Goal: Information Seeking & Learning: Learn about a topic

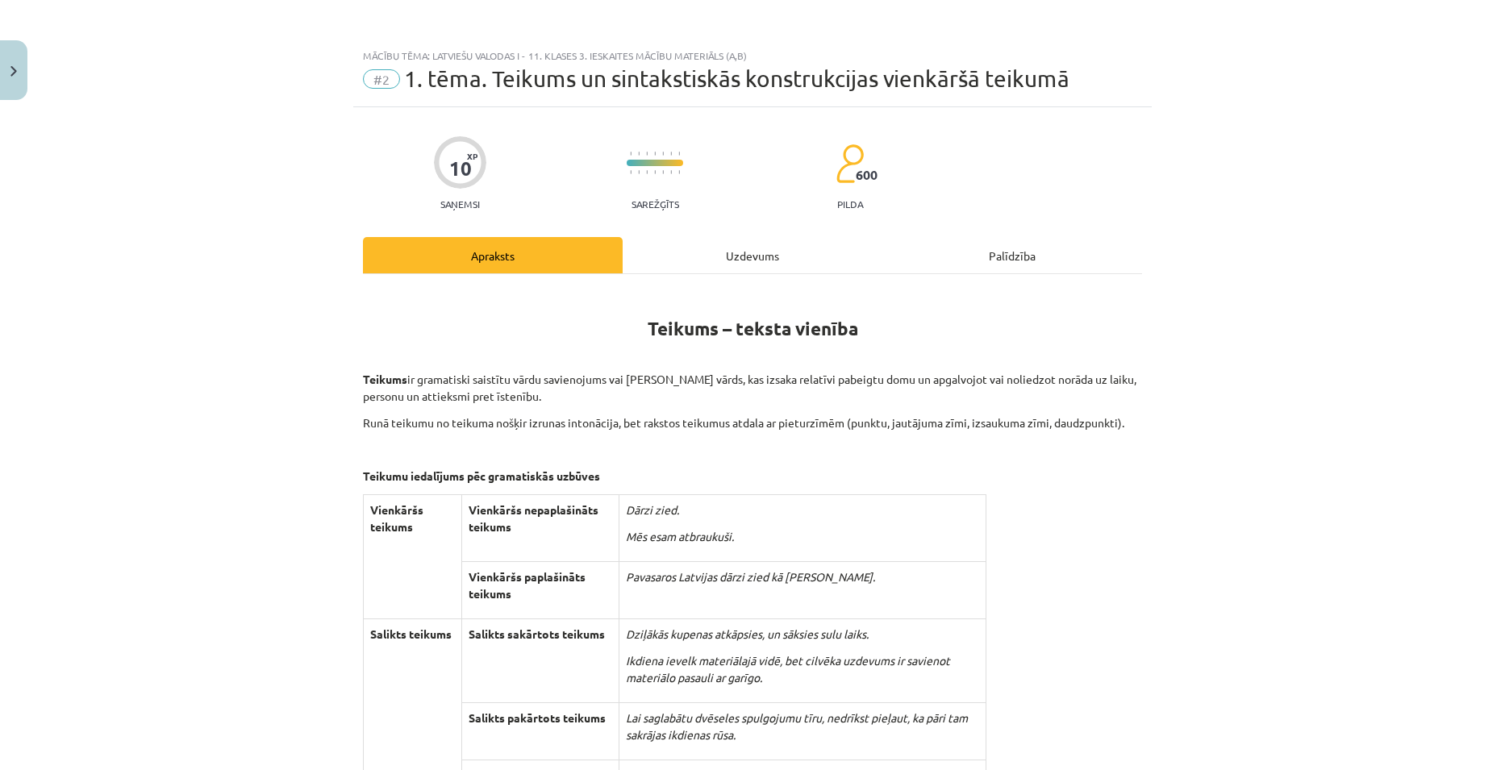
click at [735, 272] on div "Uzdevums" at bounding box center [752, 255] width 260 height 36
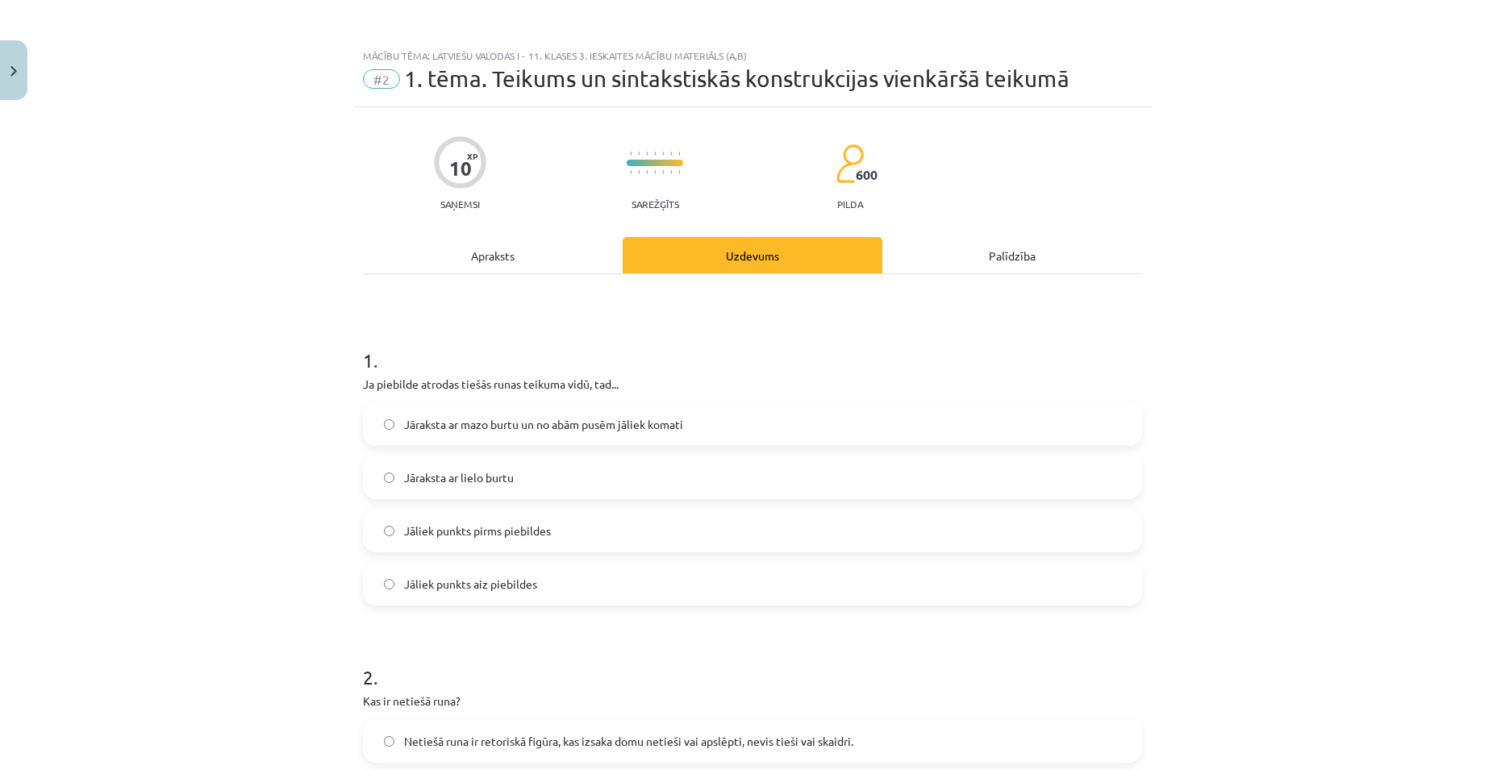
click at [492, 245] on div "Apraksts" at bounding box center [493, 255] width 260 height 36
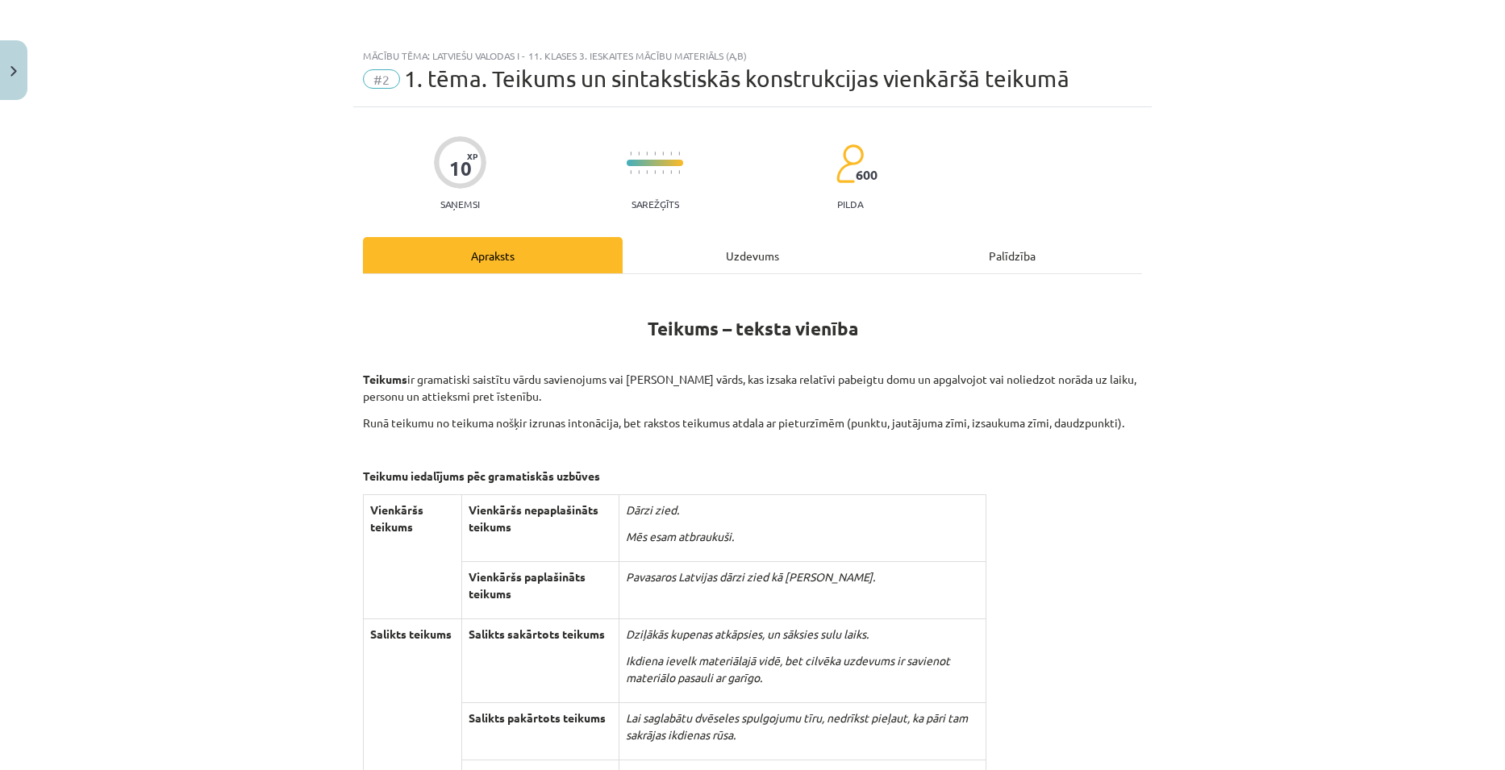
click at [727, 250] on div "Uzdevums" at bounding box center [752, 255] width 260 height 36
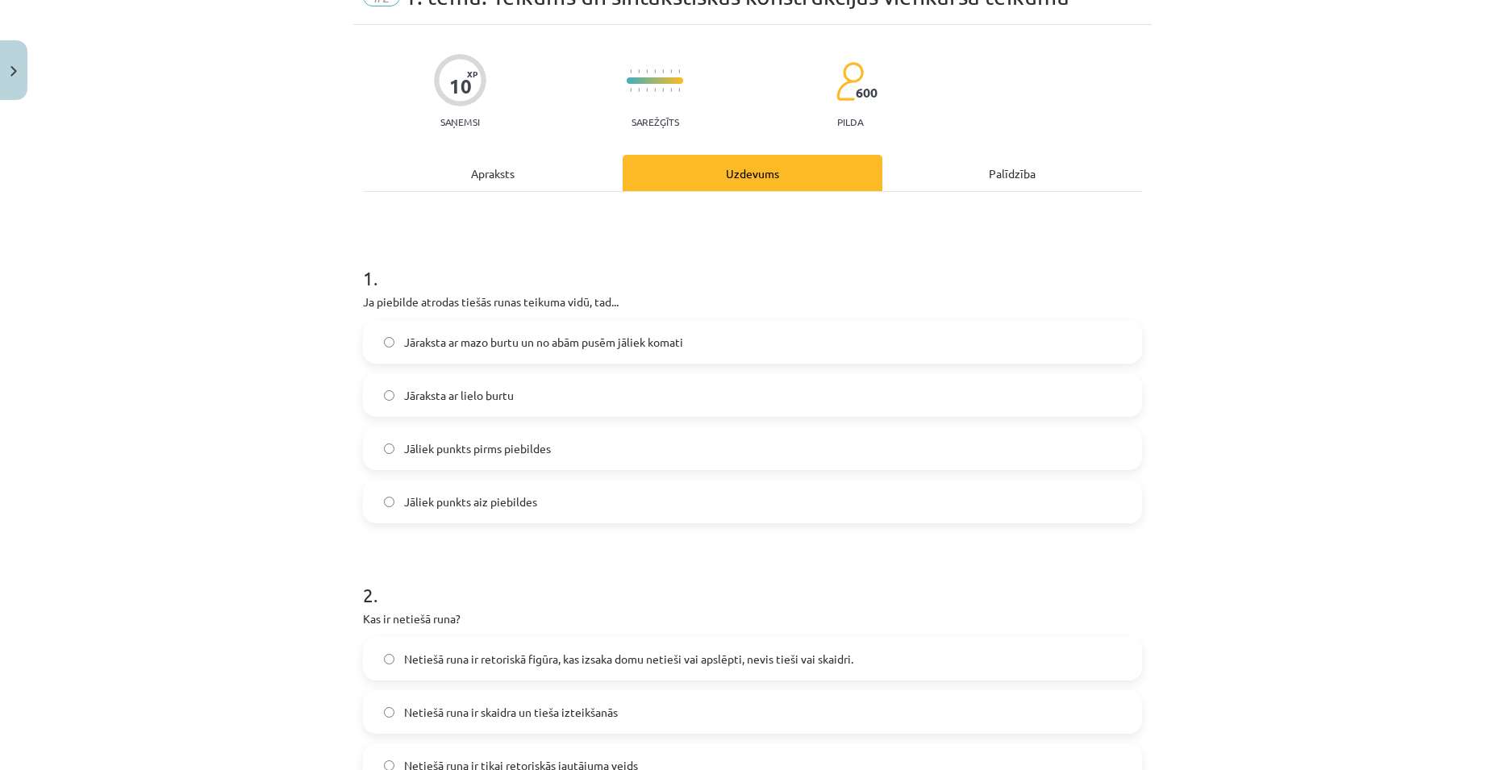
scroll to position [40, 0]
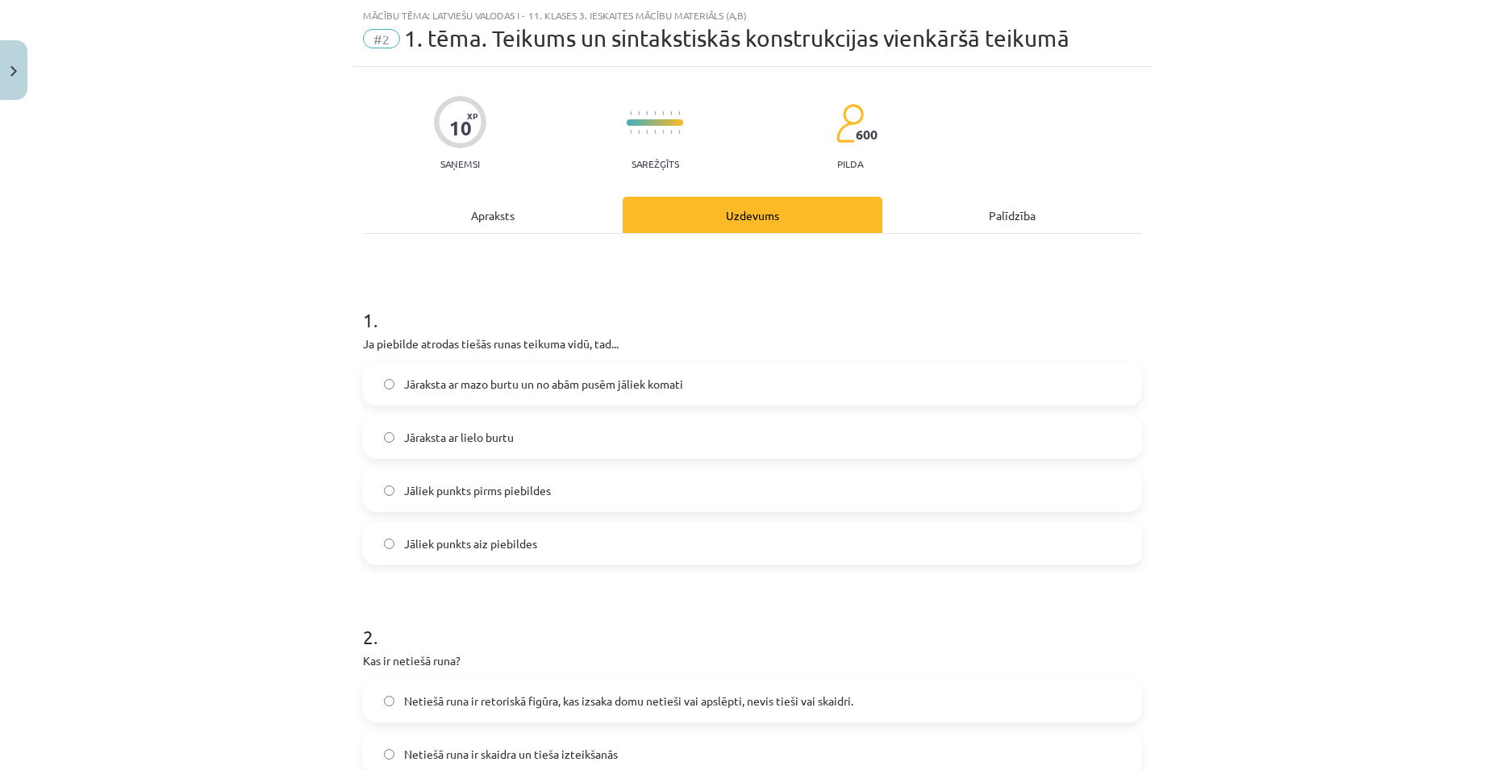
click at [469, 209] on div "Apraksts" at bounding box center [493, 215] width 260 height 36
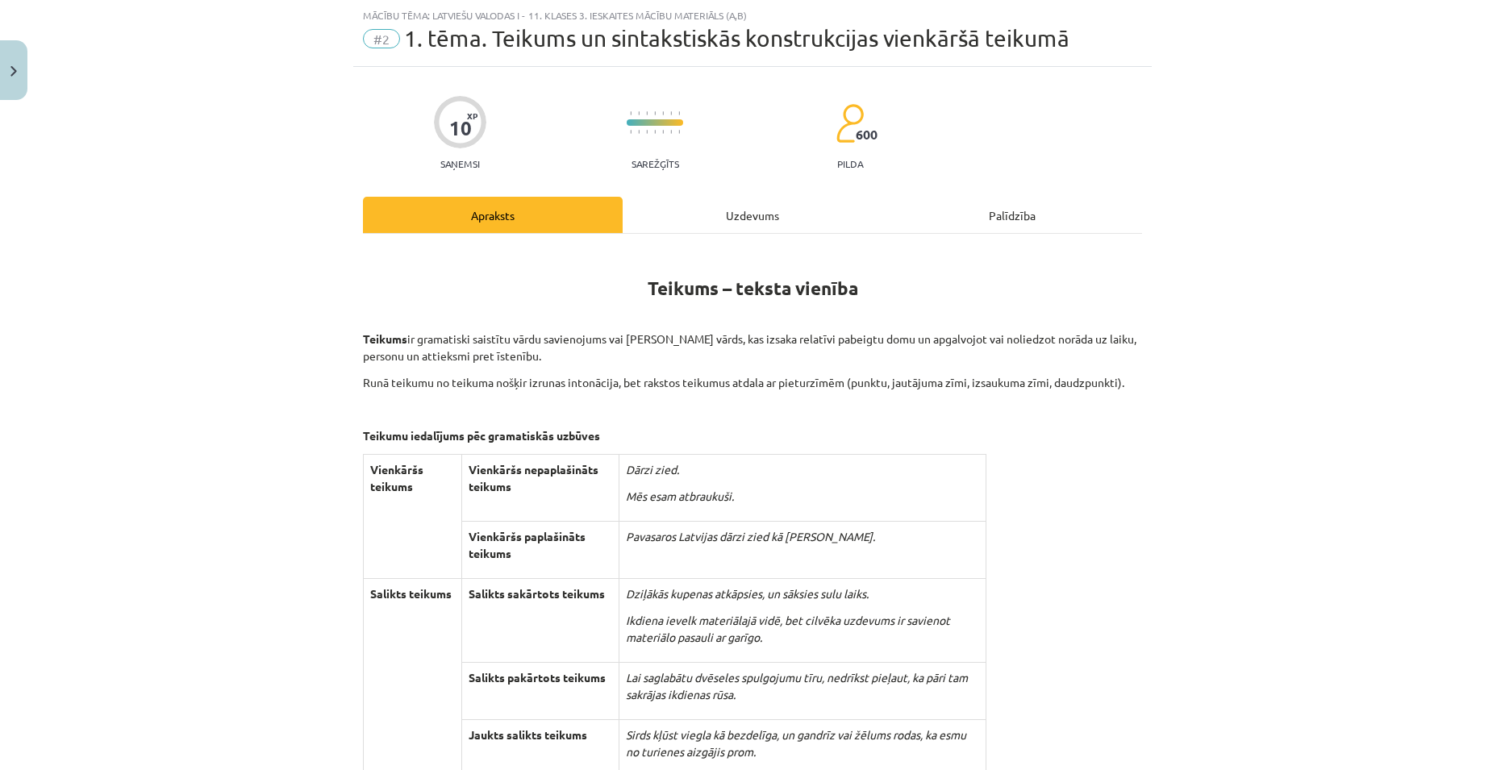
scroll to position [0, 0]
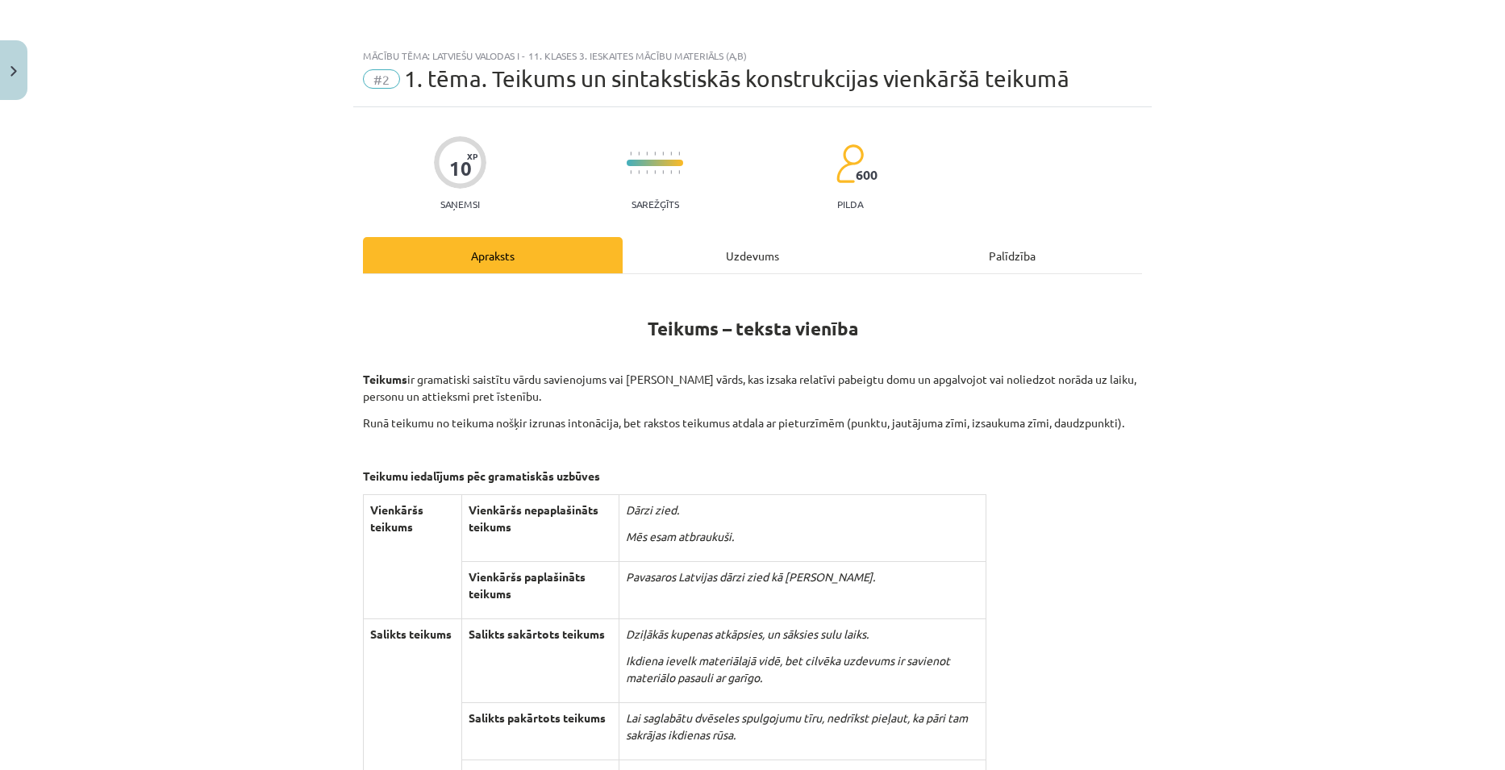
click at [714, 260] on div "Uzdevums" at bounding box center [752, 255] width 260 height 36
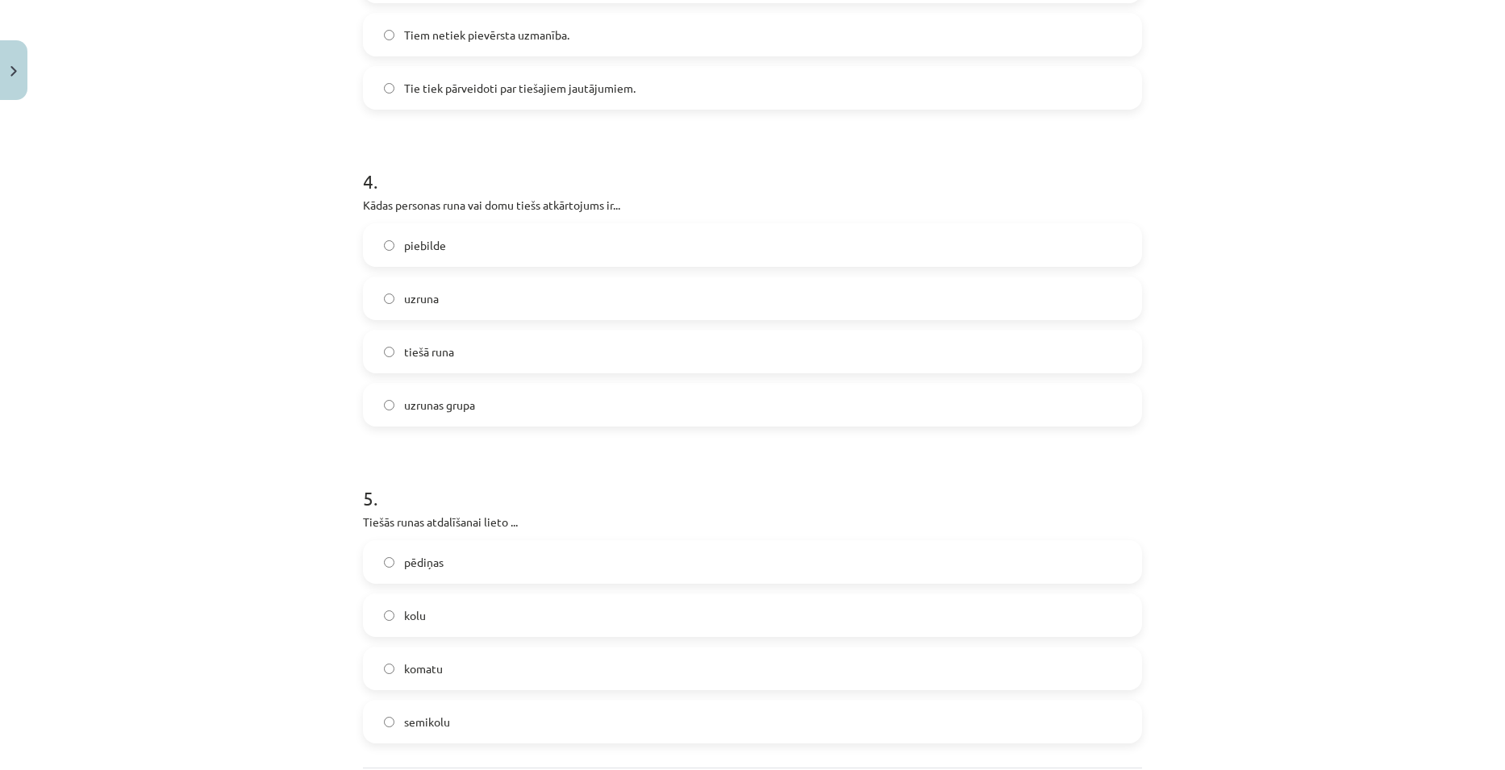
scroll to position [1182, 0]
click at [530, 340] on label "tiešā runa" at bounding box center [752, 352] width 776 height 40
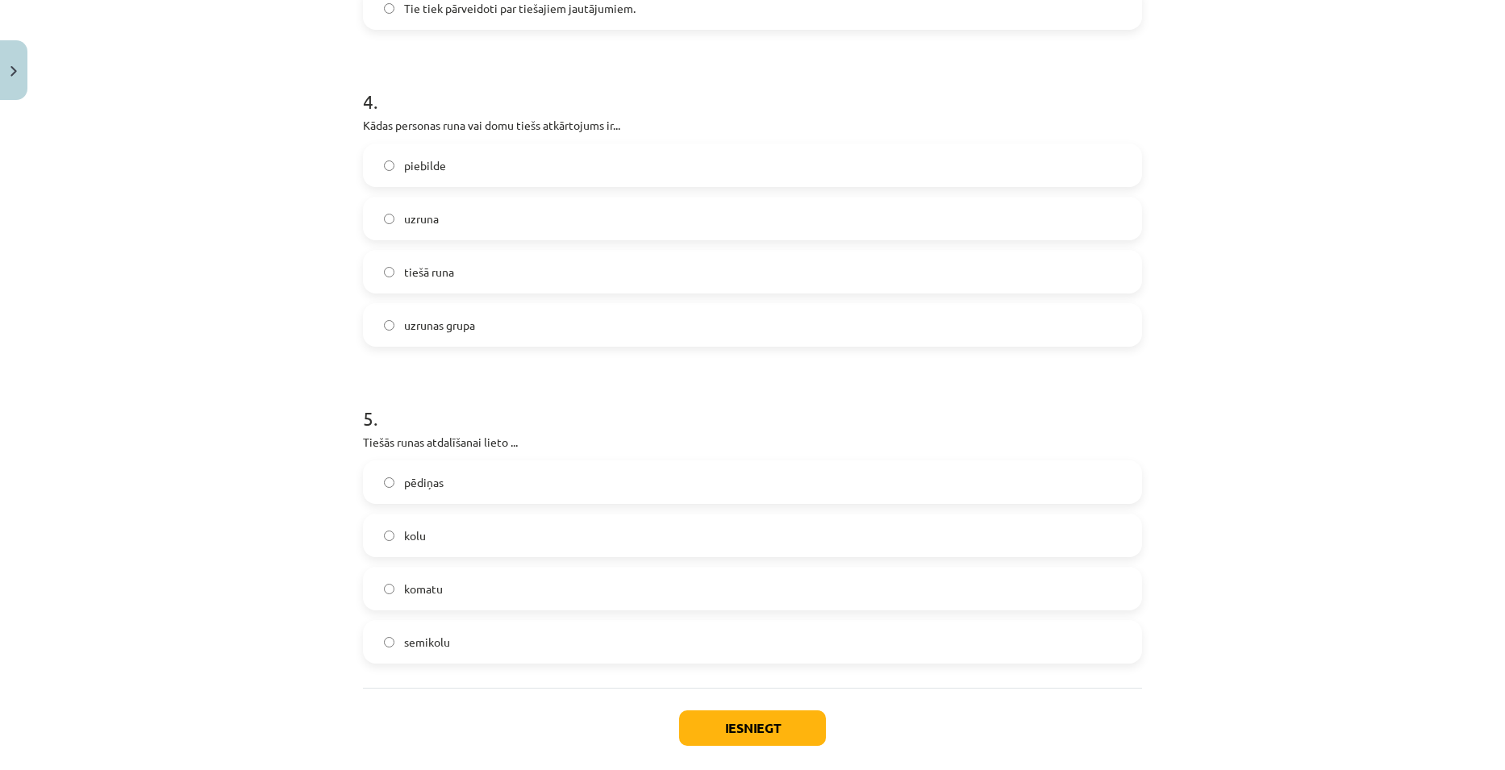
scroll to position [1343, 0]
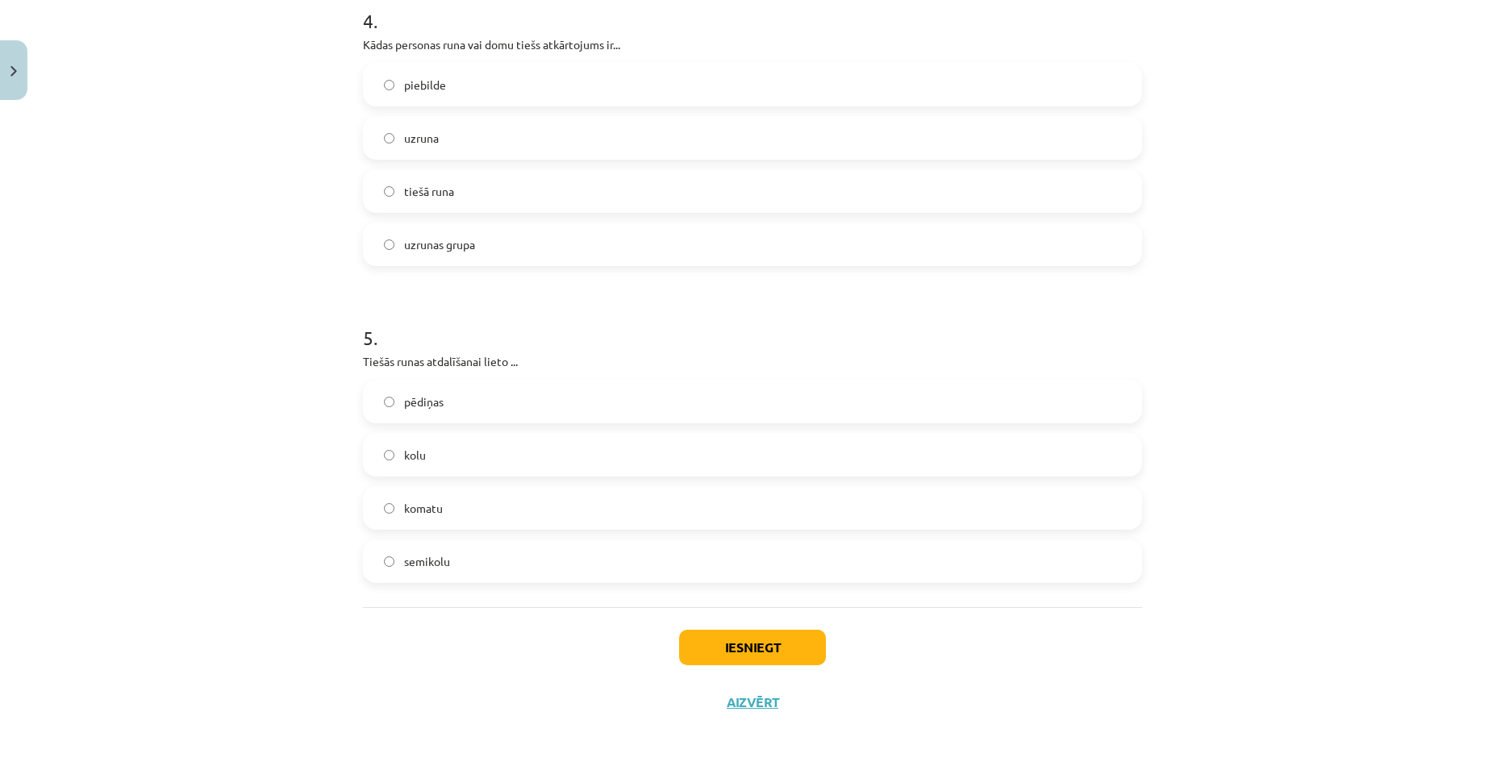
click at [456, 385] on label "pēdiņas" at bounding box center [752, 401] width 776 height 40
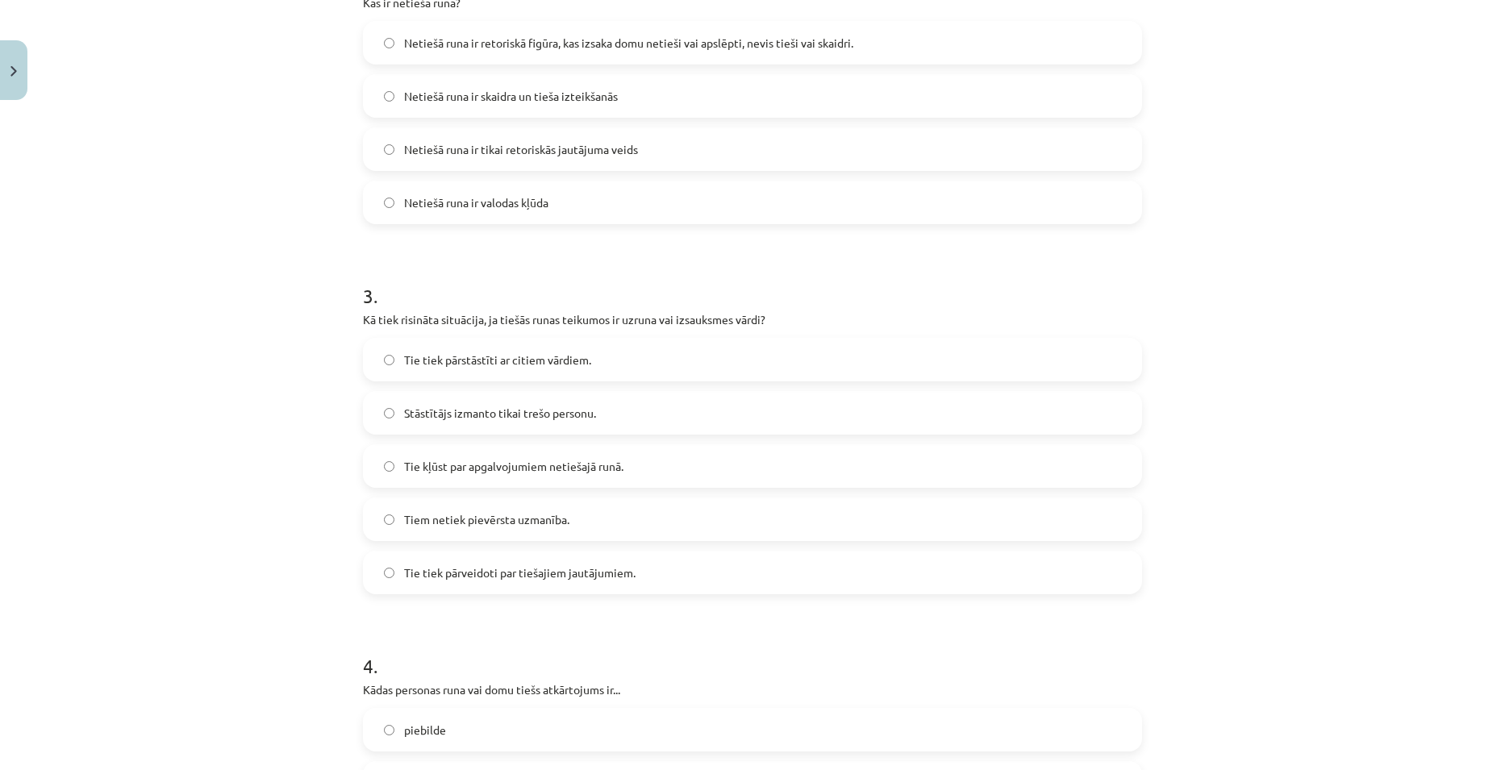
scroll to position [618, 0]
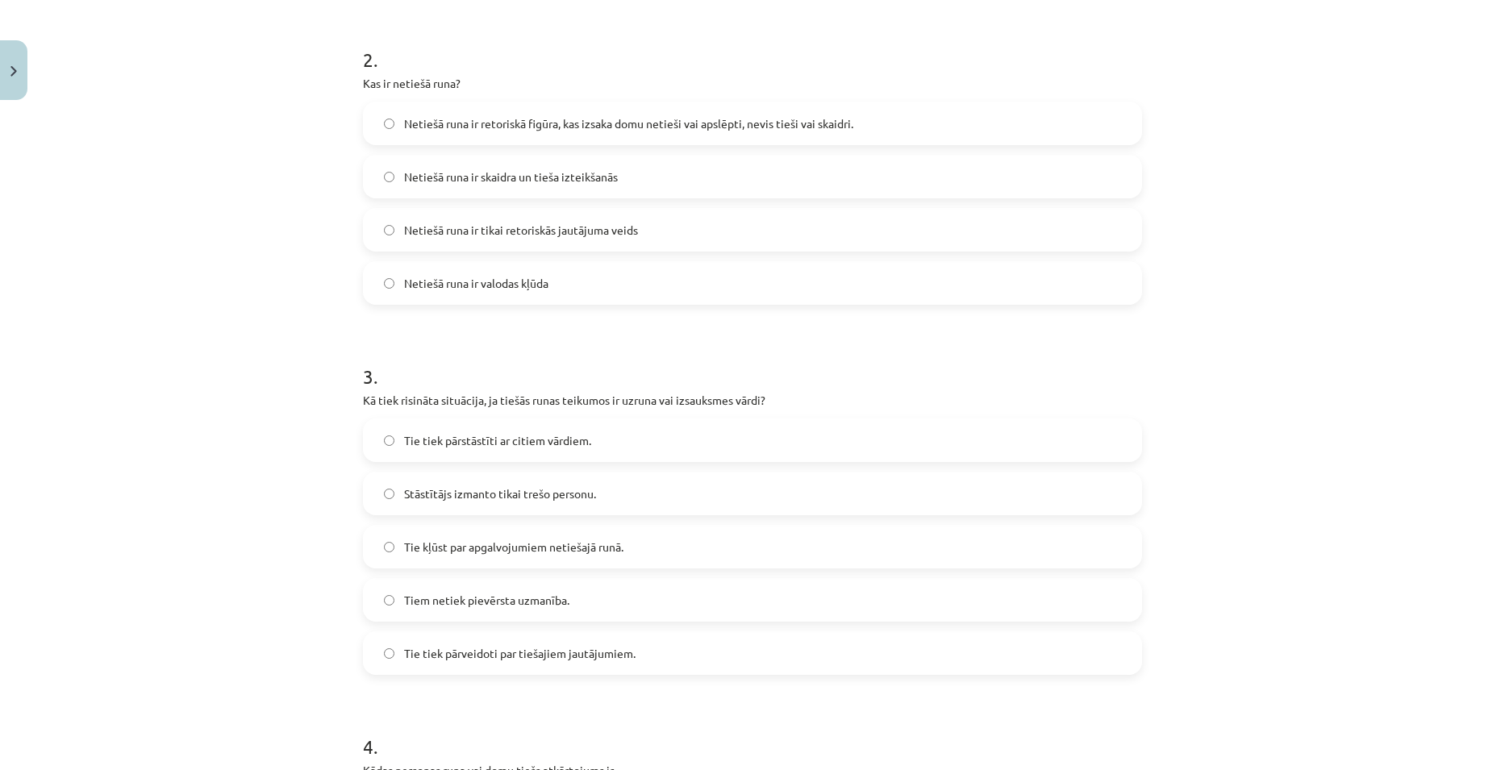
click at [421, 121] on span "Netiešā runa ir retoriskā figūra, kas izsaka domu netieši vai apslēpti, nevis t…" at bounding box center [628, 123] width 449 height 17
click at [534, 456] on label "Tie tiek pārstāstīti ar citiem vārdiem." at bounding box center [752, 440] width 776 height 40
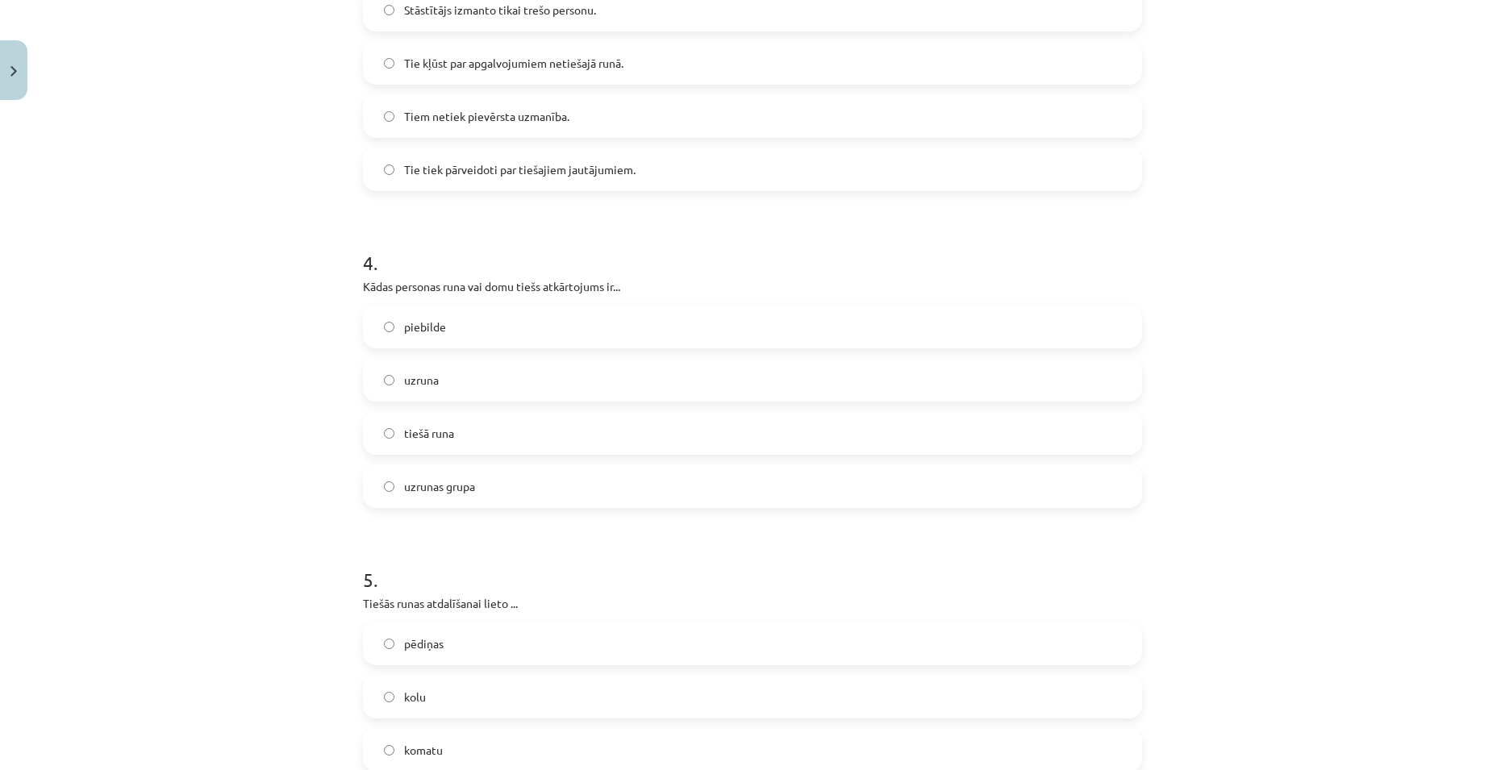
scroll to position [1343, 0]
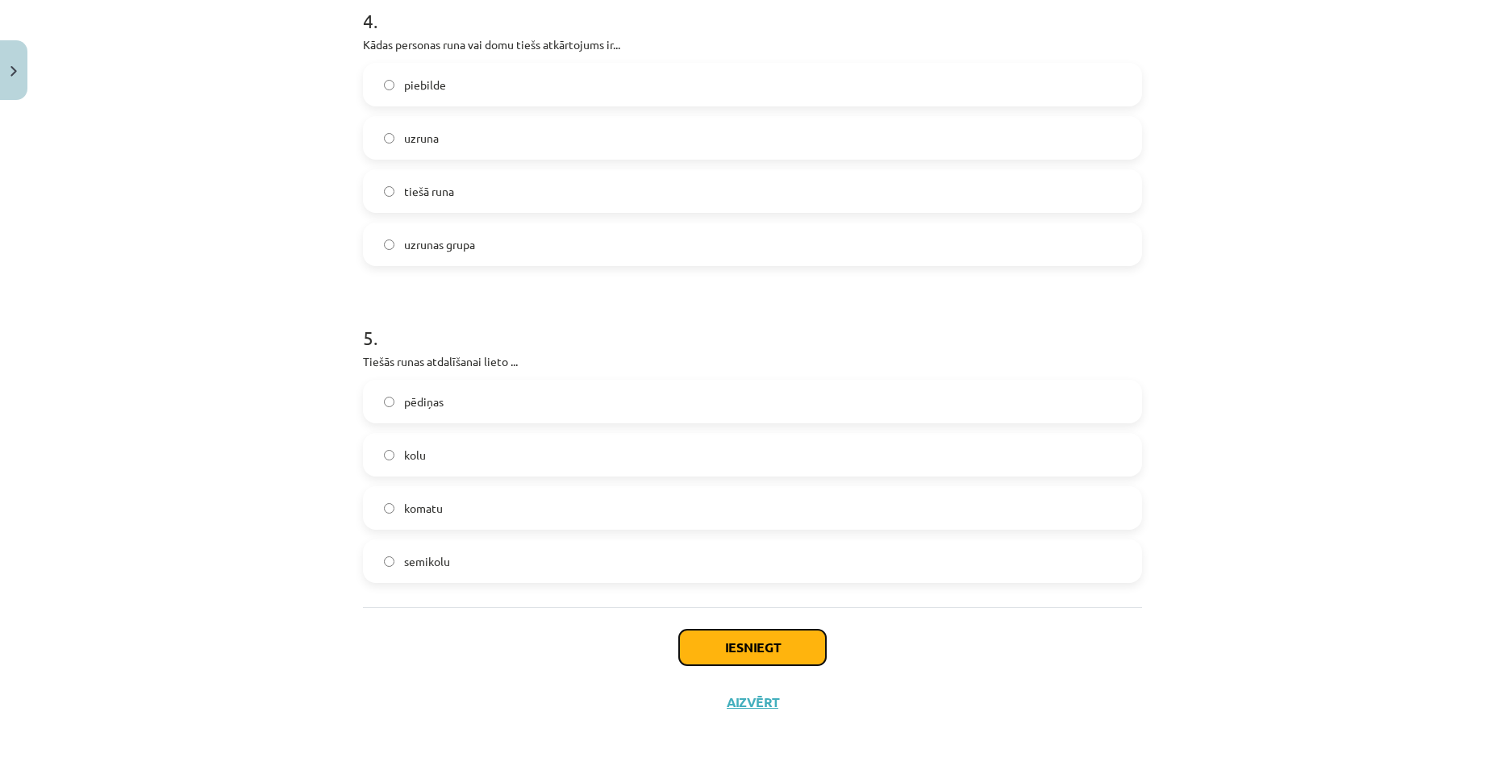
click at [739, 639] on button "Iesniegt" at bounding box center [752, 647] width 147 height 35
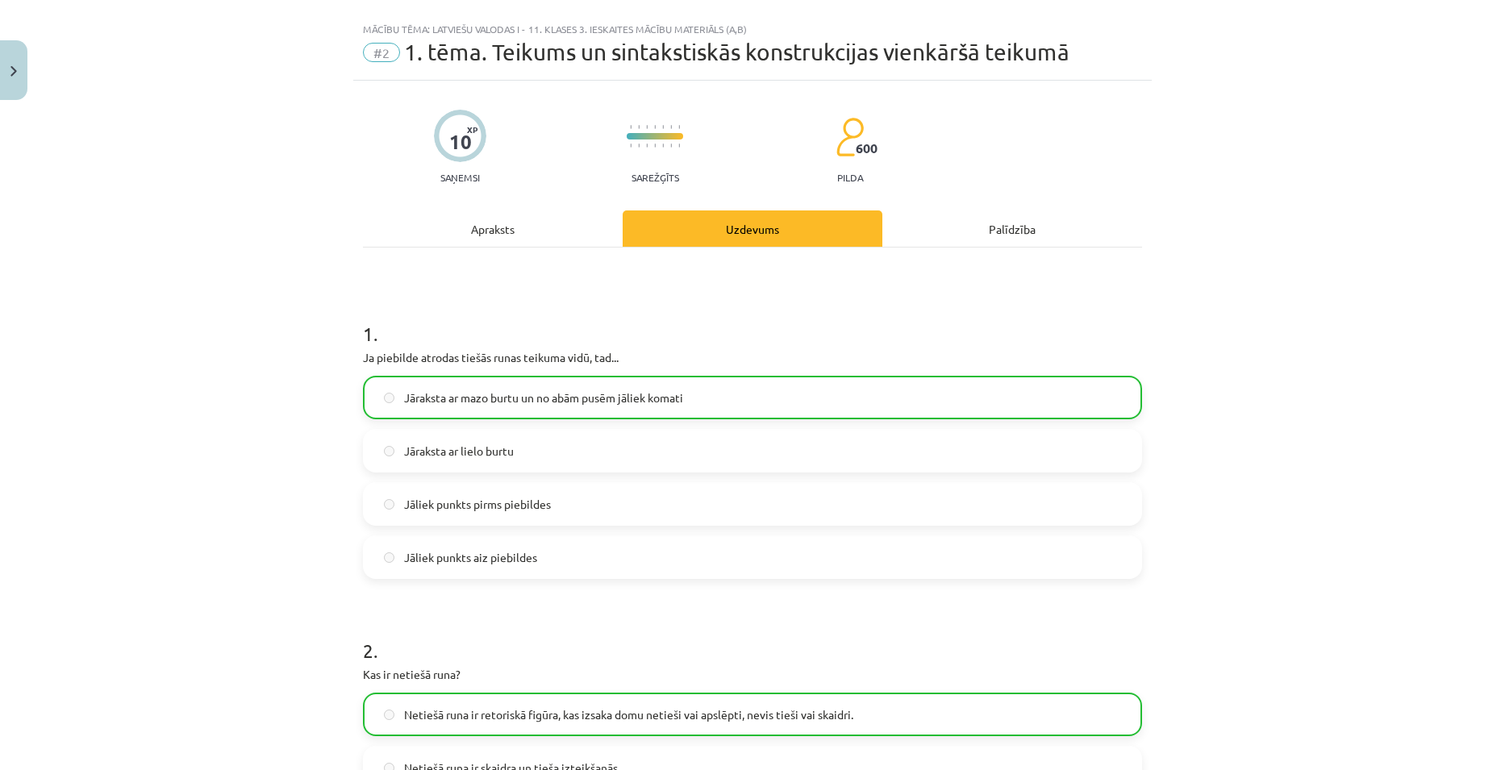
scroll to position [0, 0]
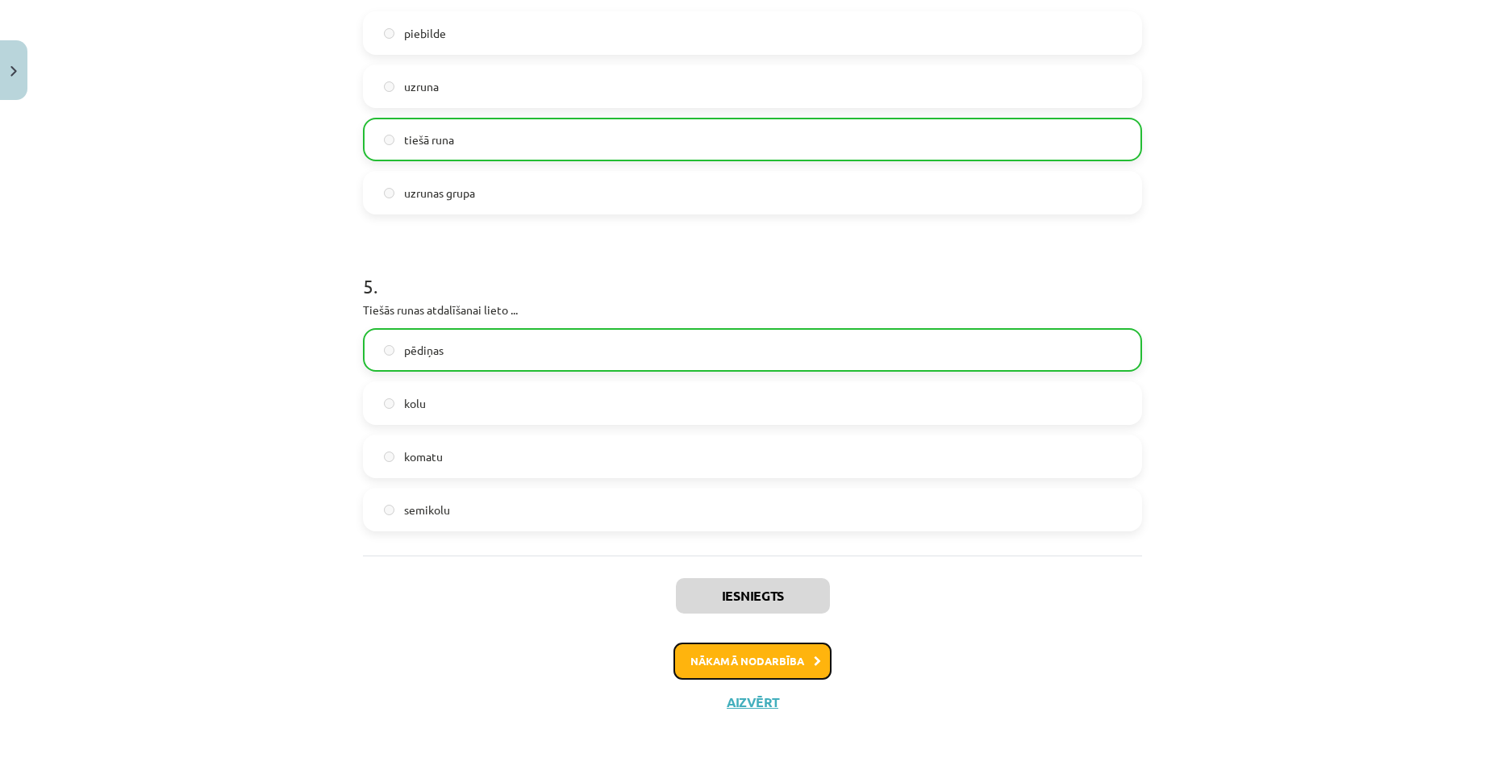
click at [782, 664] on button "Nākamā nodarbība" at bounding box center [752, 661] width 158 height 37
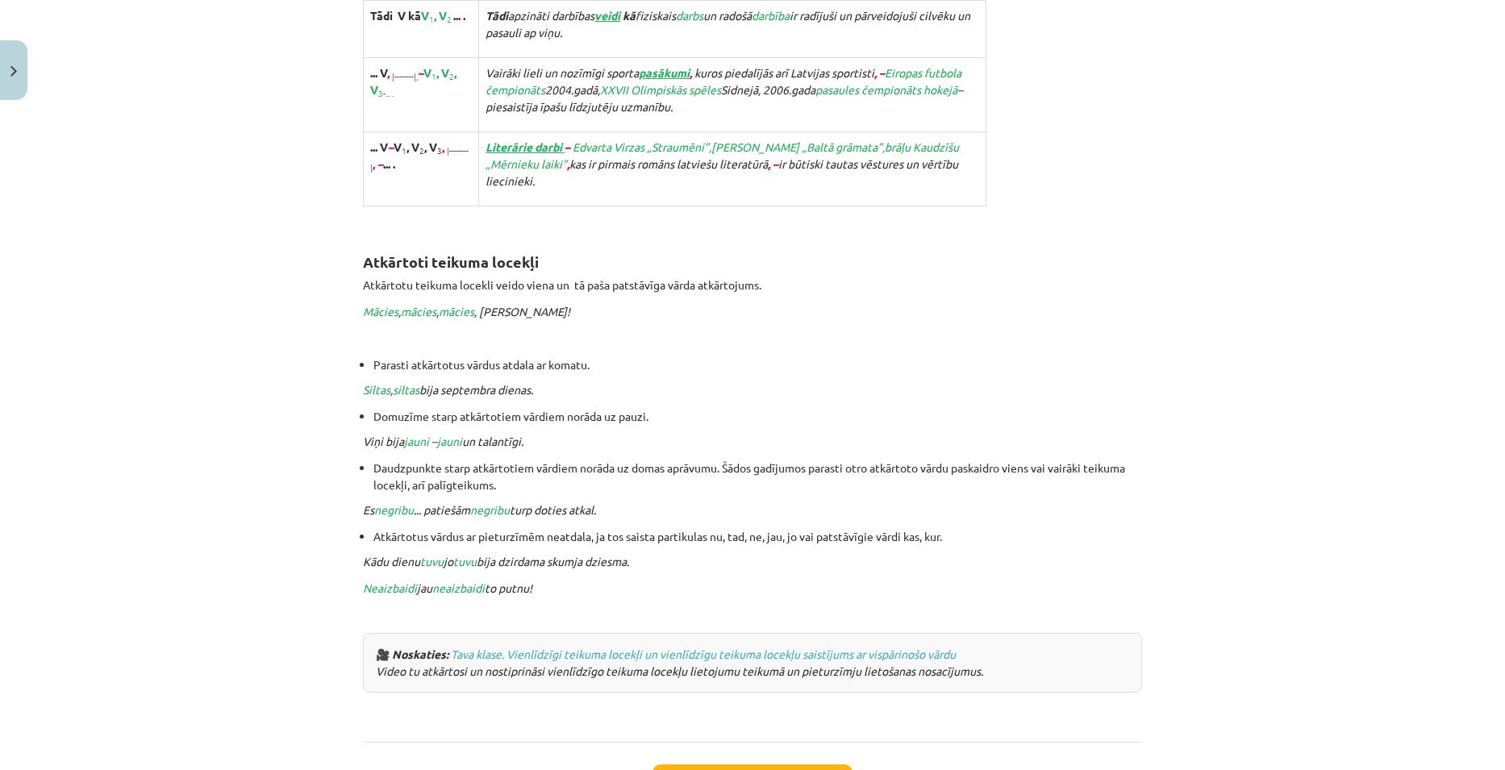
scroll to position [3221, 0]
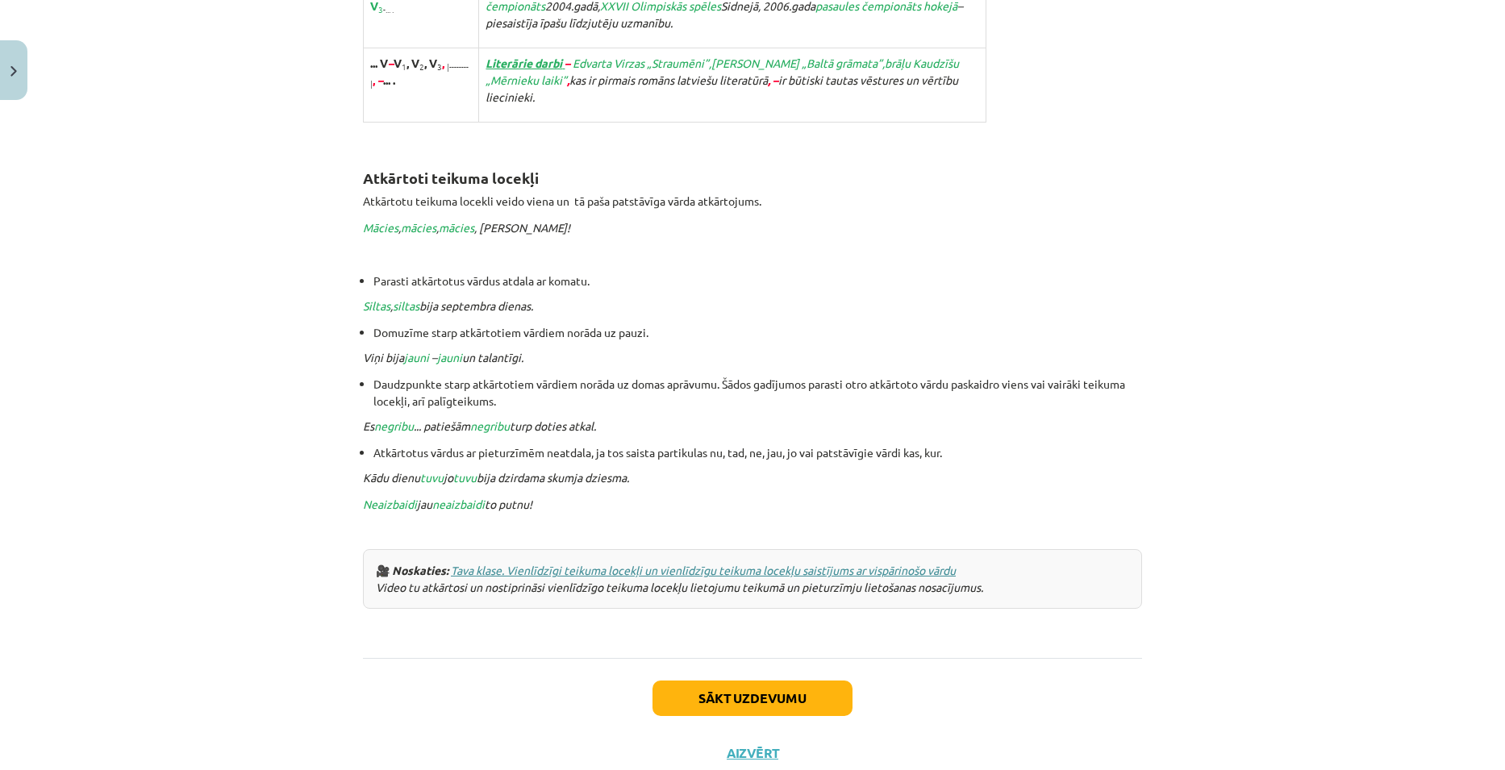
click at [608, 563] on link "Tava klase. Vienlīdzīgi teikuma locekļi un vienlīdzīgu teikuma locekļu saistīju…" at bounding box center [703, 570] width 505 height 15
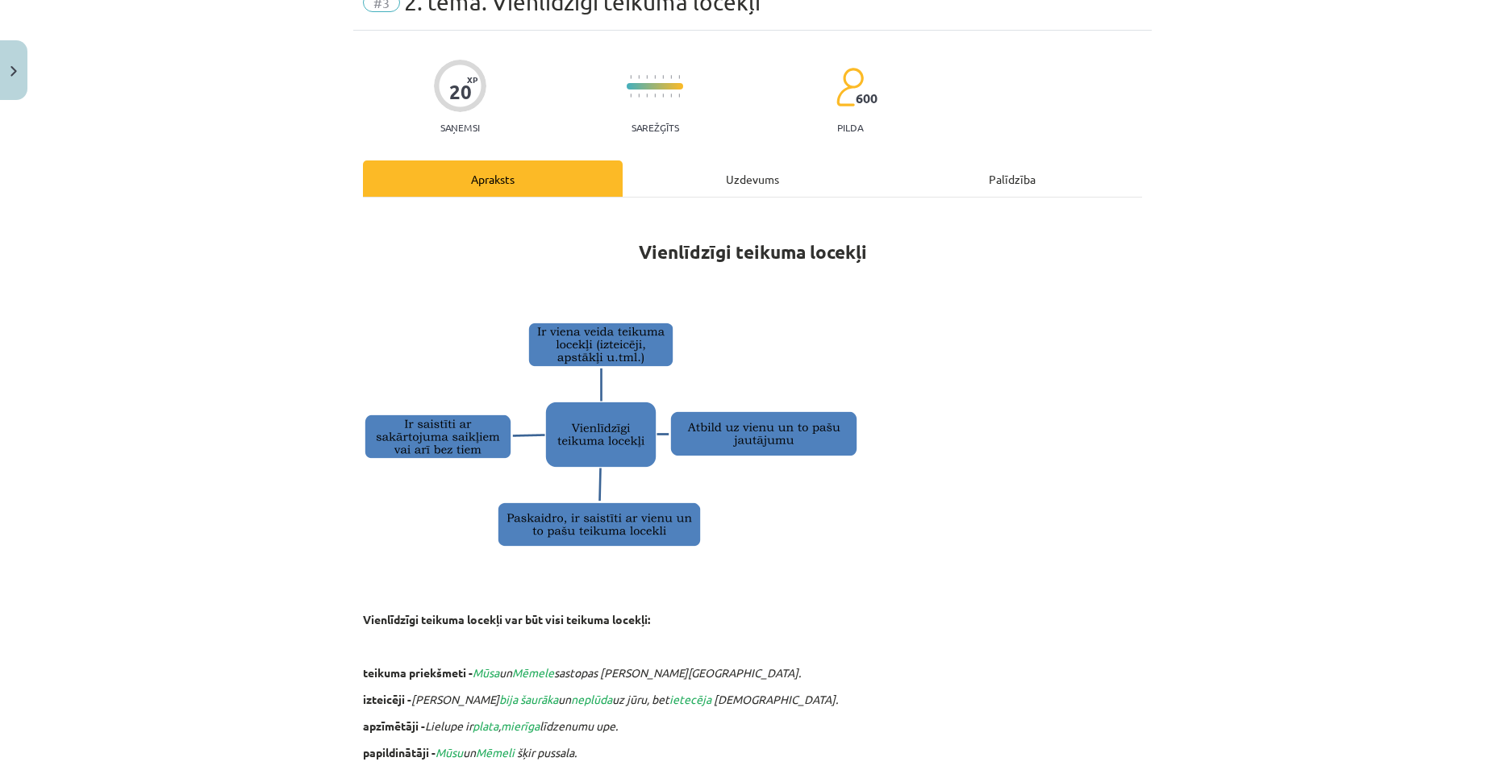
scroll to position [0, 0]
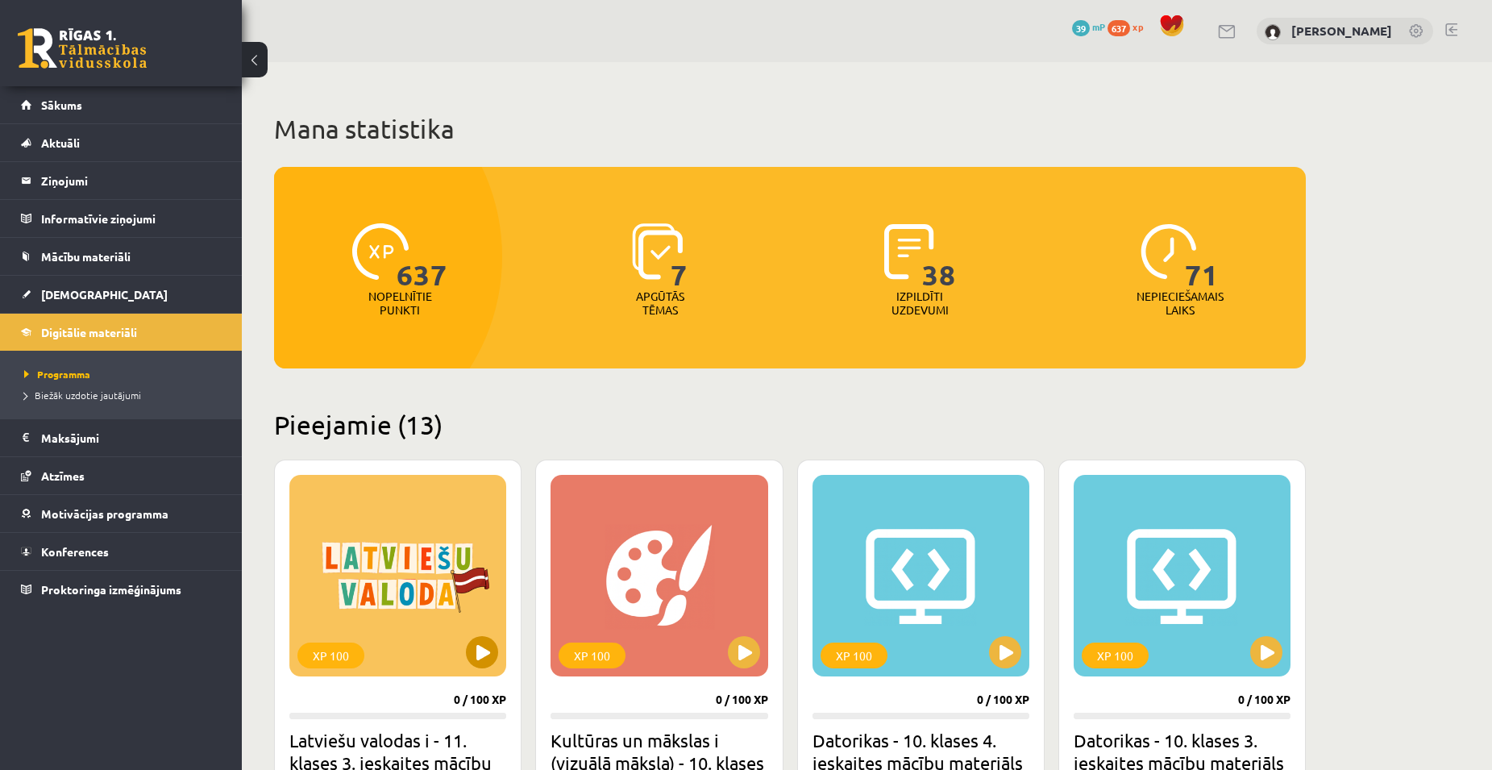
scroll to position [81, 0]
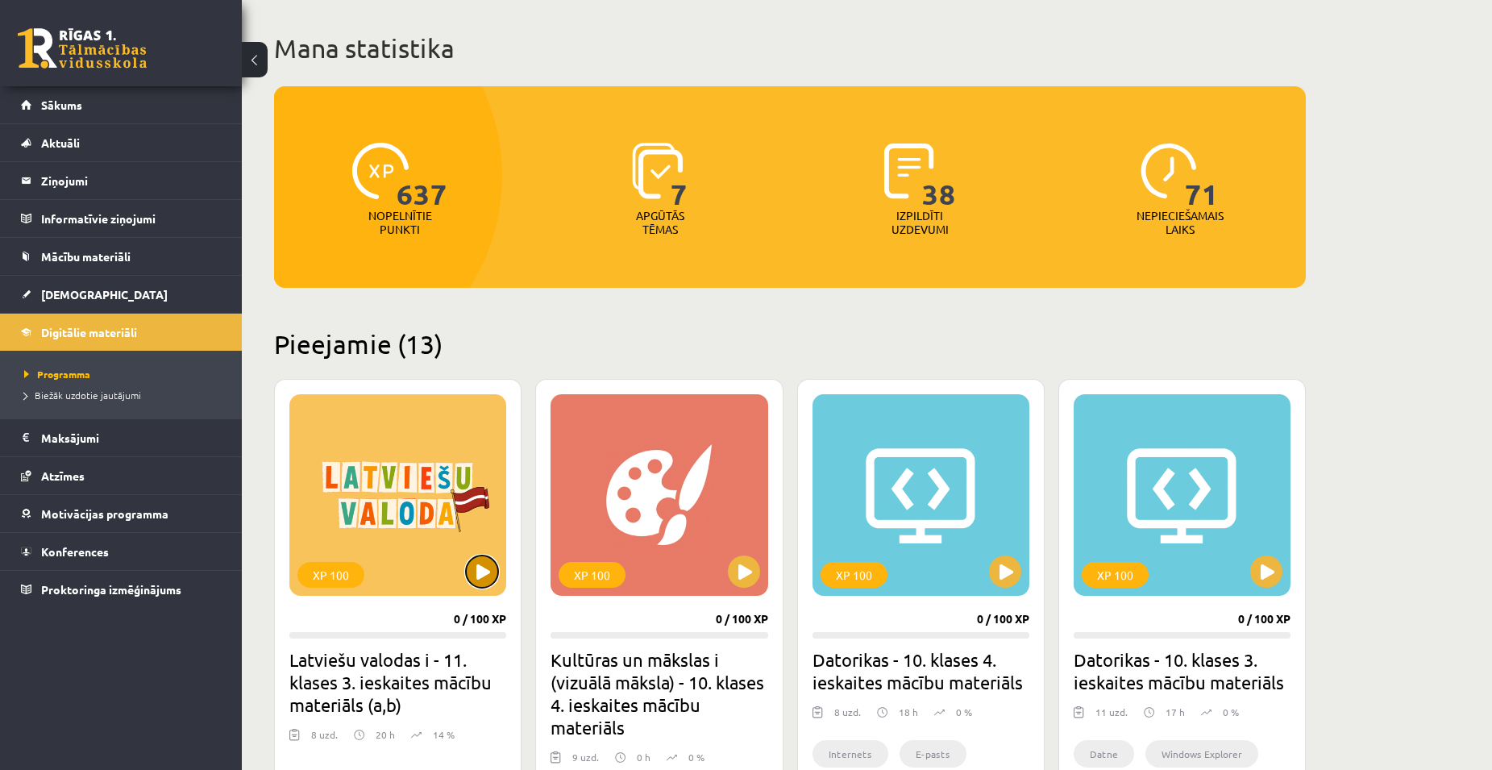
drag, startPoint x: 483, startPoint y: 563, endPoint x: 465, endPoint y: 548, distance: 22.9
click at [483, 562] on button at bounding box center [482, 572] width 32 height 32
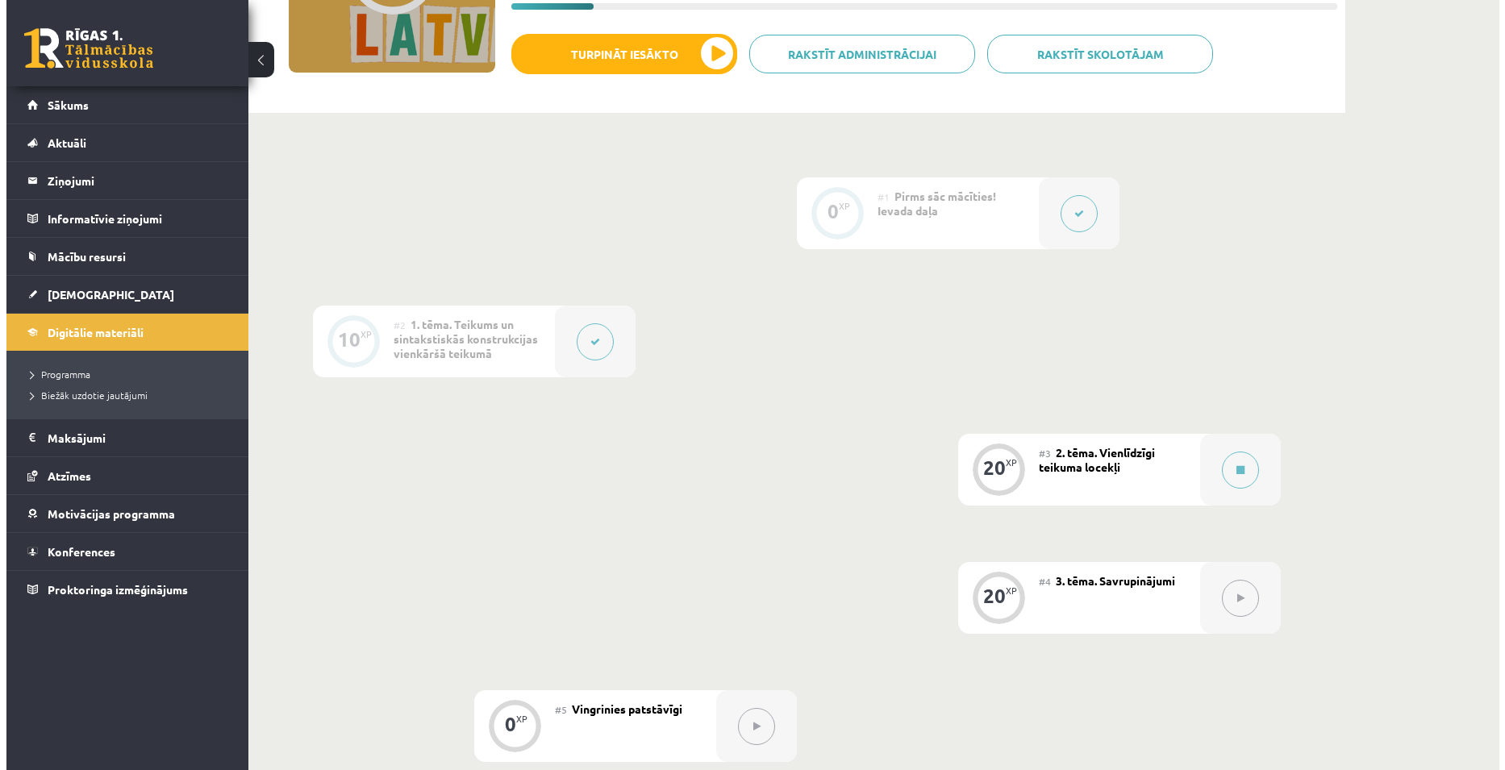
scroll to position [323, 0]
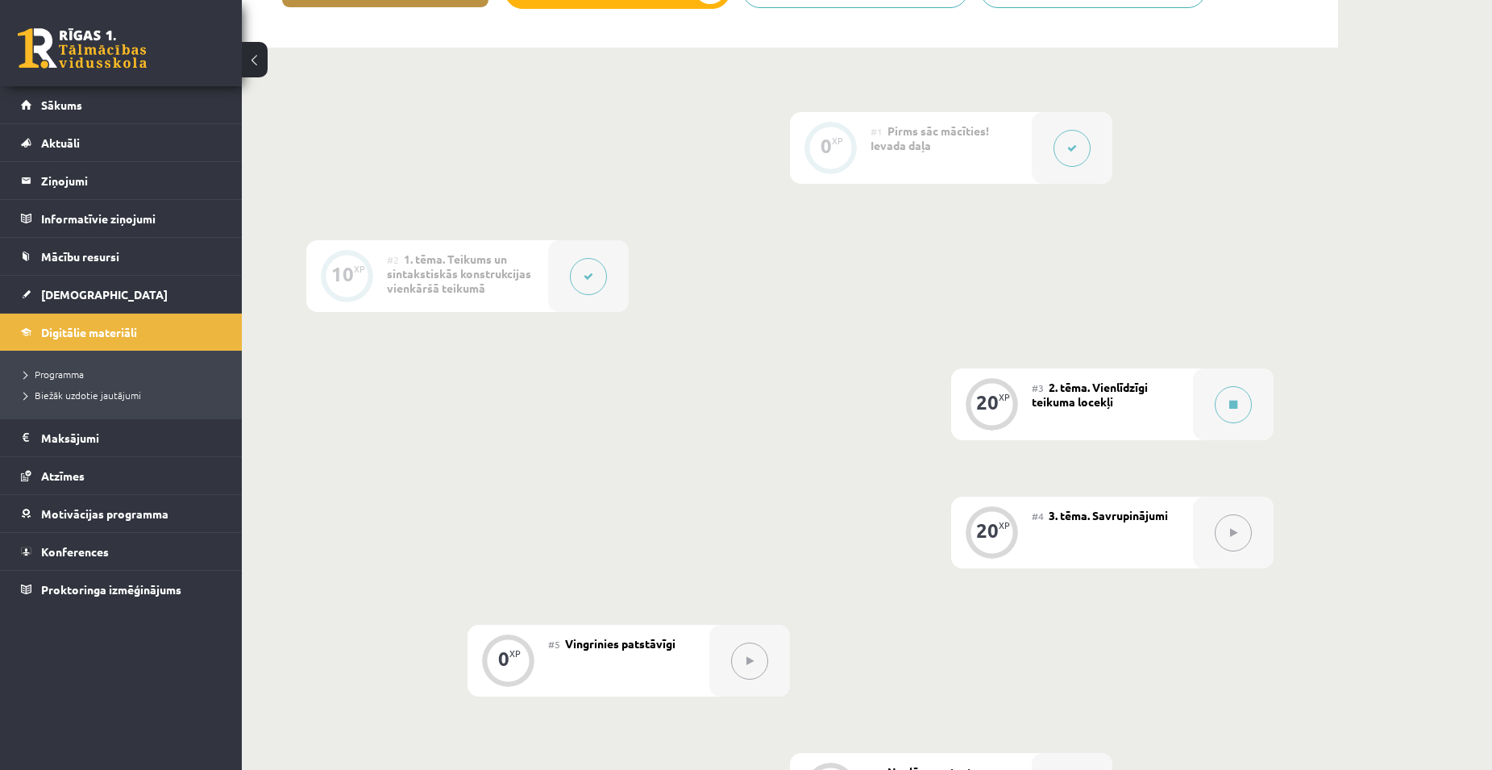
click at [577, 282] on button at bounding box center [588, 276] width 37 height 37
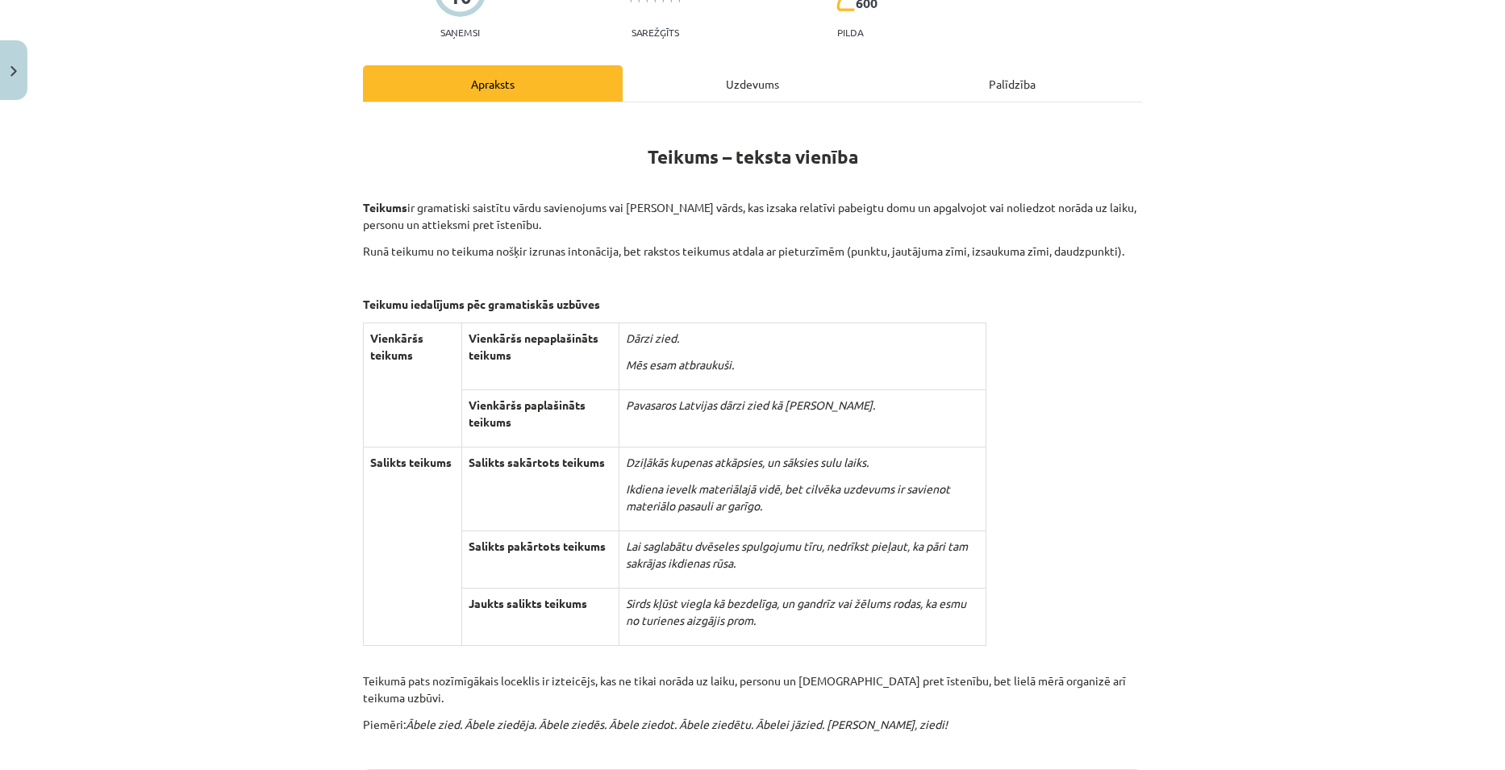
scroll to position [0, 0]
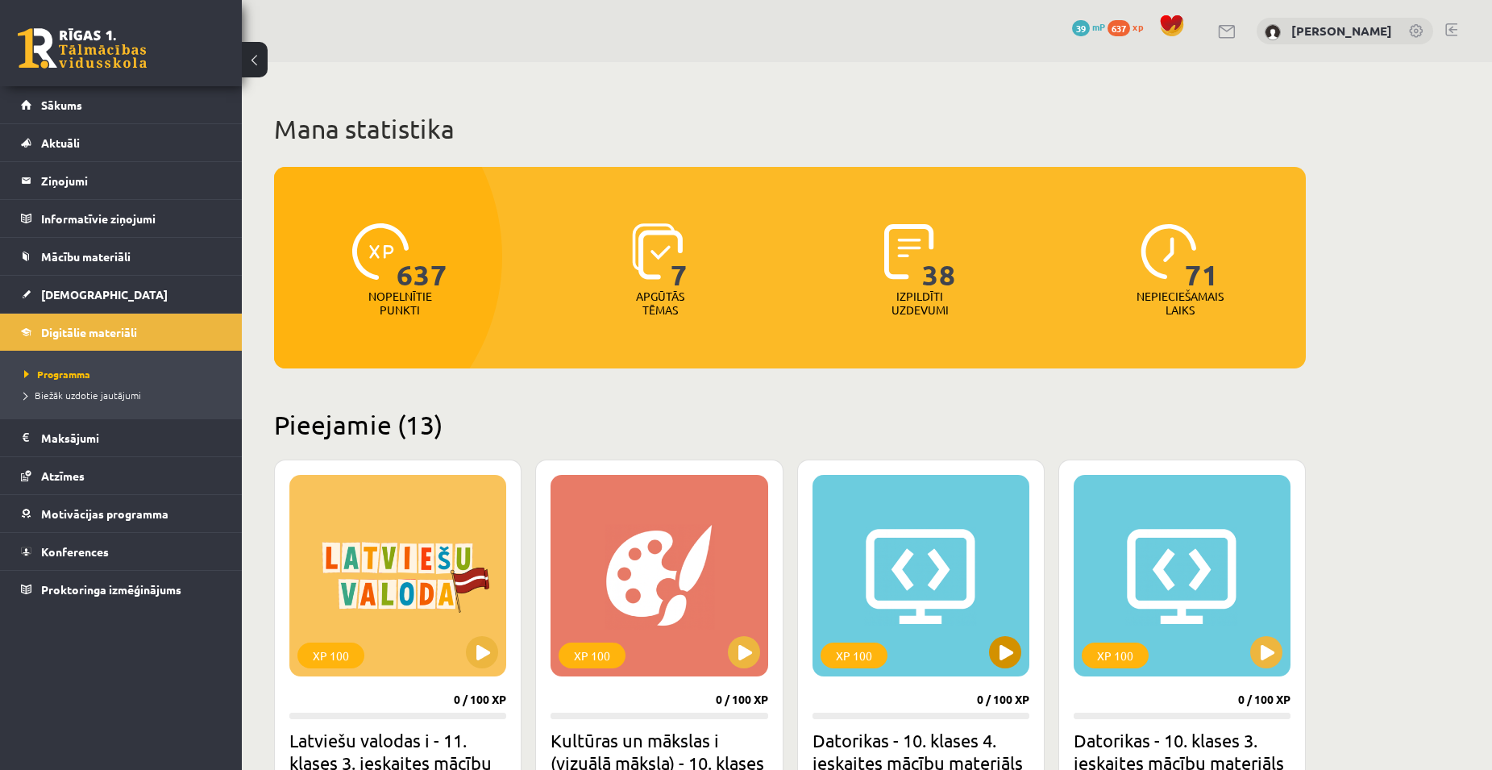
scroll to position [110, 0]
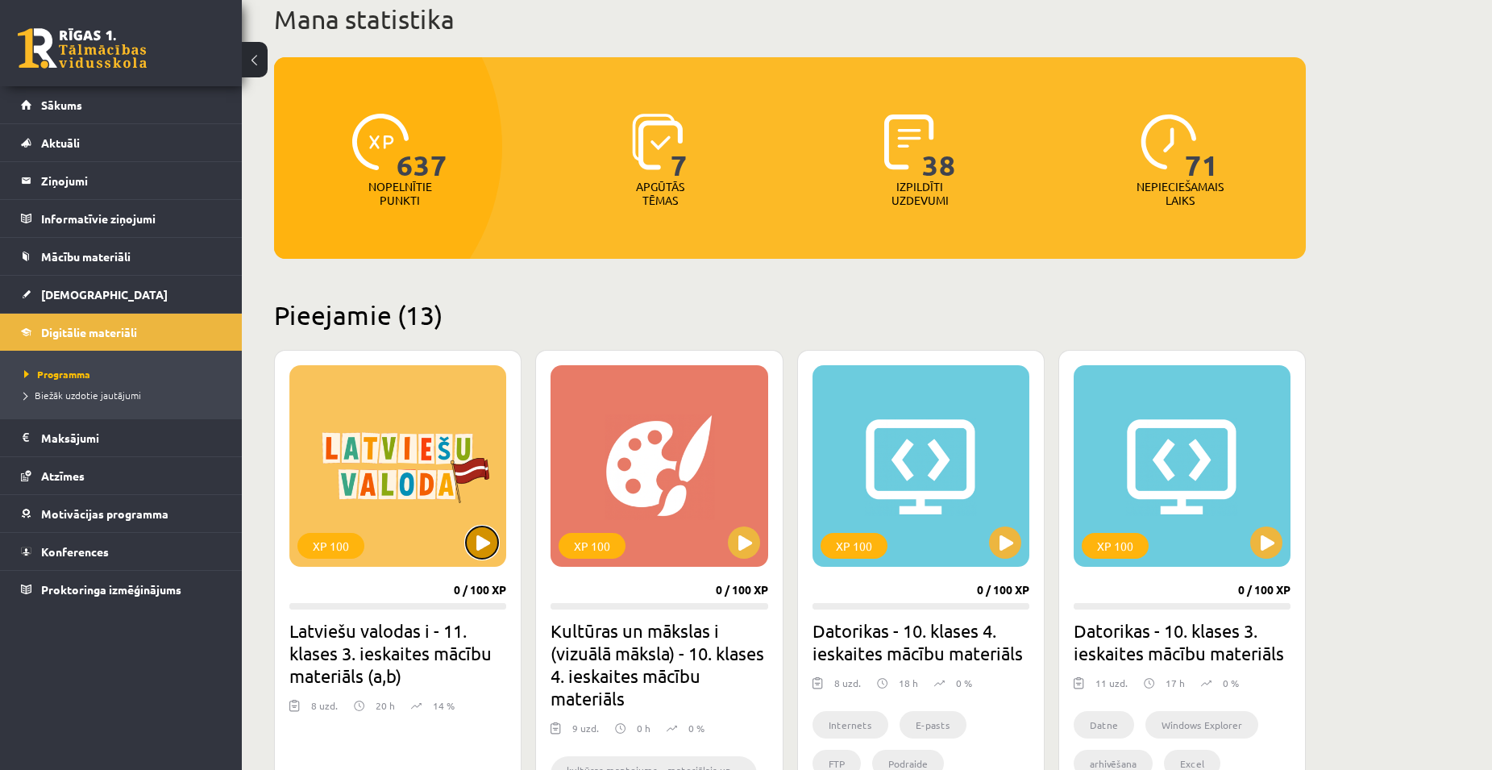
click at [476, 543] on button at bounding box center [482, 543] width 32 height 32
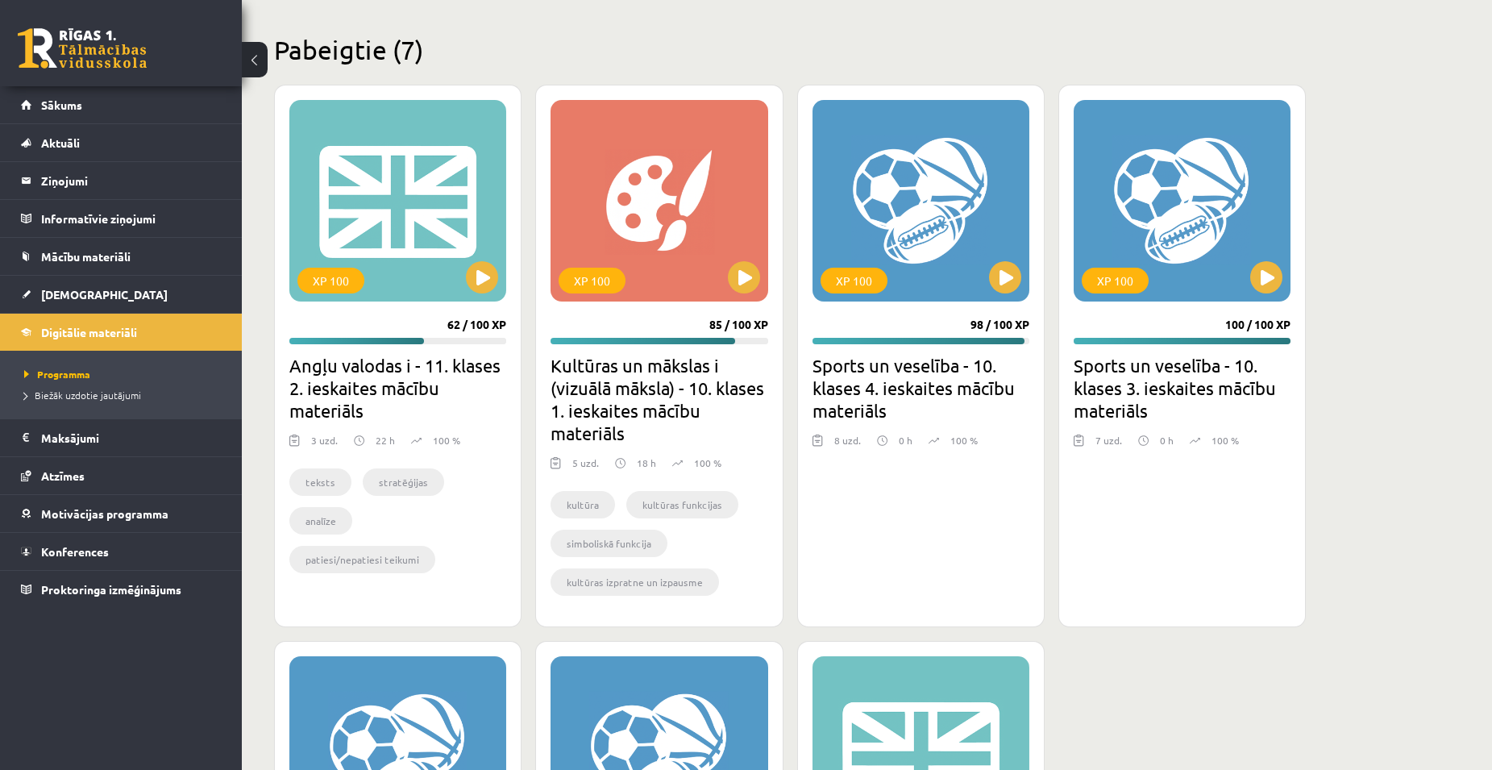
scroll to position [2690, 0]
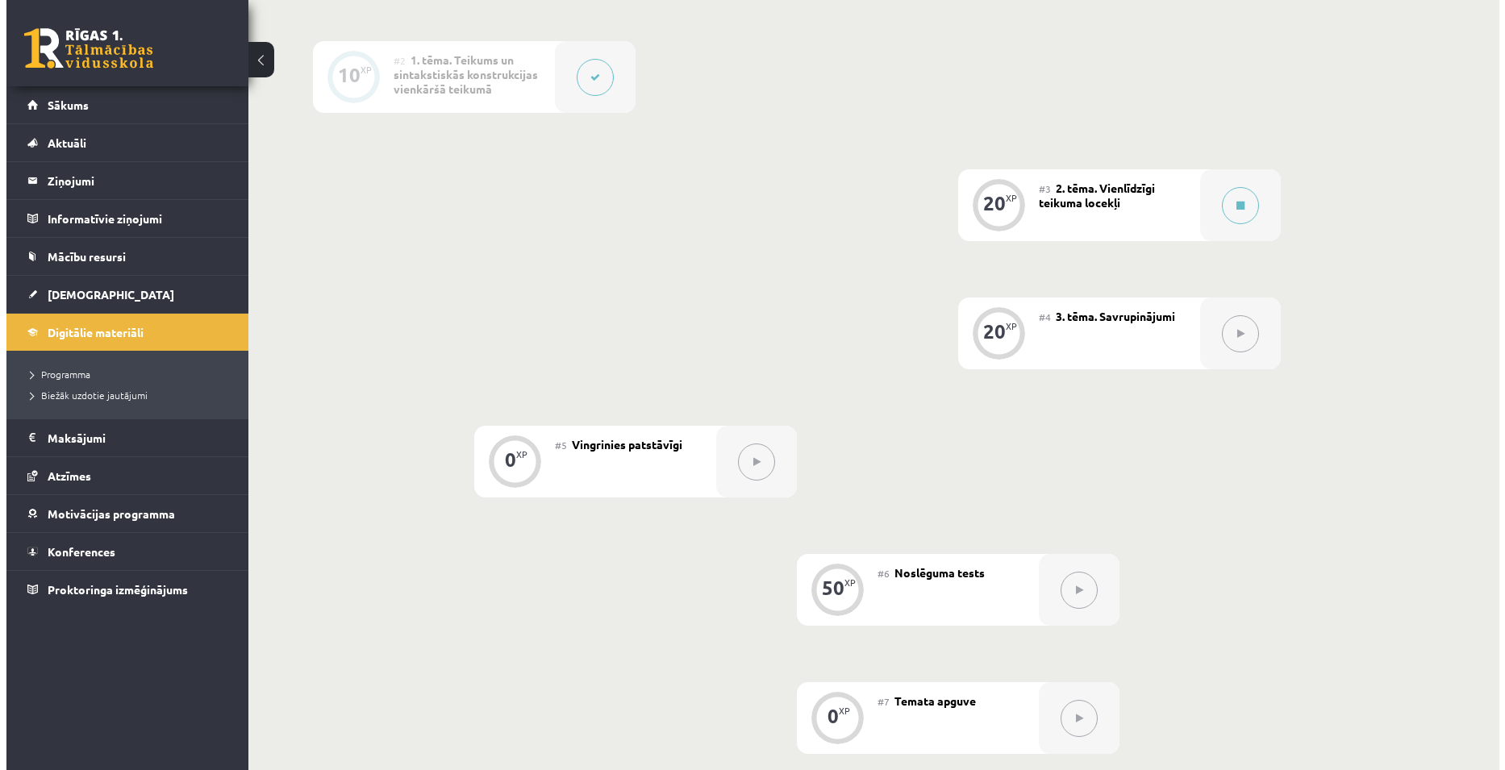
scroll to position [484, 0]
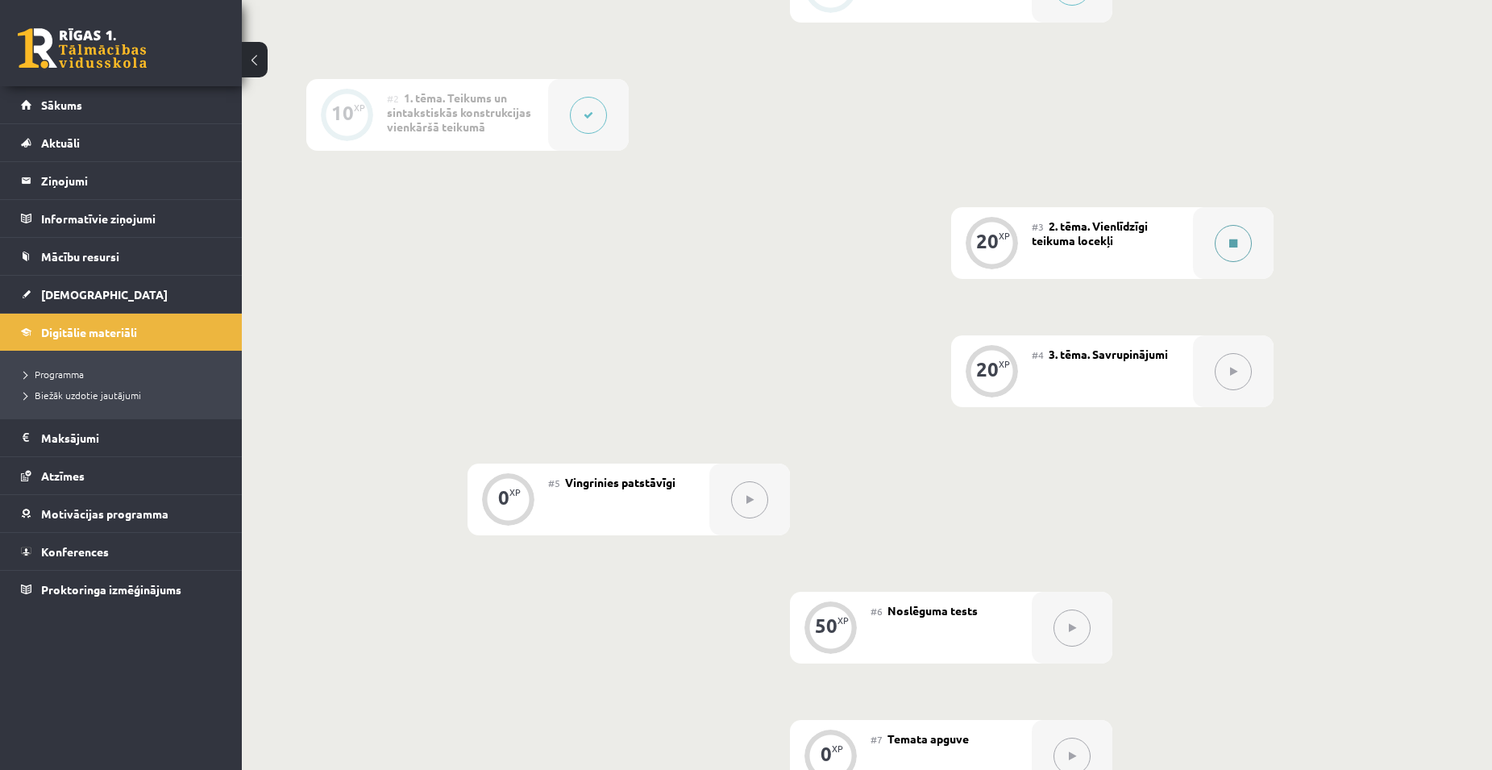
click at [1242, 241] on button at bounding box center [1233, 243] width 37 height 37
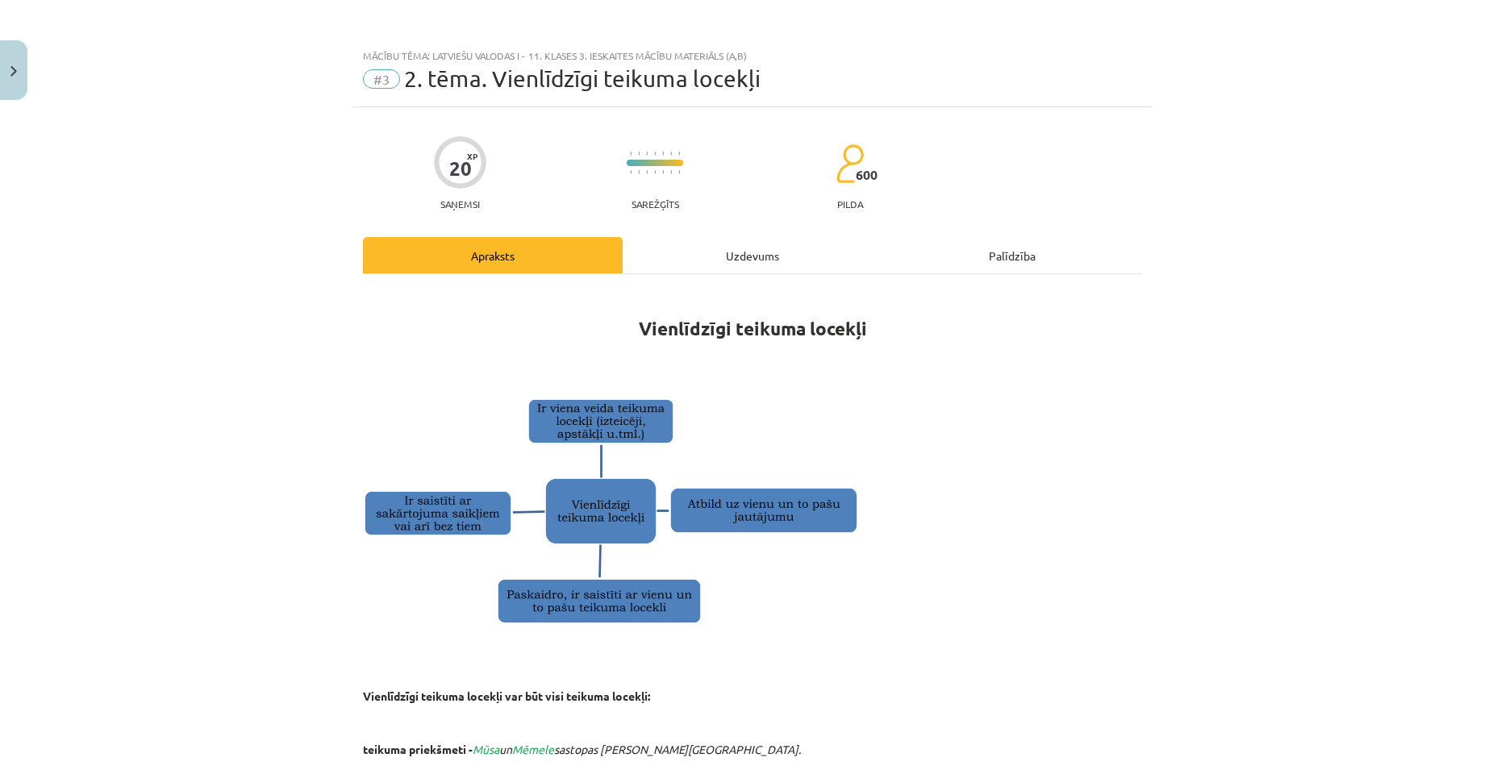
click at [748, 251] on div "Uzdevums" at bounding box center [752, 255] width 260 height 36
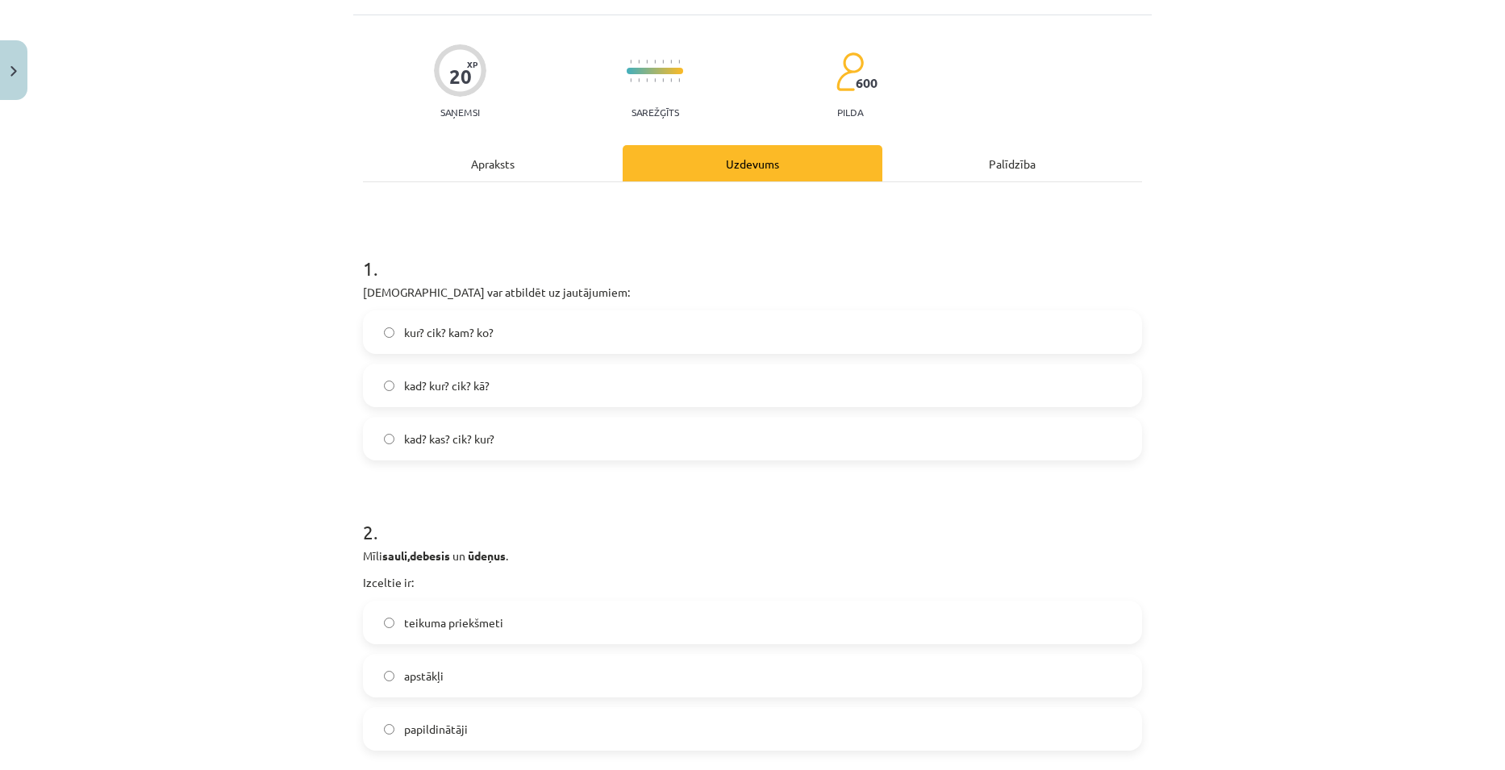
scroll to position [121, 0]
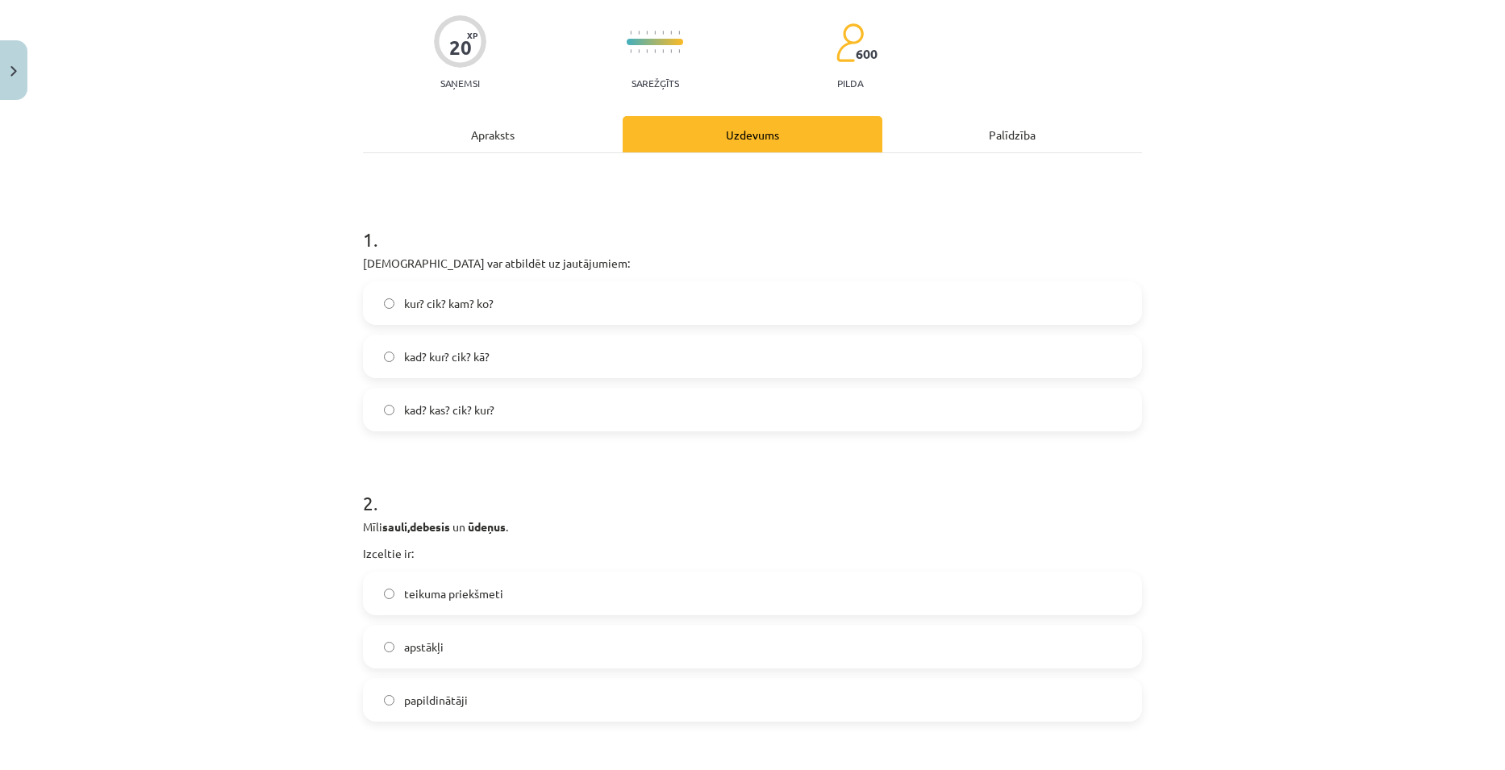
click at [464, 143] on div "Apraksts" at bounding box center [493, 134] width 260 height 36
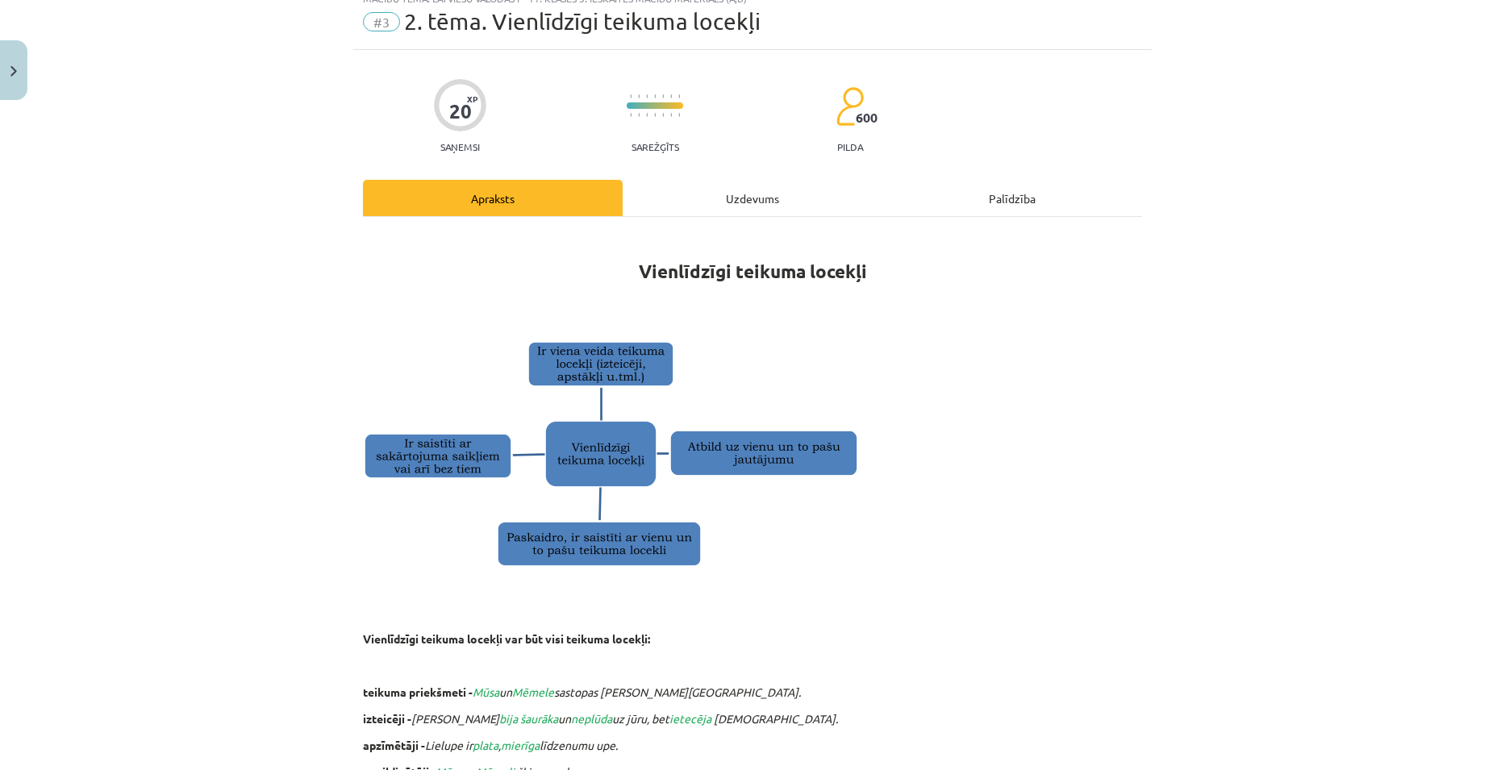
scroll to position [0, 0]
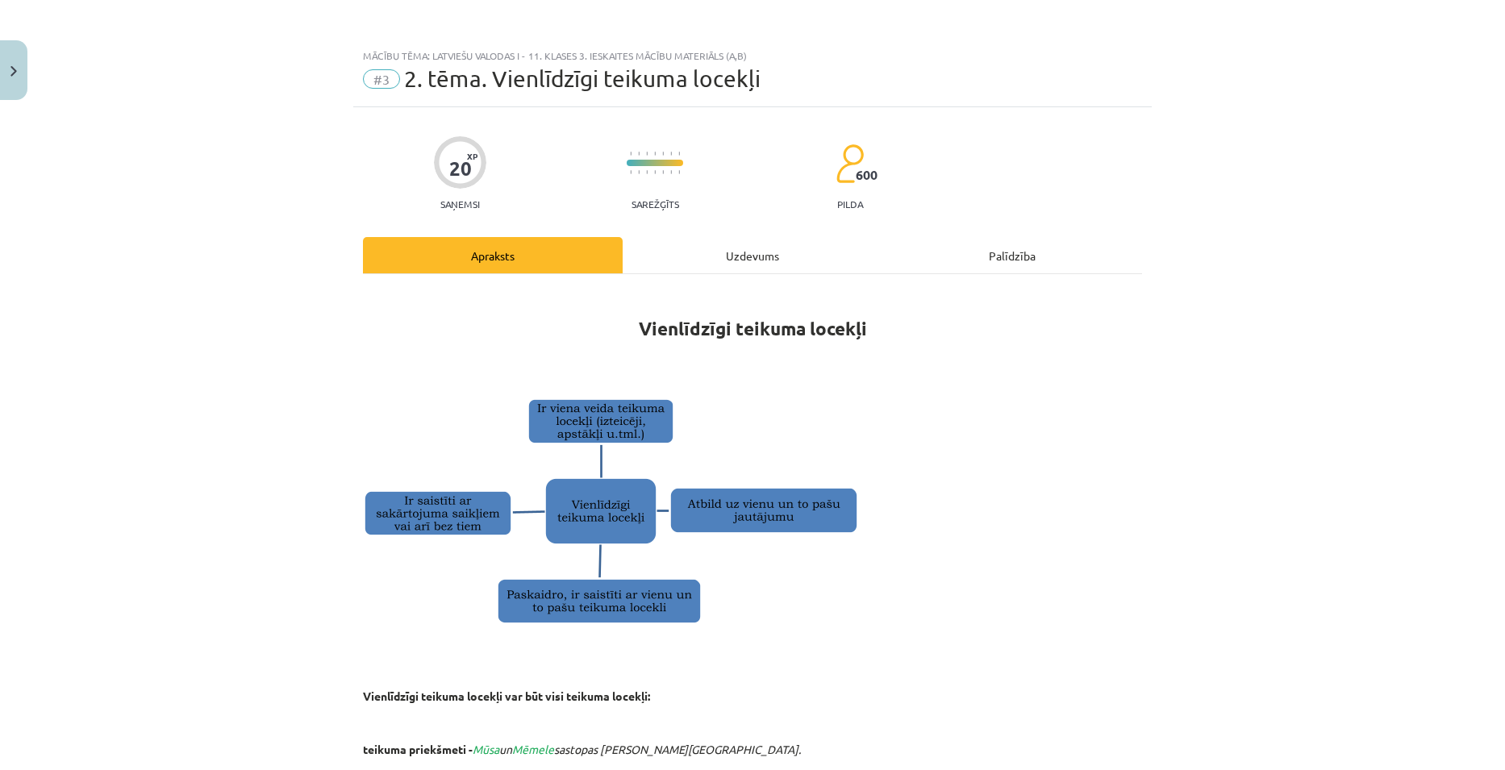
click at [749, 248] on div "Uzdevums" at bounding box center [752, 255] width 260 height 36
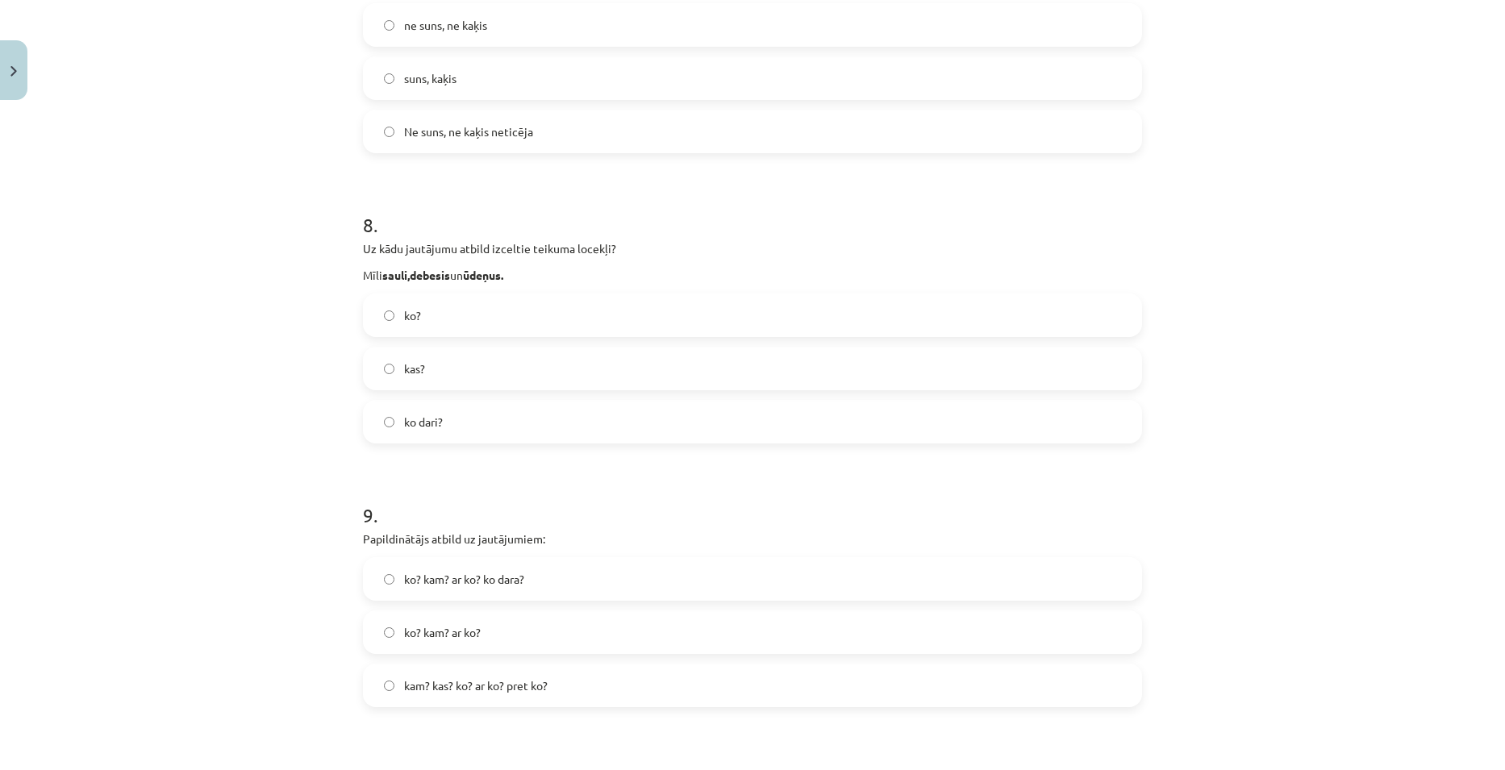
scroll to position [1964, 0]
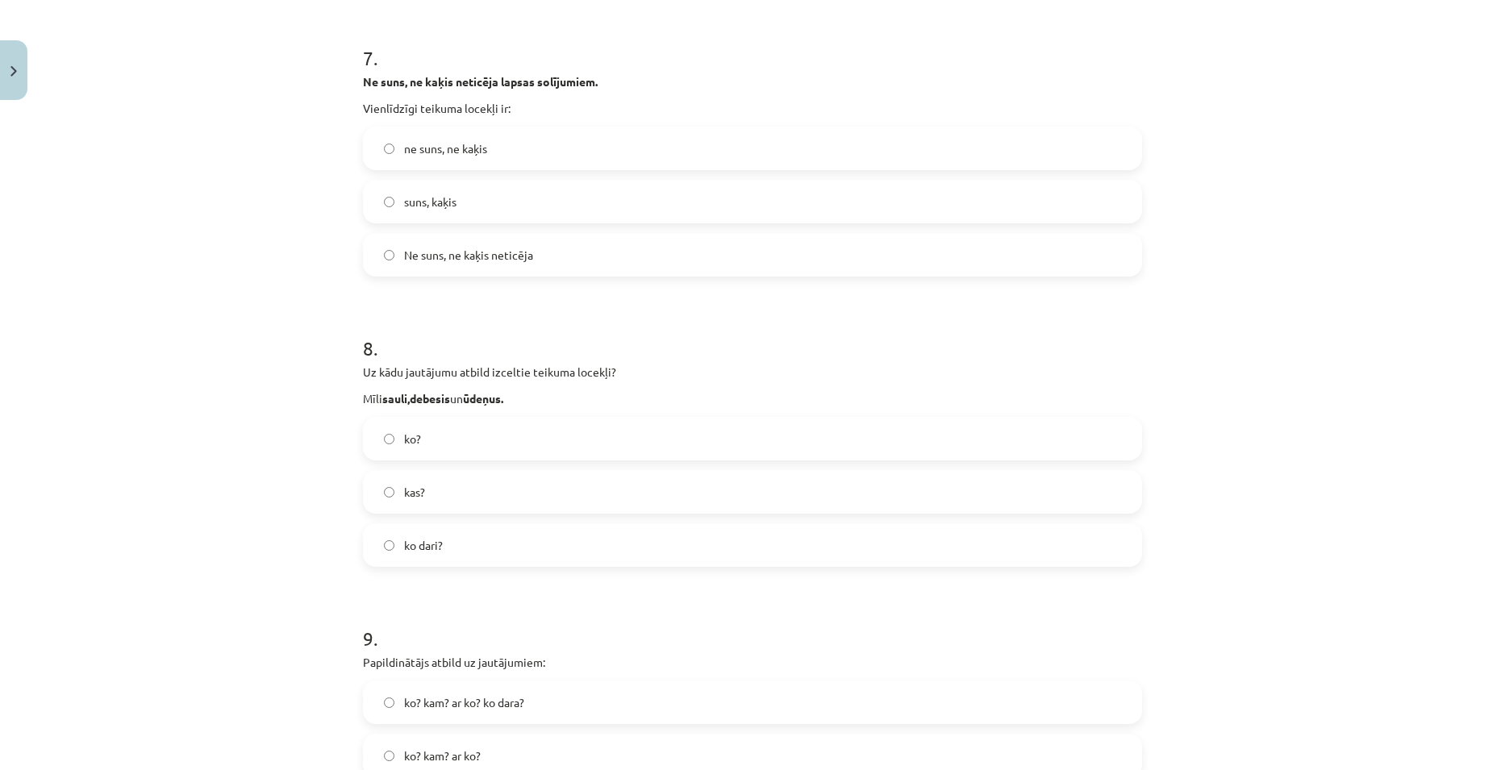
click at [385, 450] on label "ko?" at bounding box center [752, 438] width 776 height 40
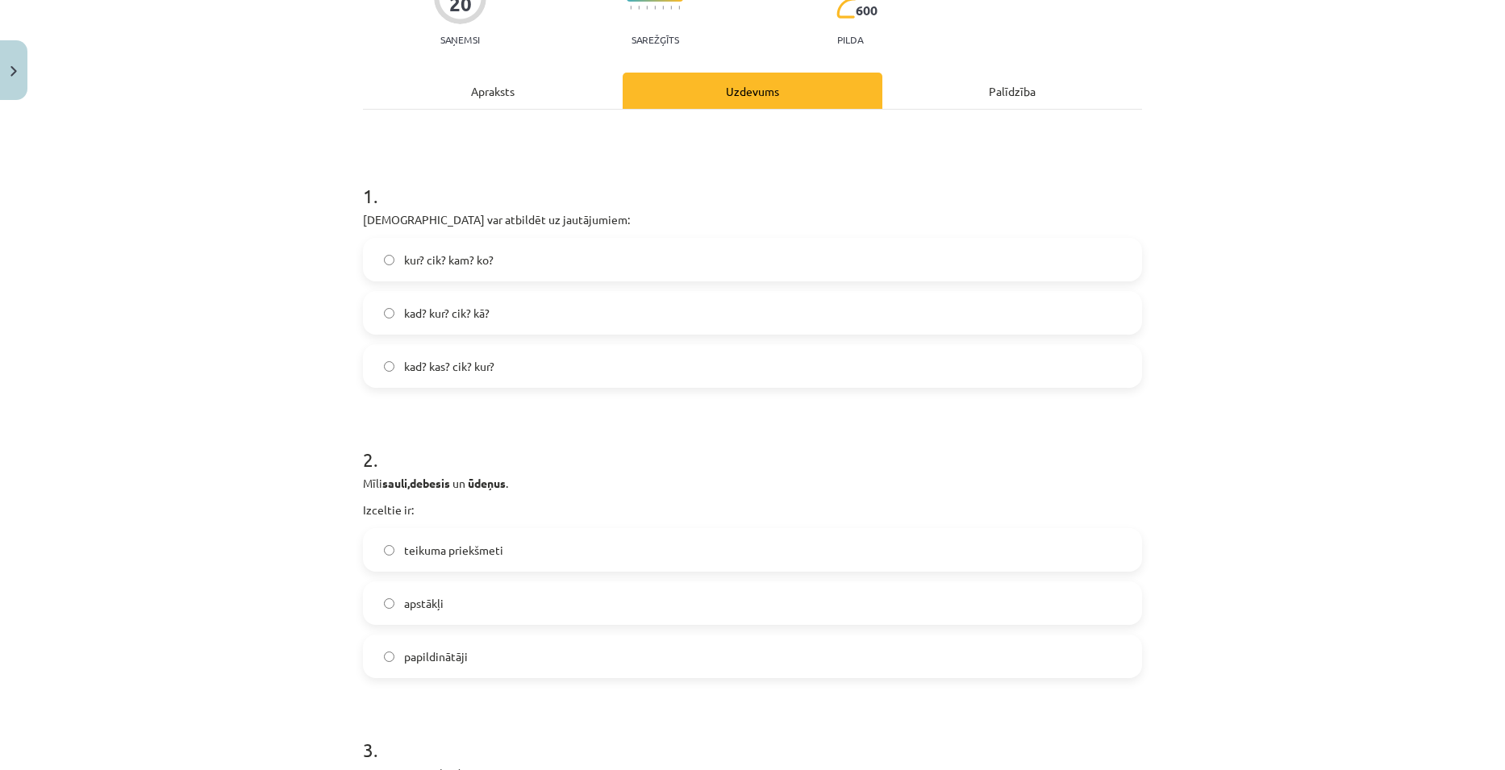
scroll to position [161, 0]
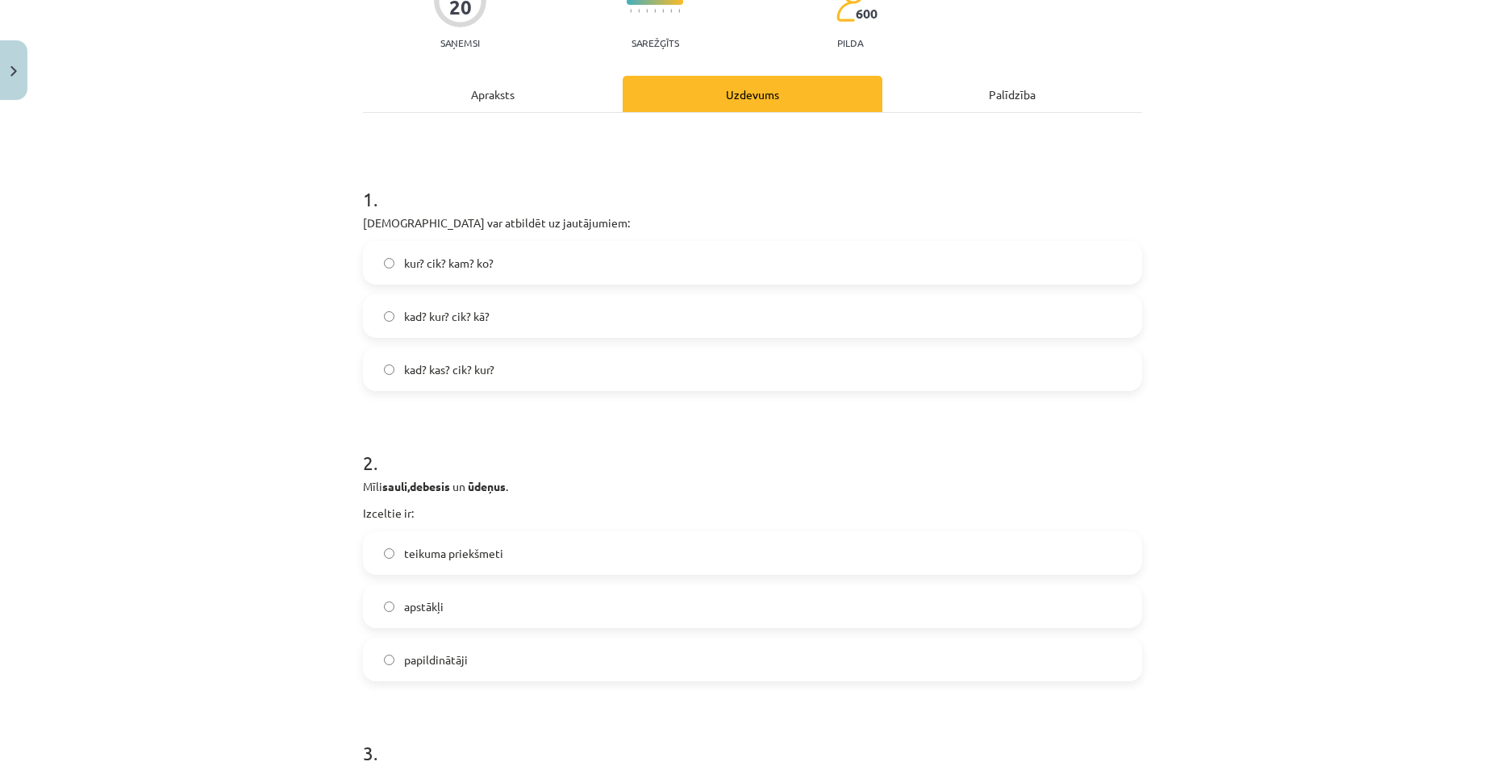
click at [458, 326] on label "kad? kur? cik? kā?" at bounding box center [752, 316] width 776 height 40
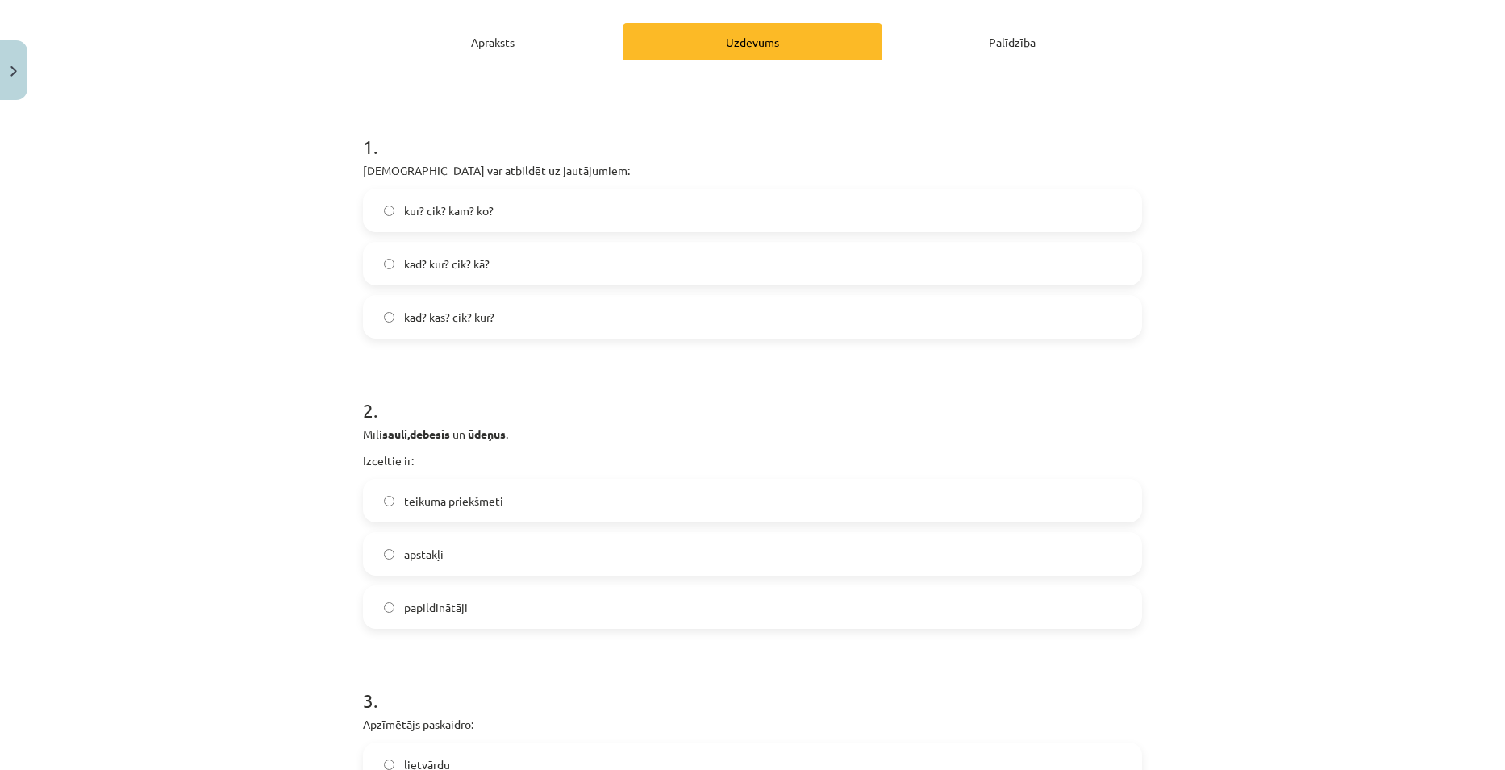
scroll to position [242, 0]
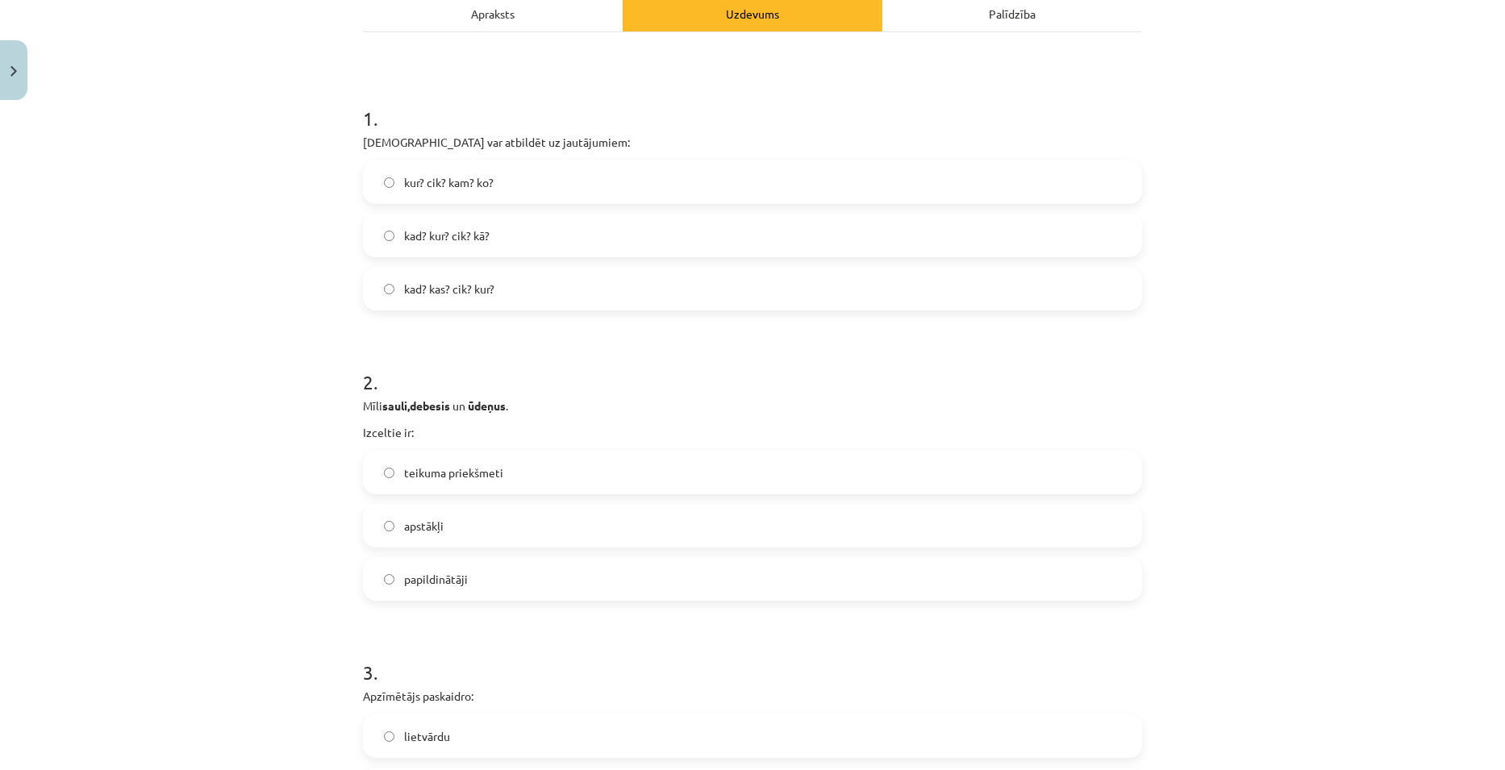
click at [456, 577] on span "papildinātāji" at bounding box center [436, 579] width 64 height 17
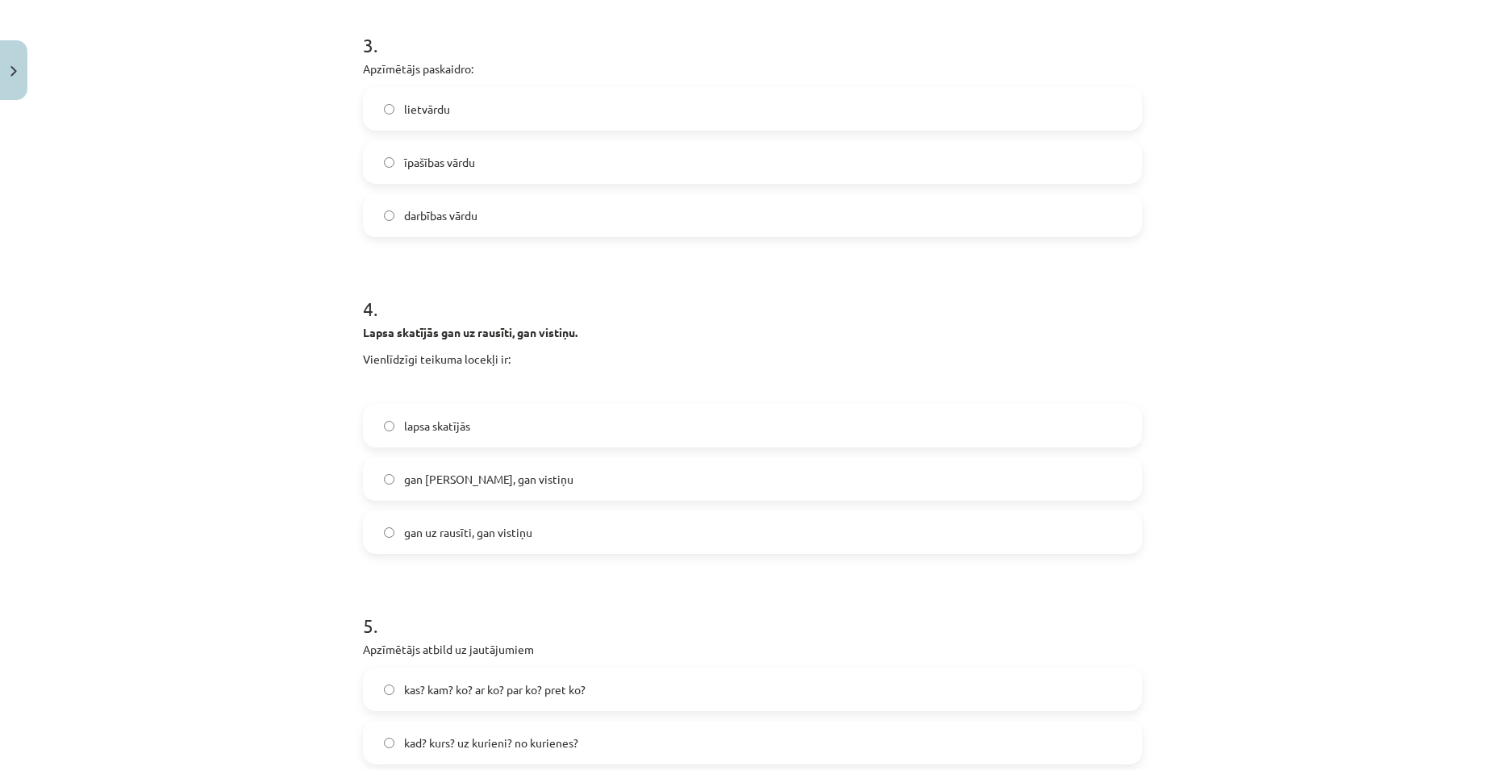
scroll to position [887, 0]
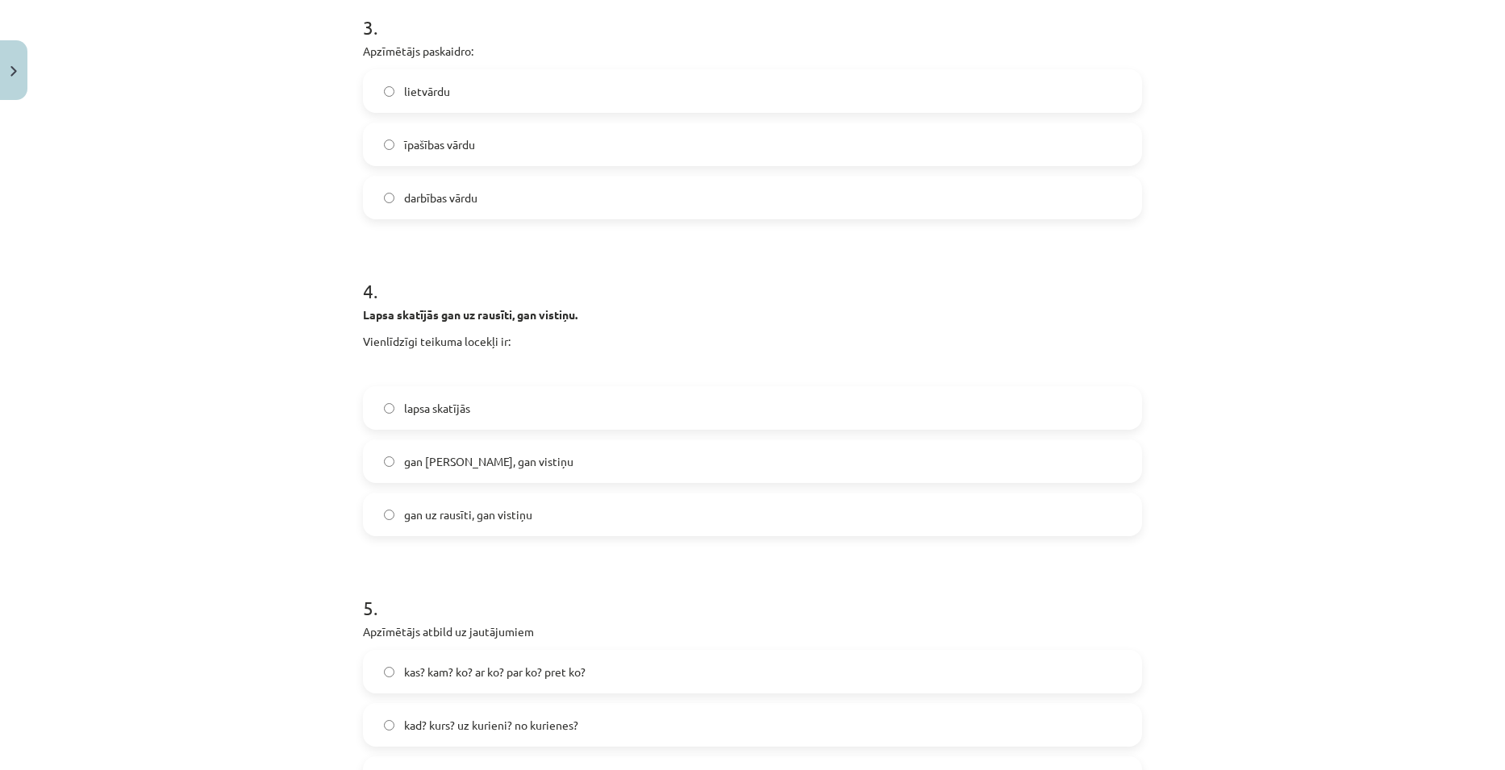
click at [434, 467] on span "gan rausīti, gan vistiņu" at bounding box center [488, 461] width 169 height 17
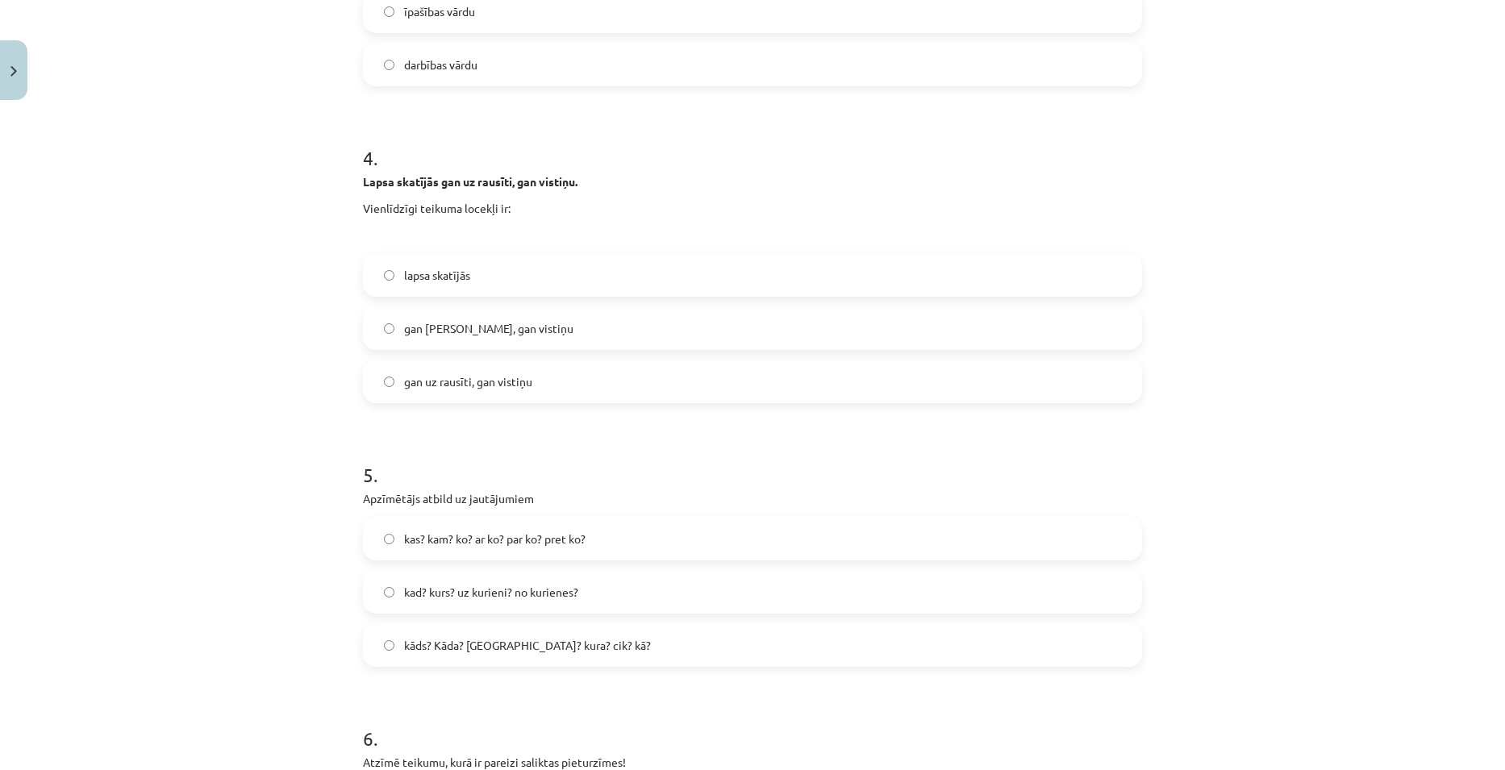
scroll to position [1048, 0]
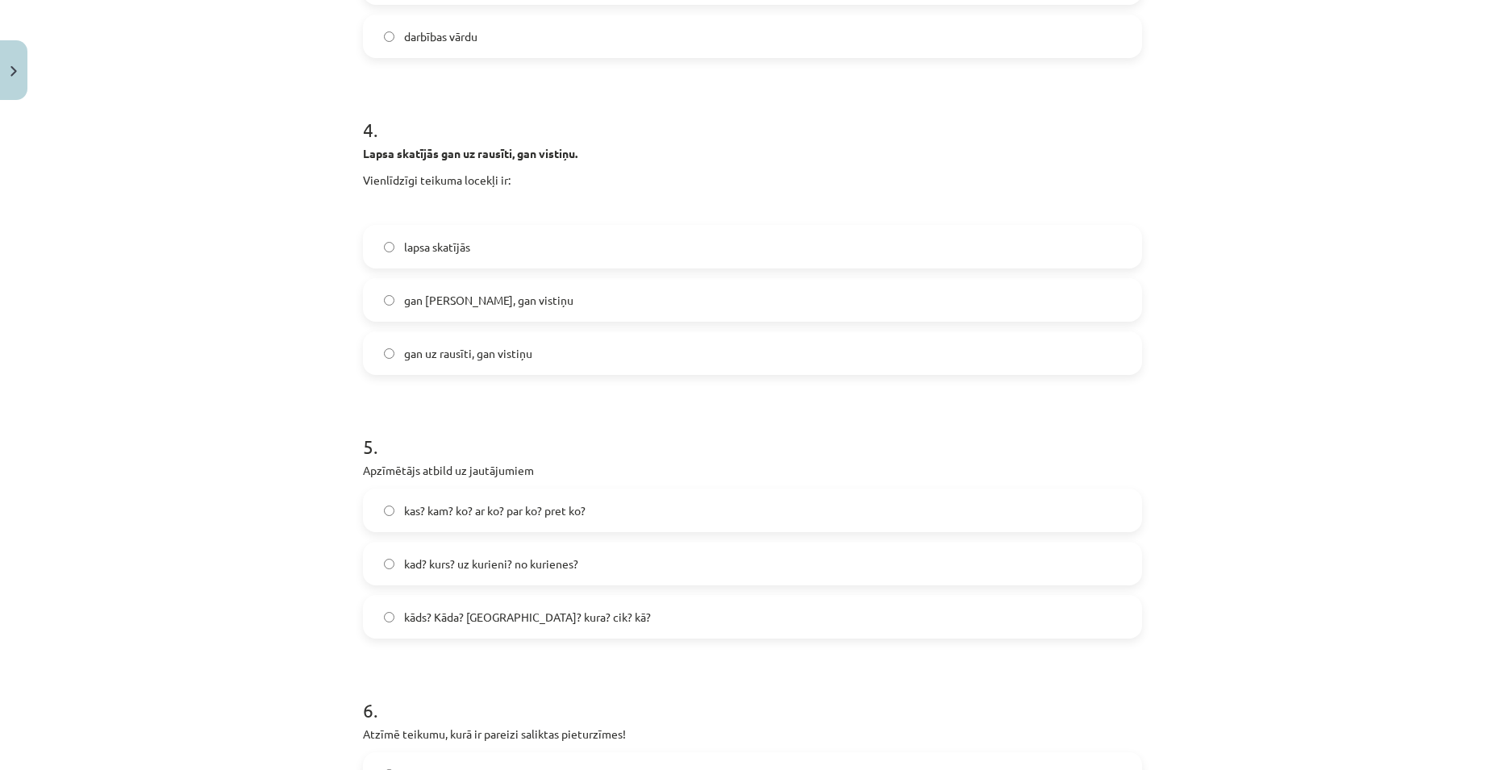
click at [534, 626] on label "kāds? Kāda? Kurš? kura? cik? kā?" at bounding box center [752, 617] width 776 height 40
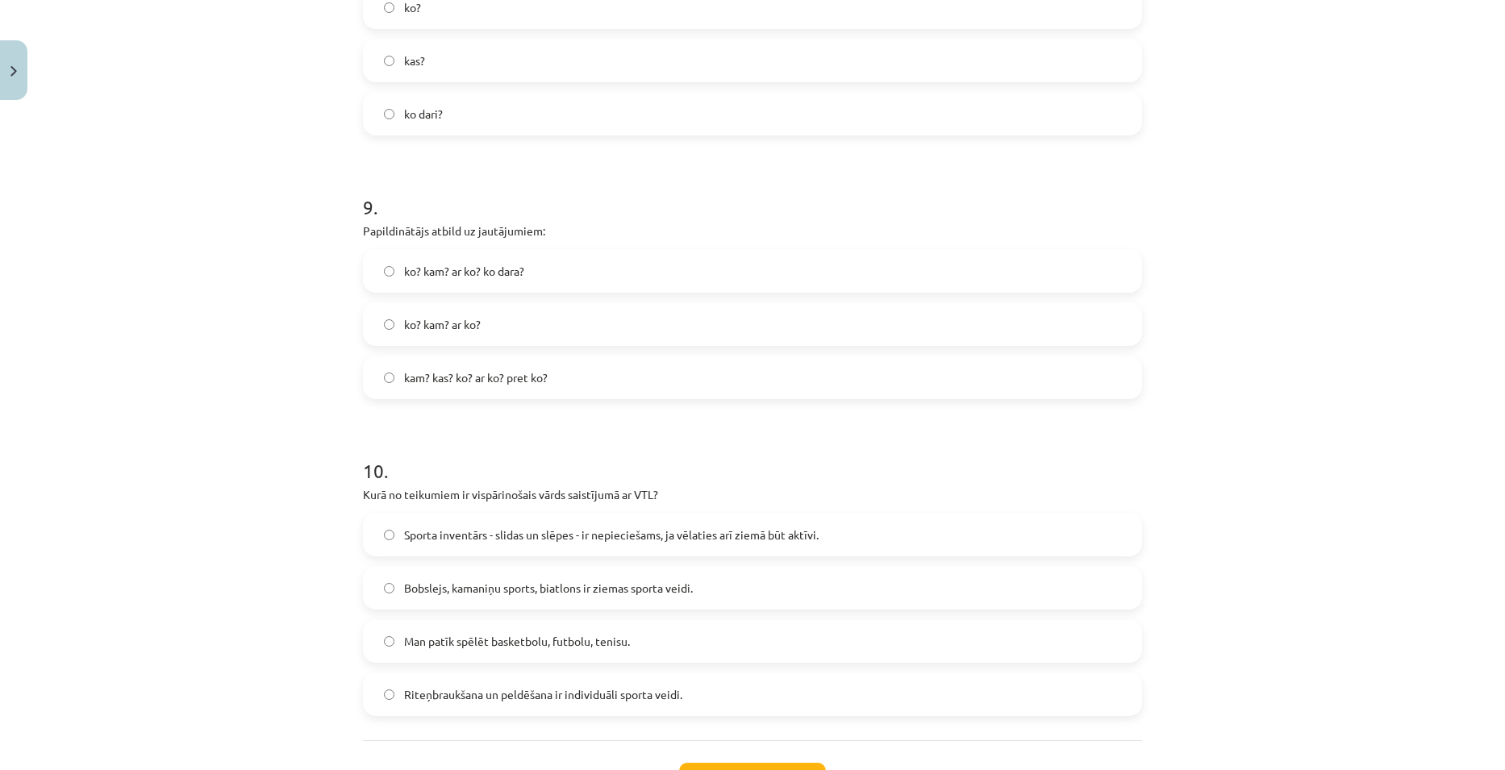
scroll to position [2367, 0]
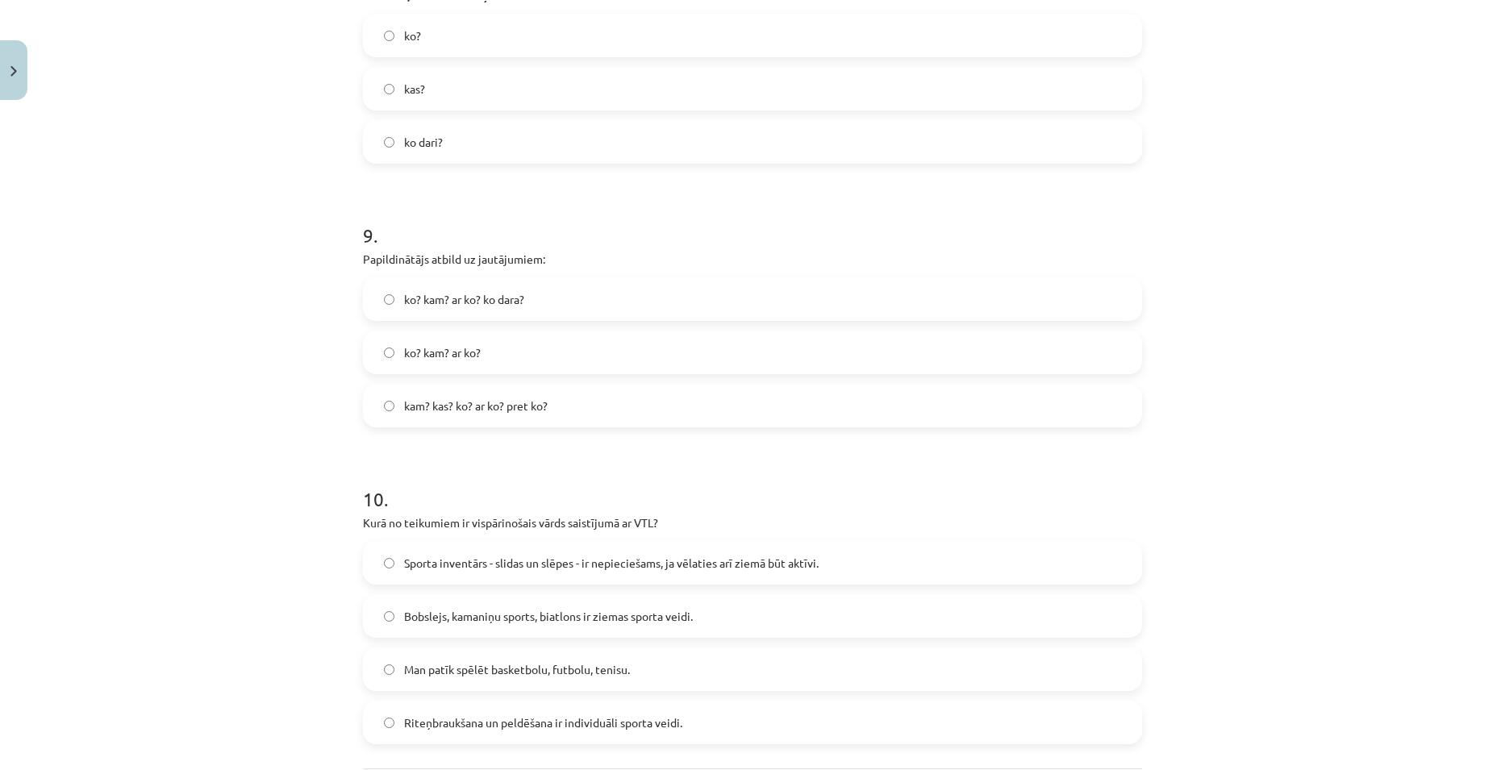
click at [502, 356] on label "ko? kam? ar ko?" at bounding box center [752, 352] width 776 height 40
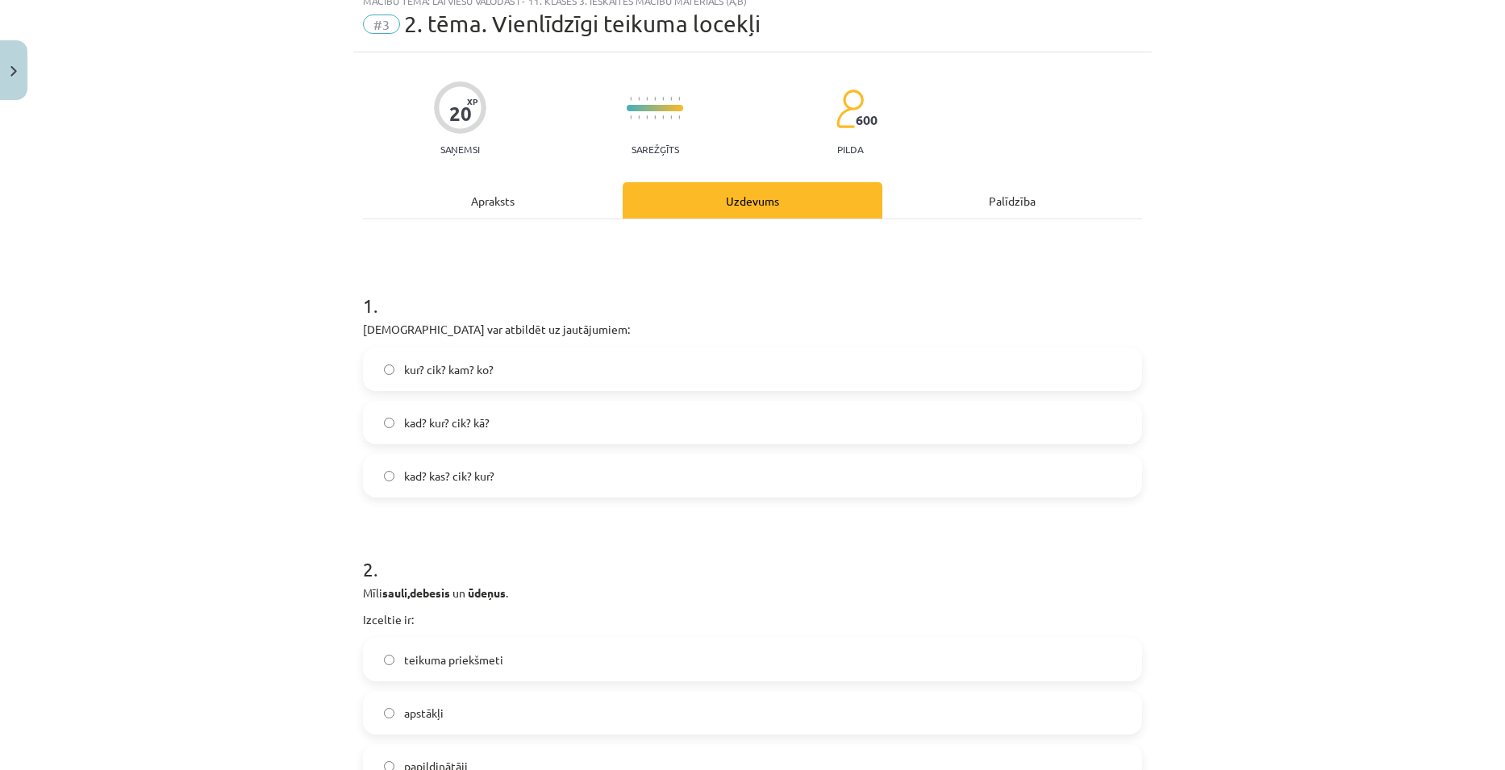
scroll to position [0, 0]
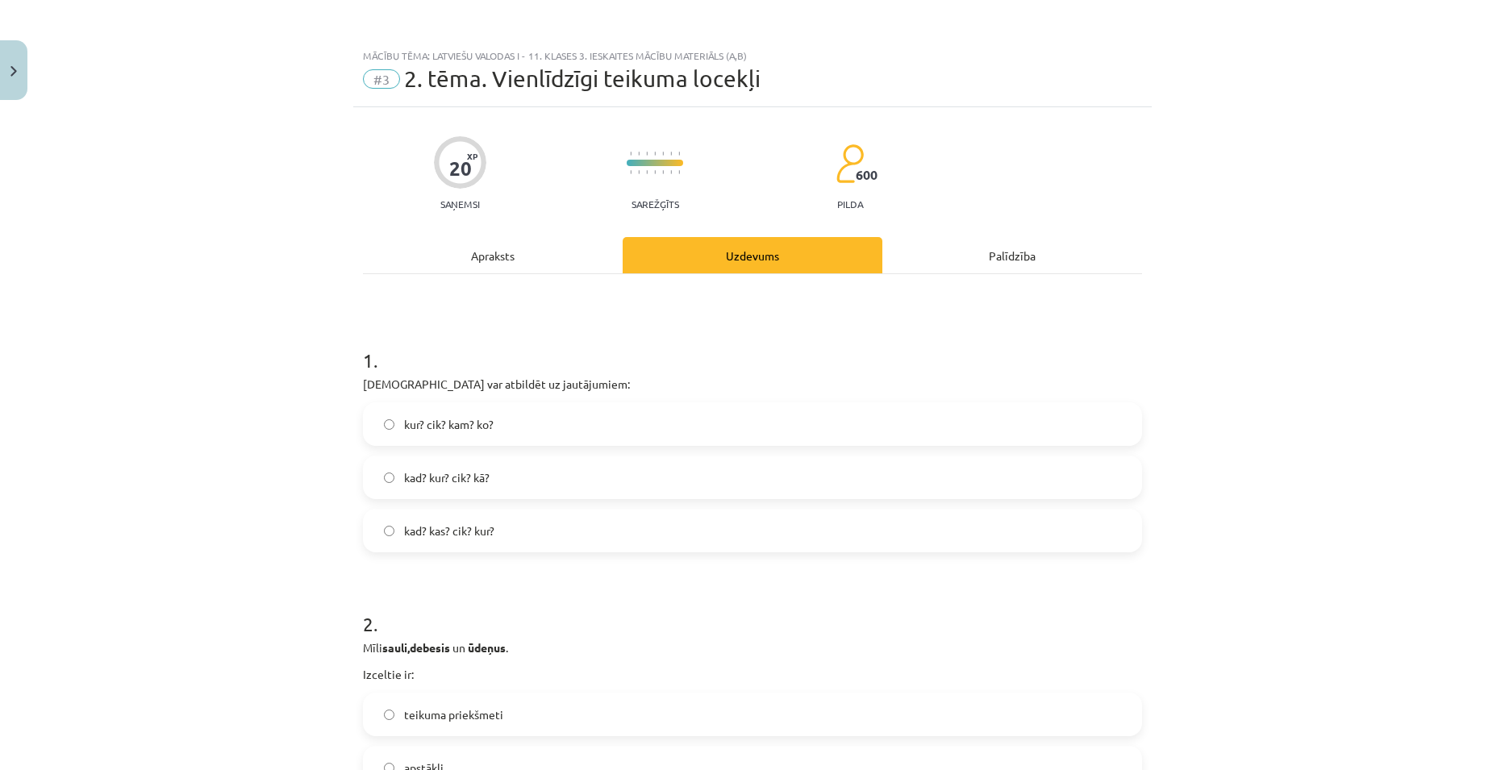
click at [477, 244] on div "Apraksts" at bounding box center [493, 255] width 260 height 36
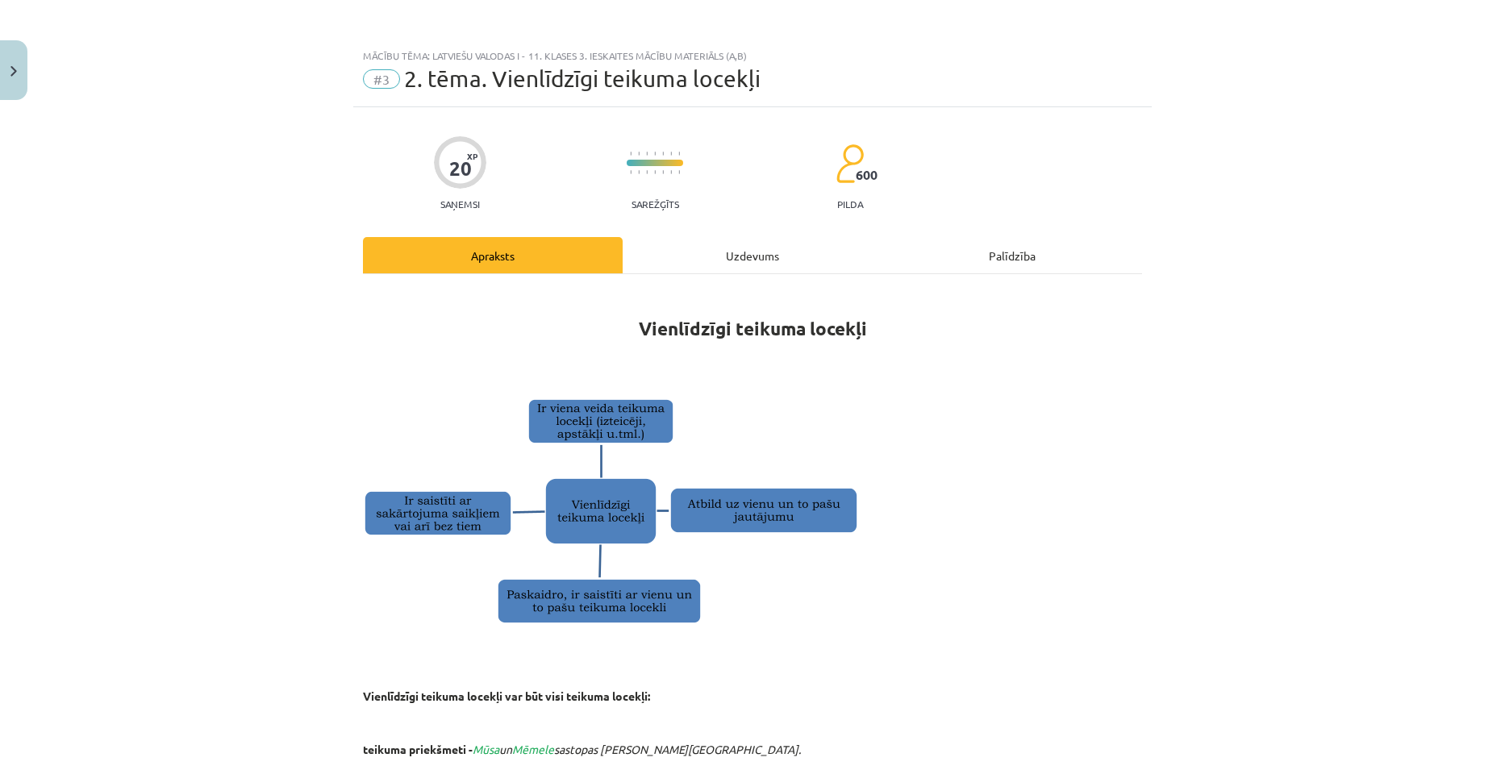
click at [728, 257] on div "Uzdevums" at bounding box center [752, 255] width 260 height 36
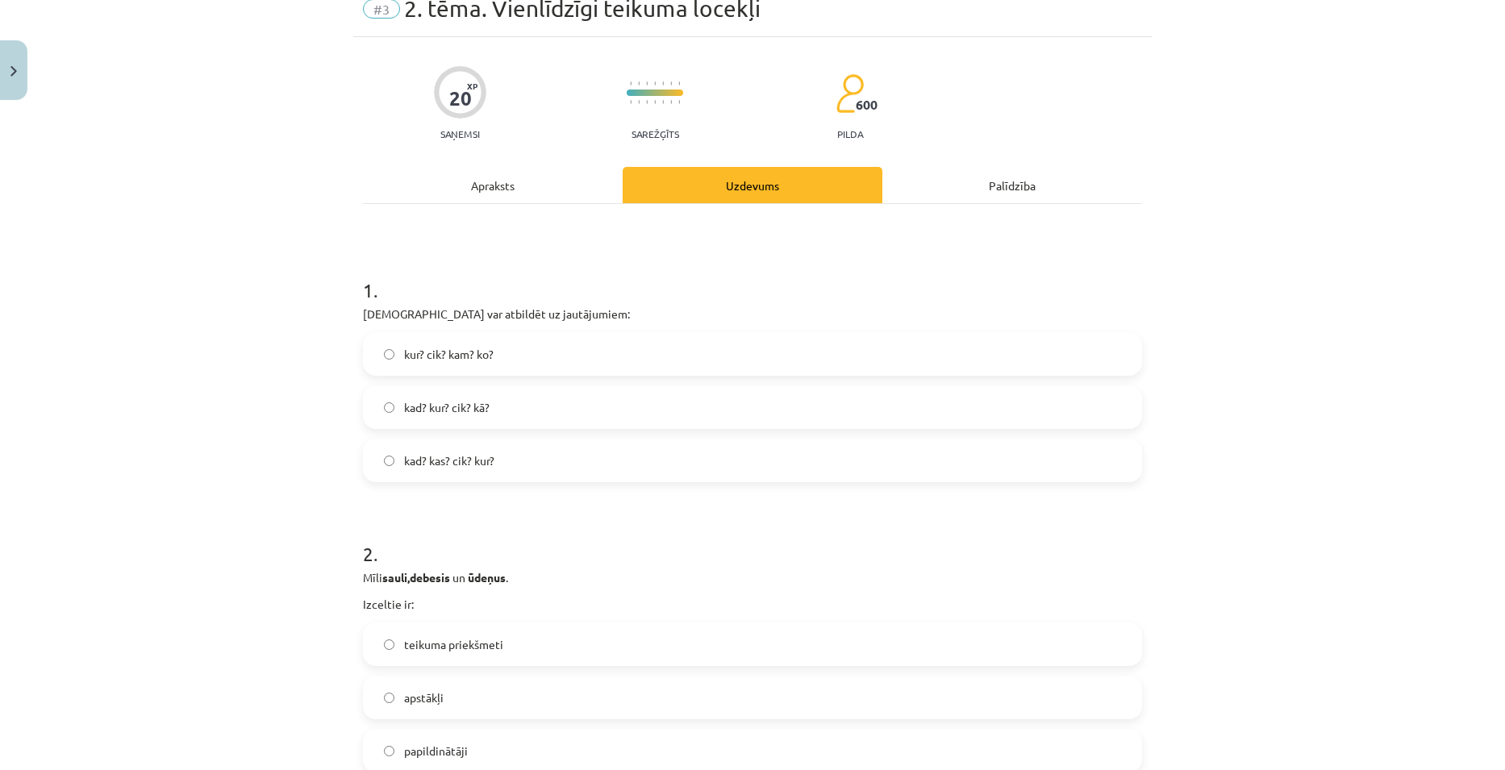
scroll to position [40, 0]
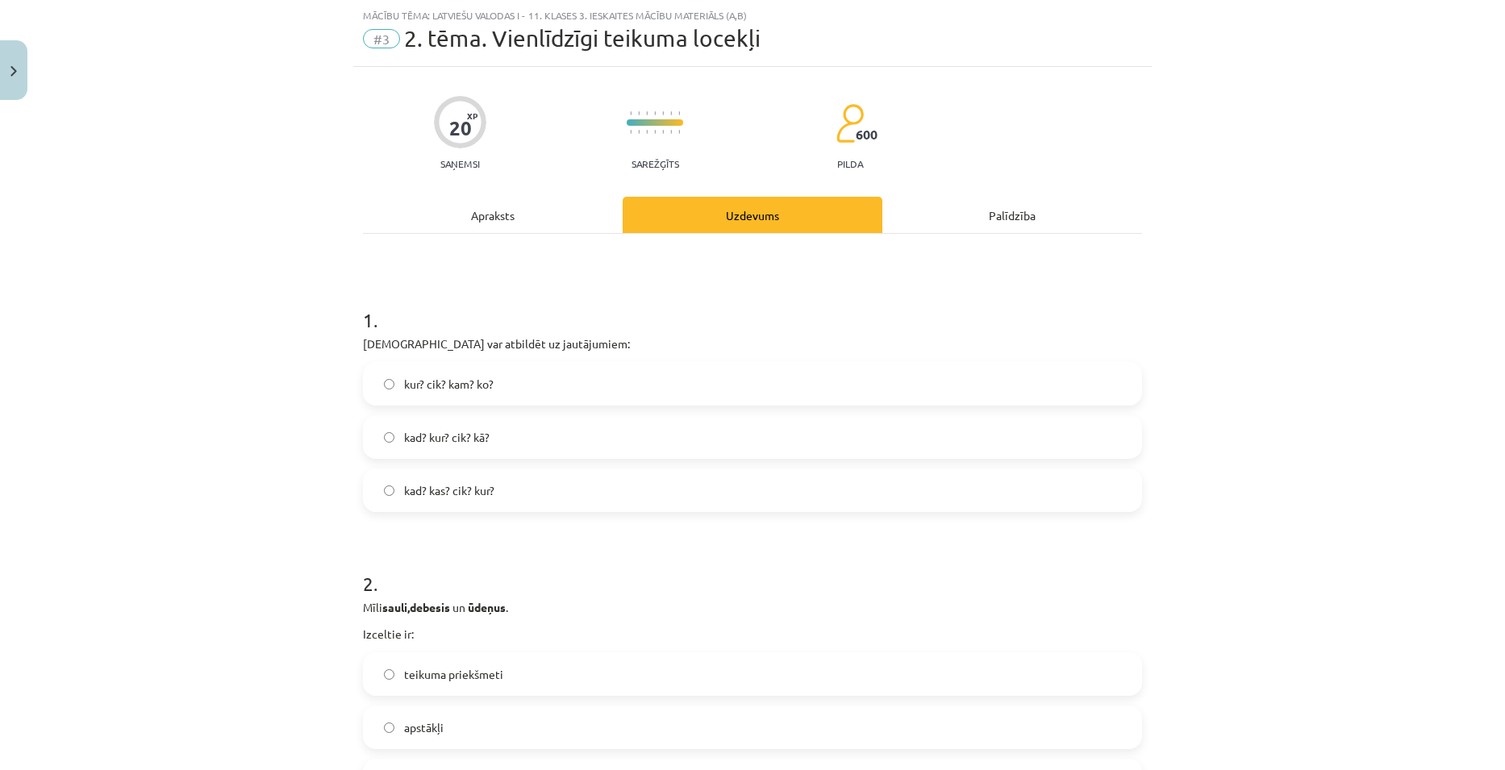
click at [505, 223] on div "Apraksts" at bounding box center [493, 215] width 260 height 36
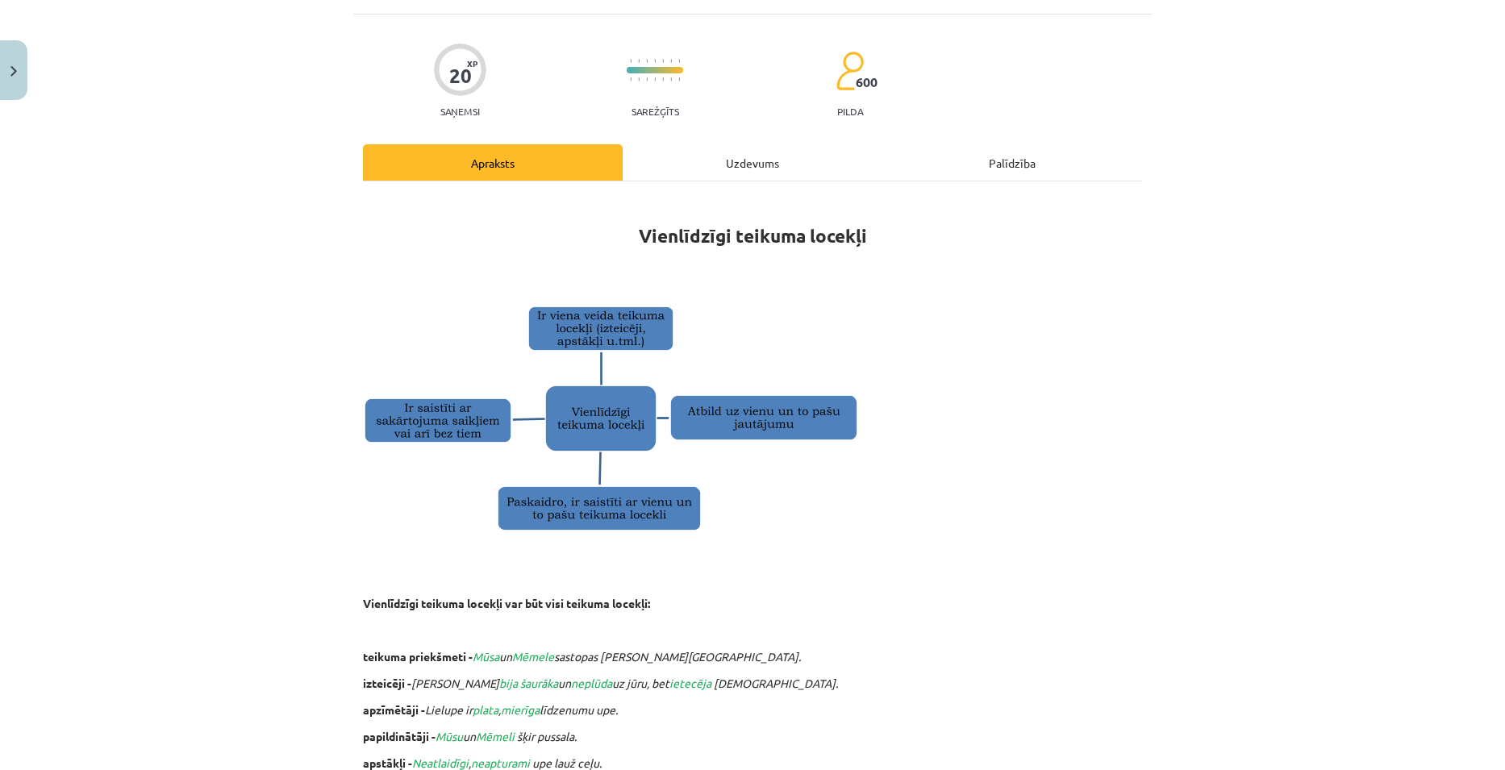
scroll to position [121, 0]
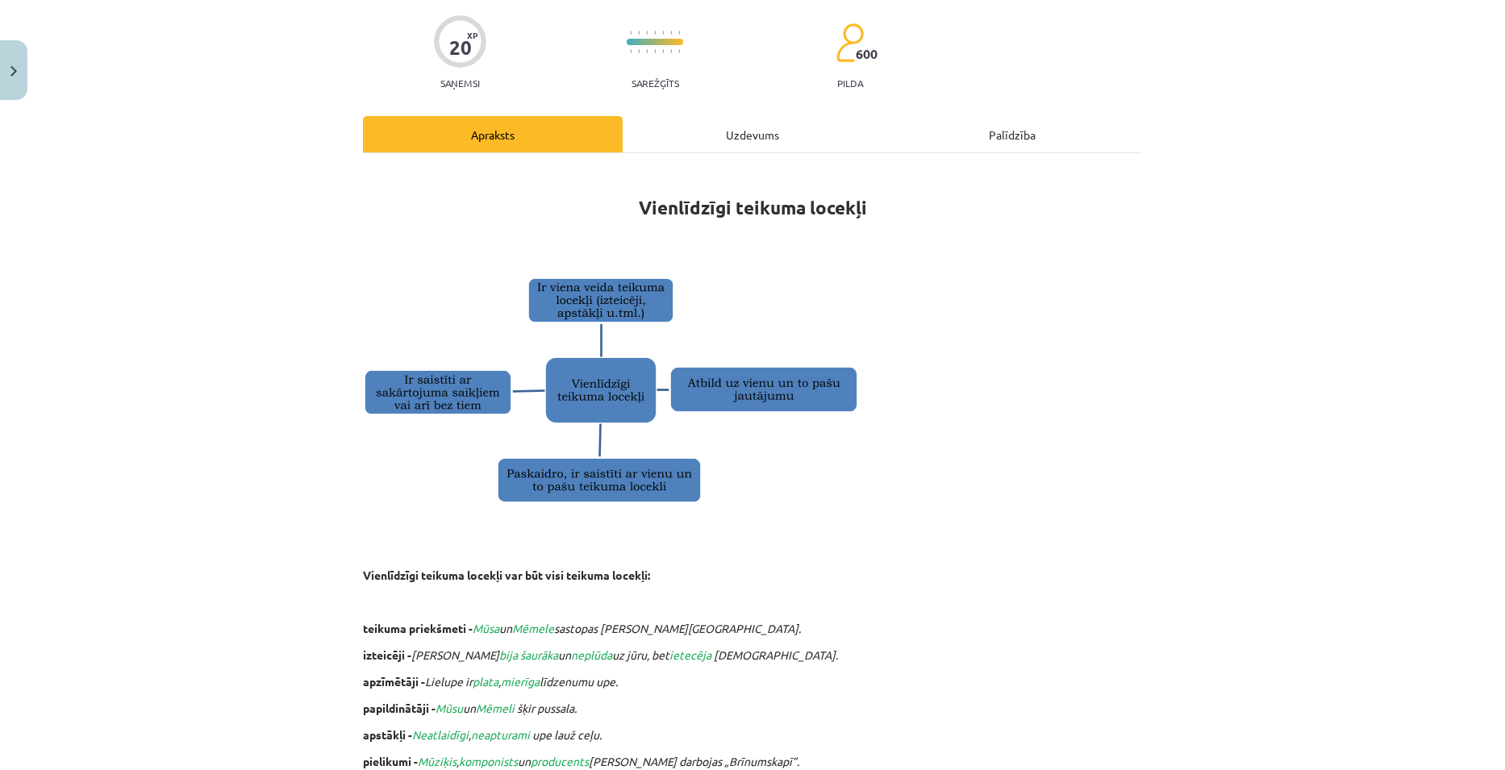
click at [735, 146] on div "Uzdevums" at bounding box center [752, 134] width 260 height 36
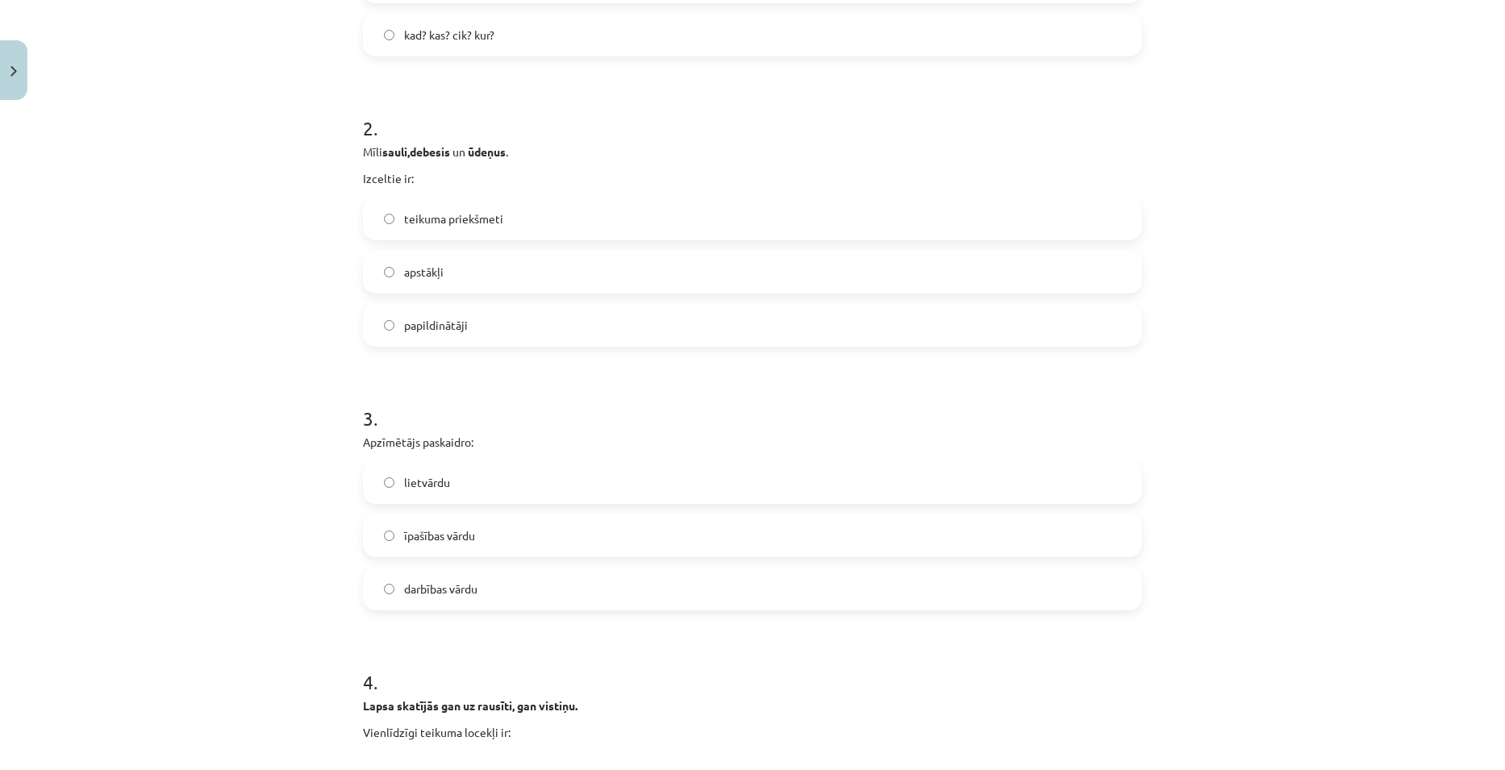
scroll to position [524, 0]
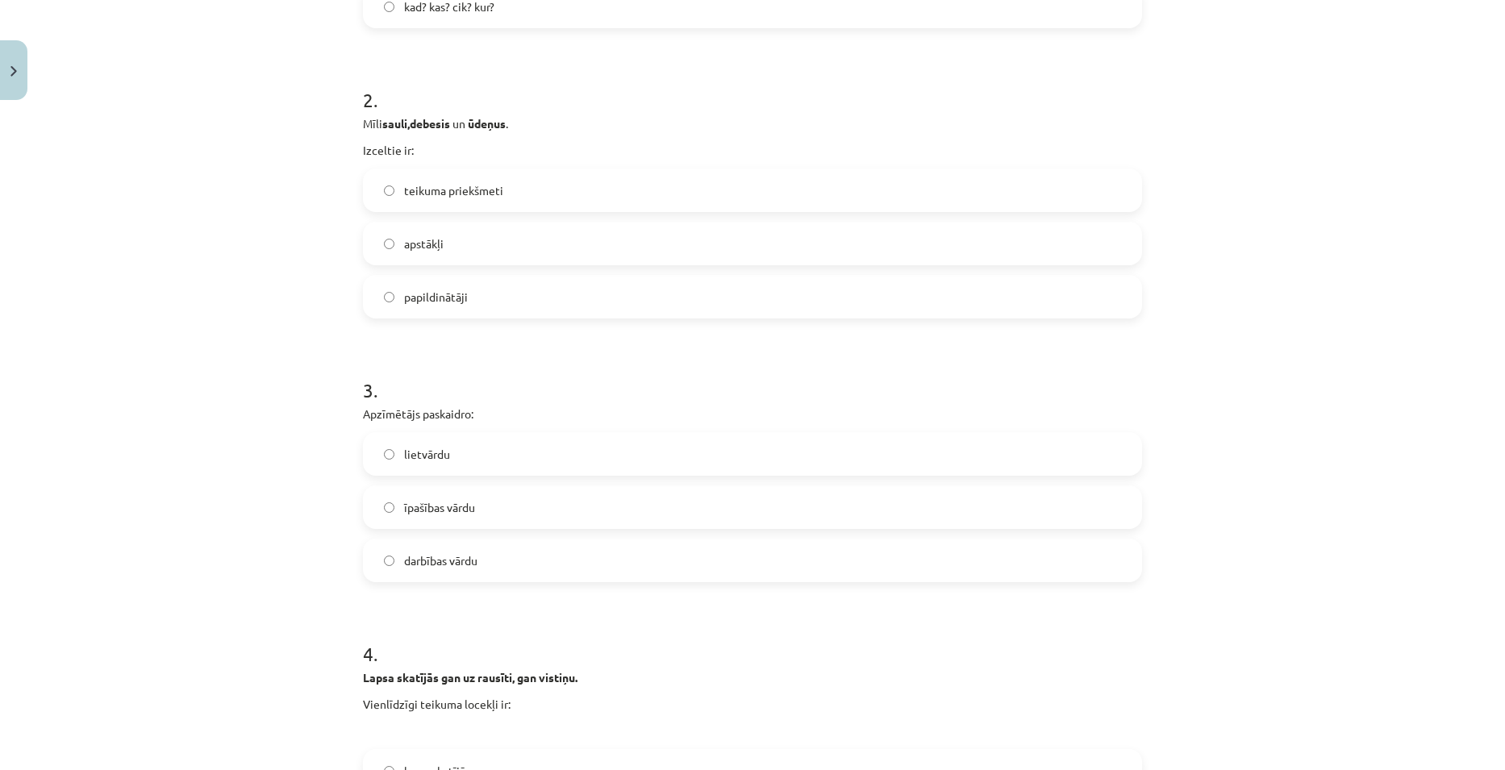
click at [567, 458] on label "lietvārdu" at bounding box center [752, 454] width 776 height 40
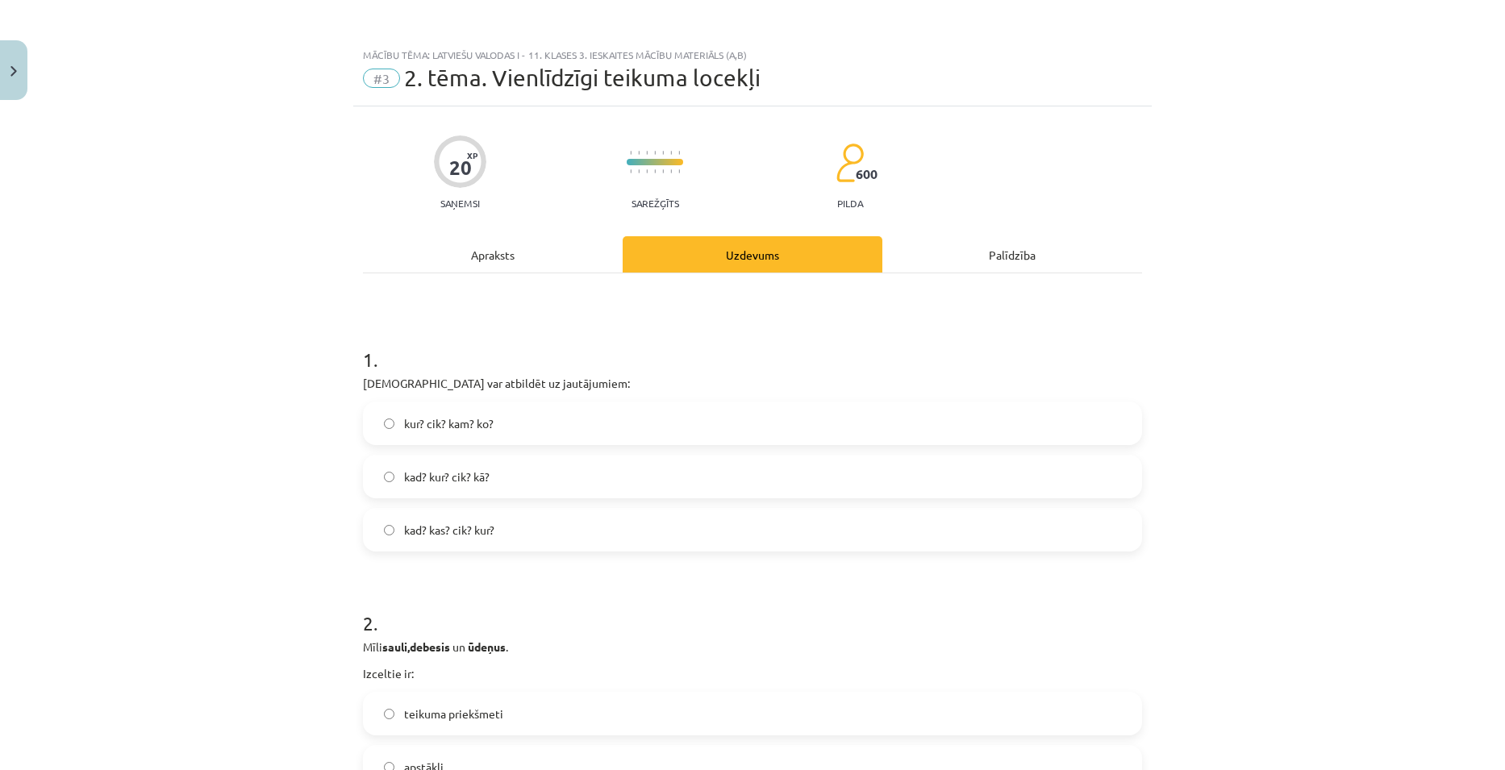
scroll to position [0, 0]
click at [485, 260] on div "Apraksts" at bounding box center [493, 255] width 260 height 36
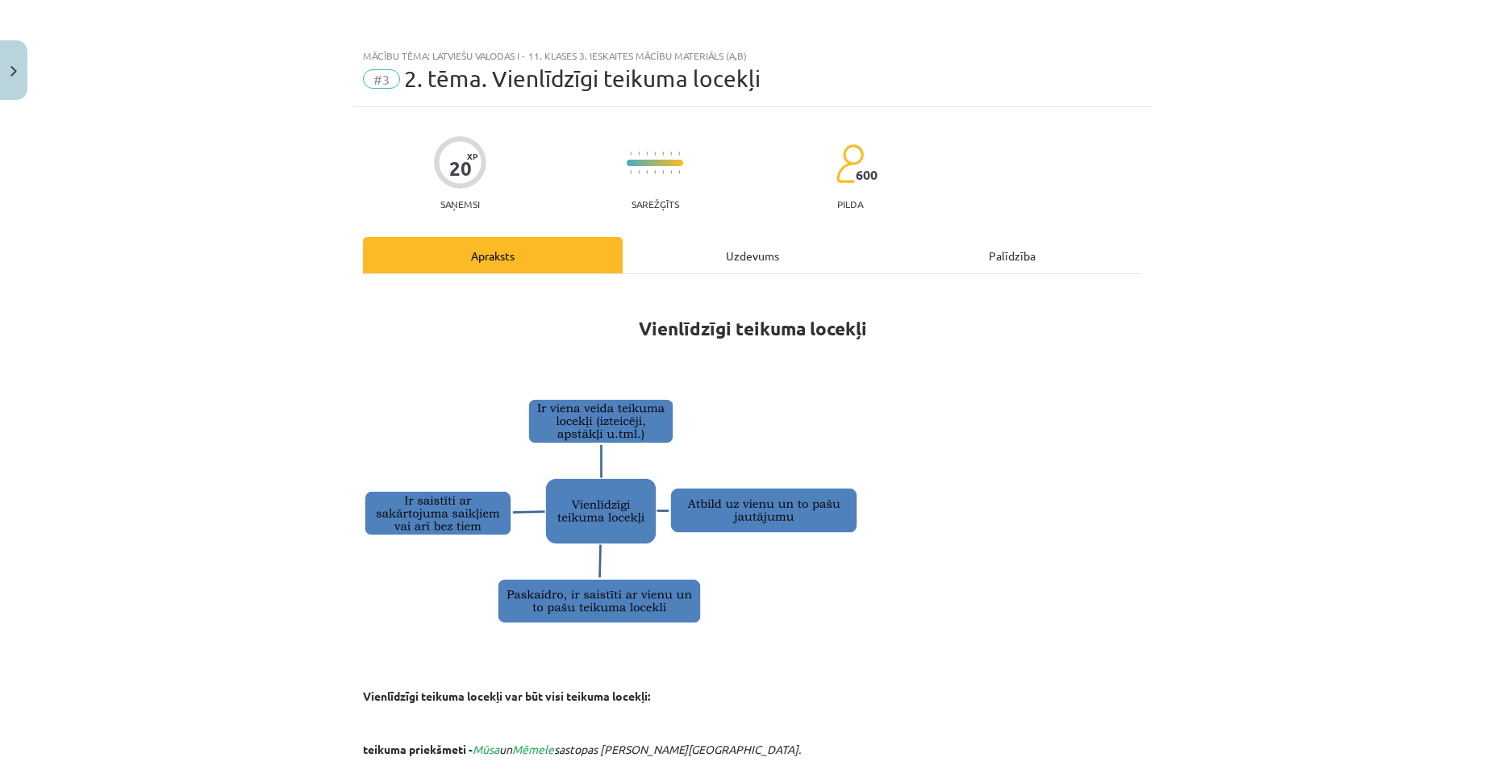
click at [727, 250] on div "Uzdevums" at bounding box center [752, 255] width 260 height 36
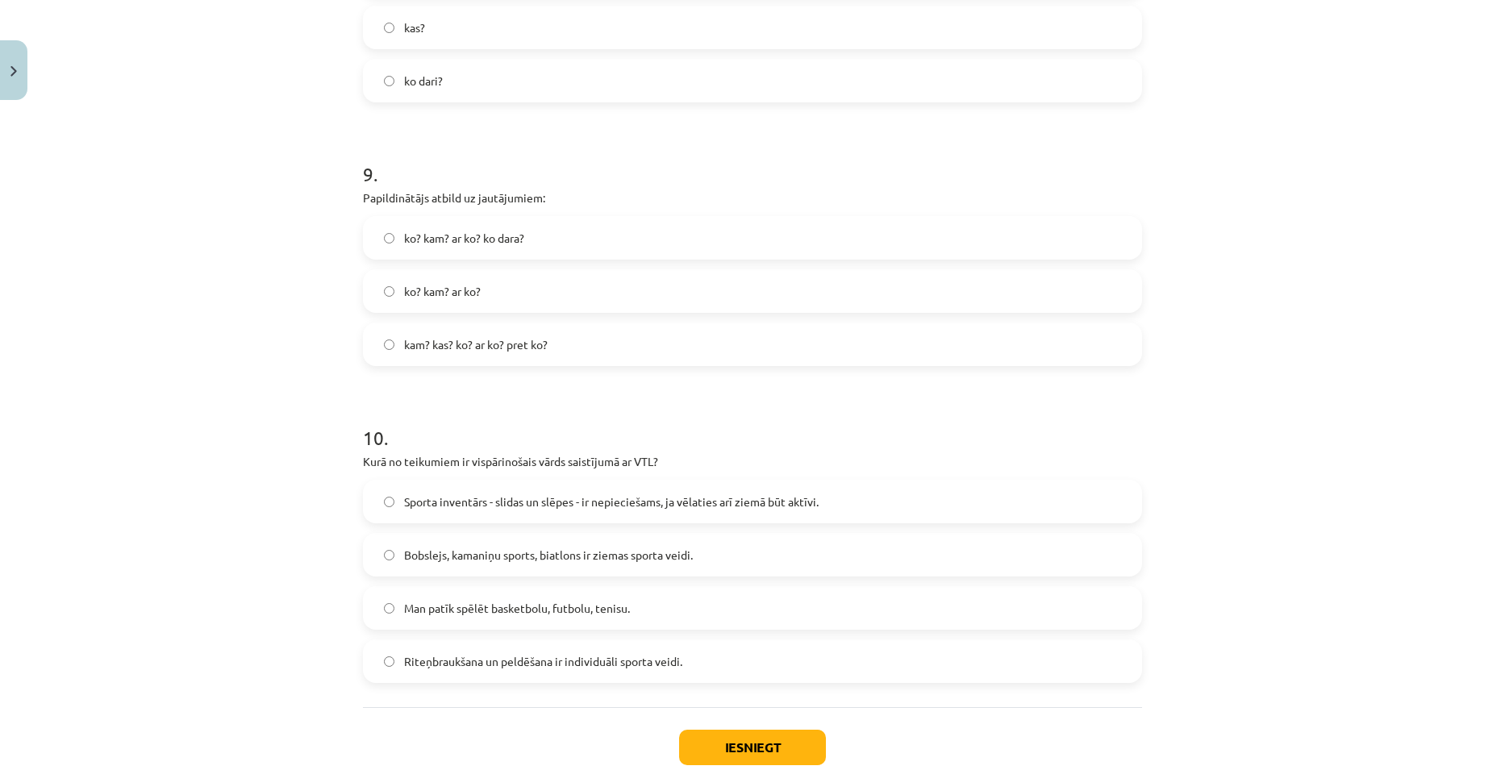
scroll to position [2529, 0]
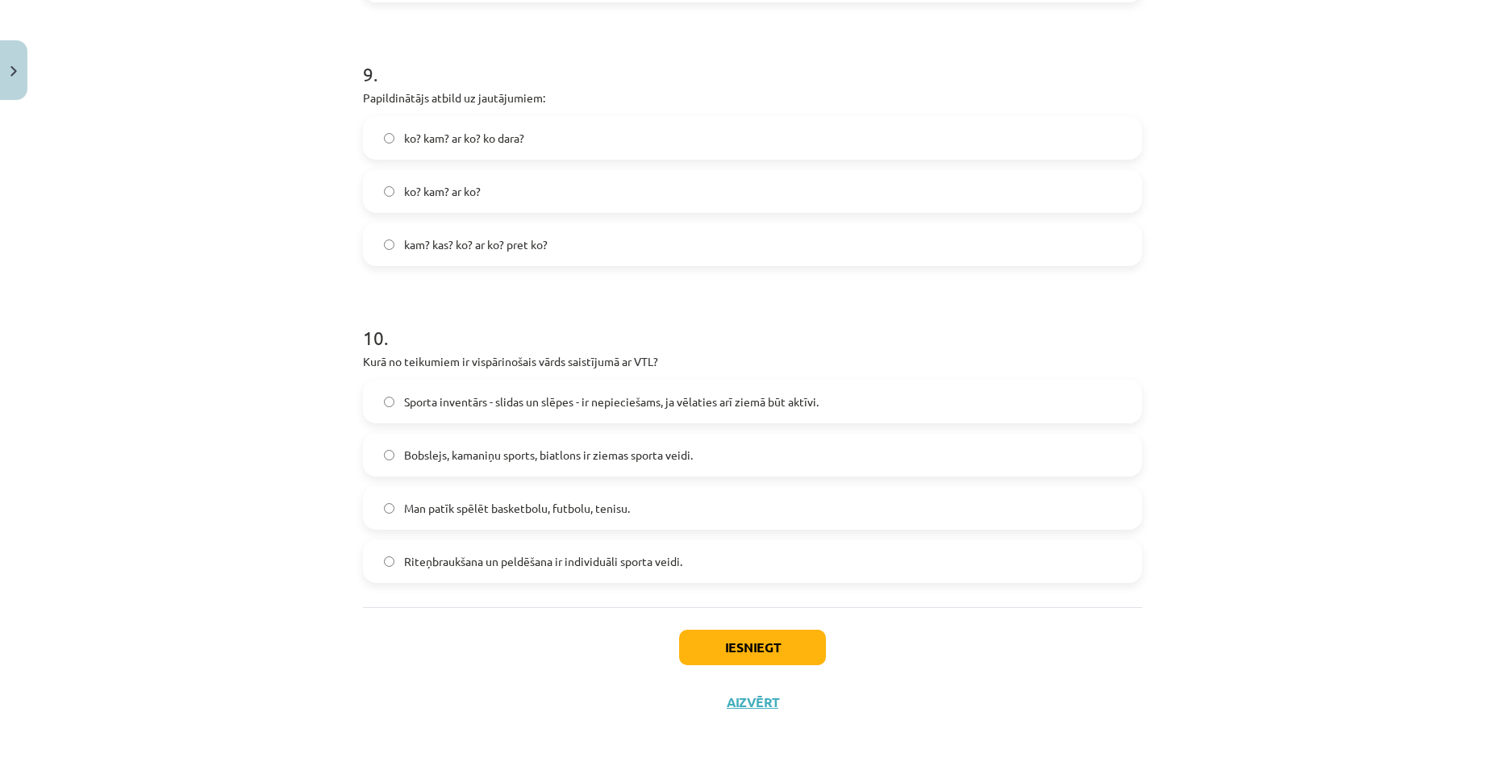
click at [371, 399] on label "Sporta inventārs - slidas un slēpes - ir nepieciešams, ja vēlaties arī ziemā bū…" at bounding box center [752, 401] width 776 height 40
click at [768, 642] on button "Iesniegt" at bounding box center [752, 647] width 147 height 35
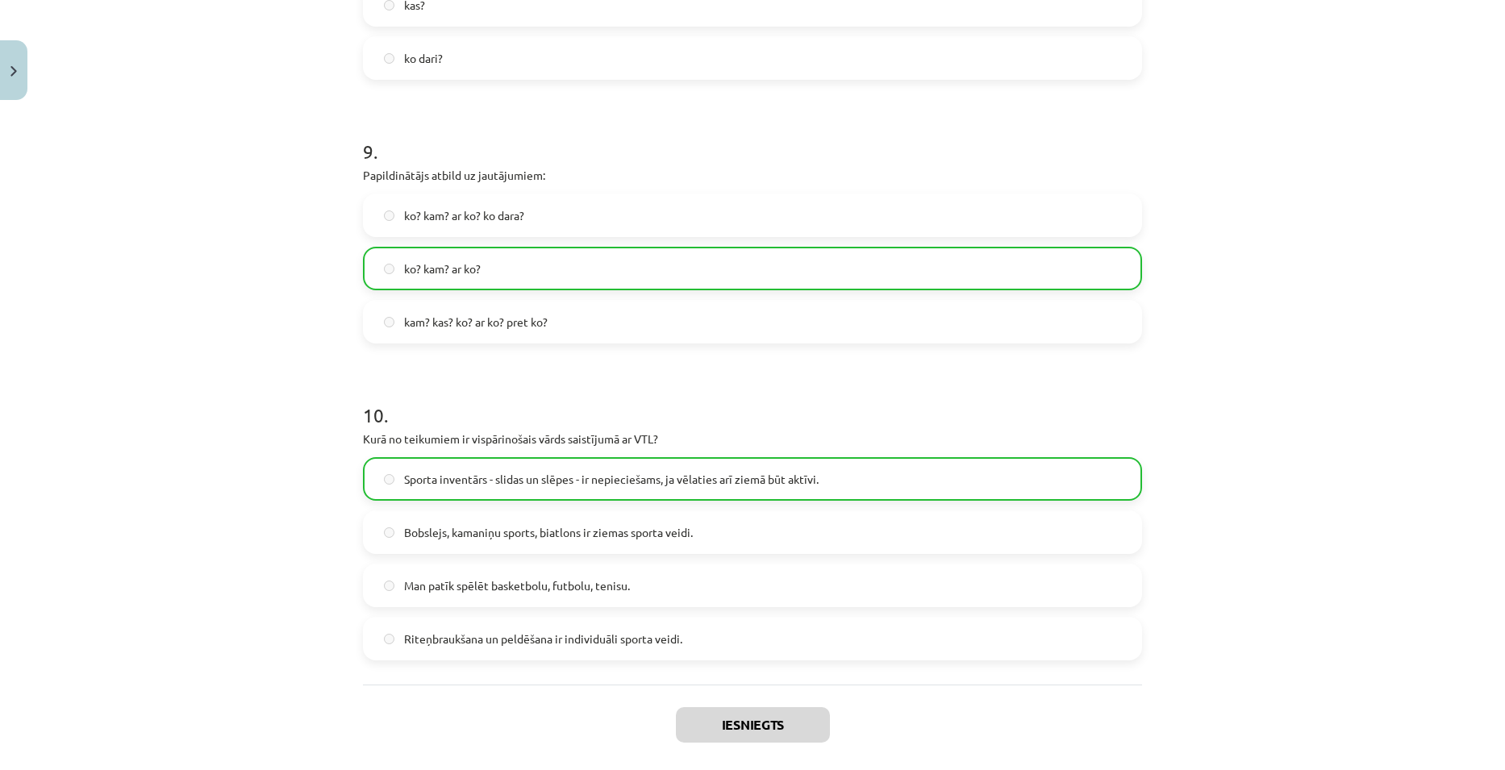
scroll to position [2580, 0]
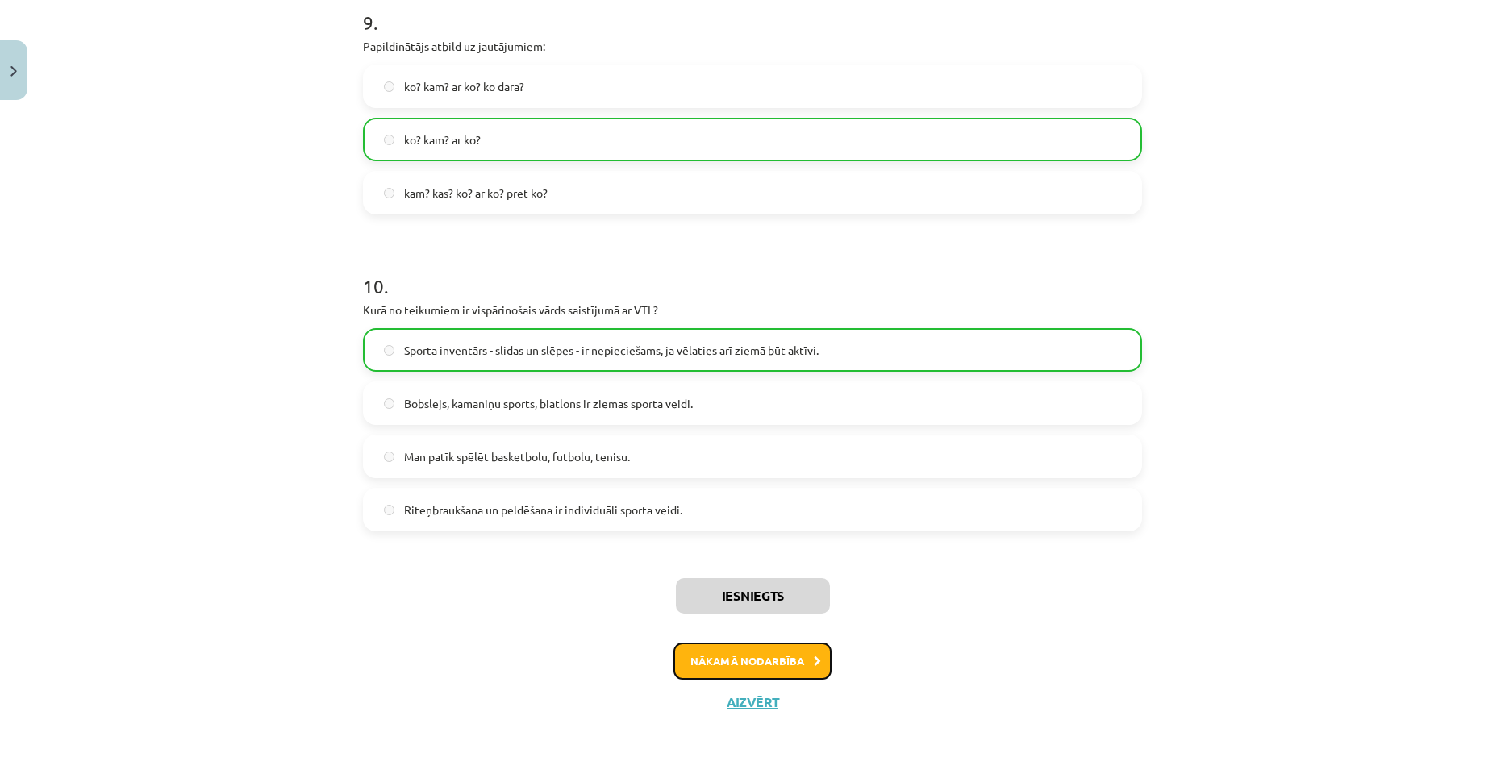
click at [768, 661] on button "Nākamā nodarbība" at bounding box center [752, 661] width 158 height 37
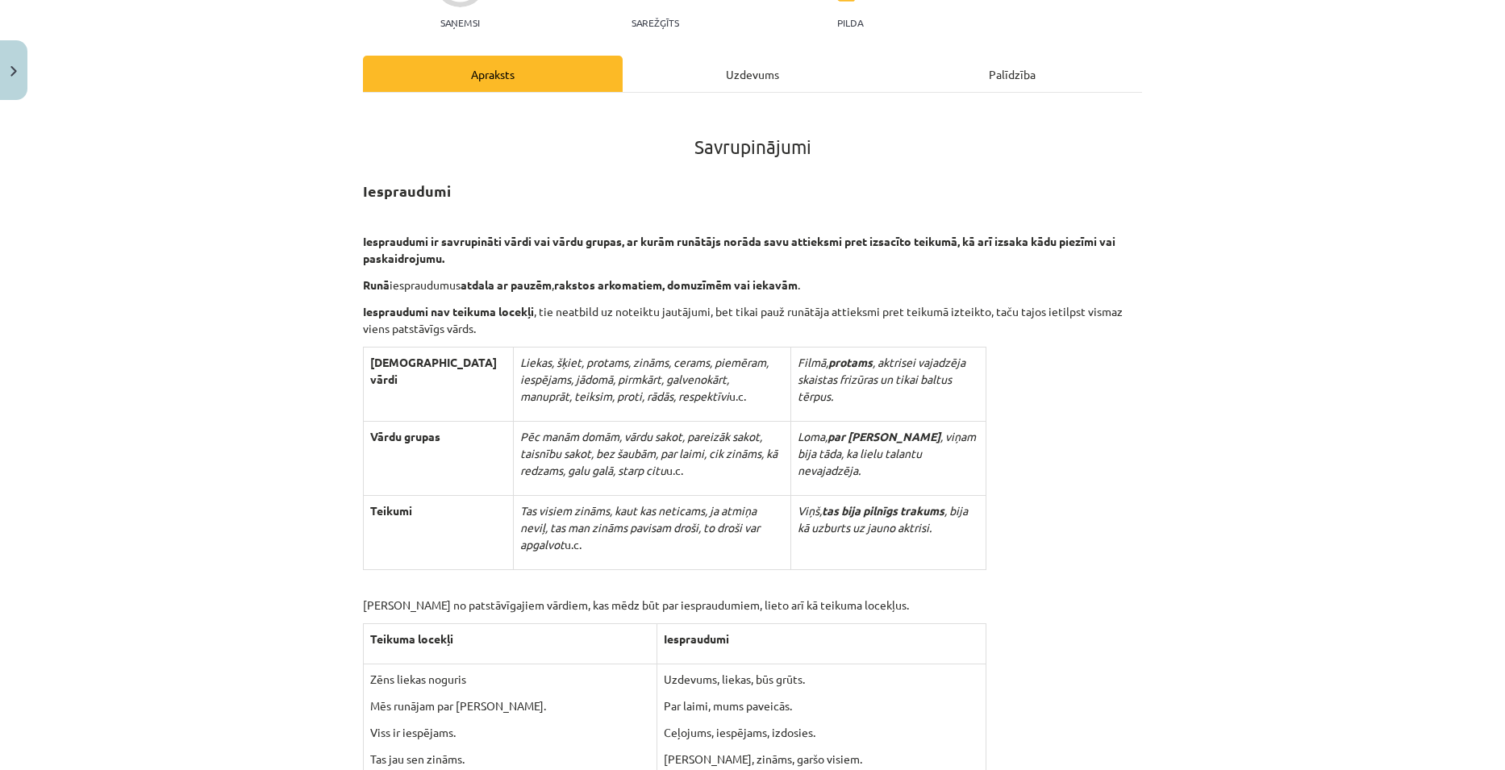
scroll to position [40, 0]
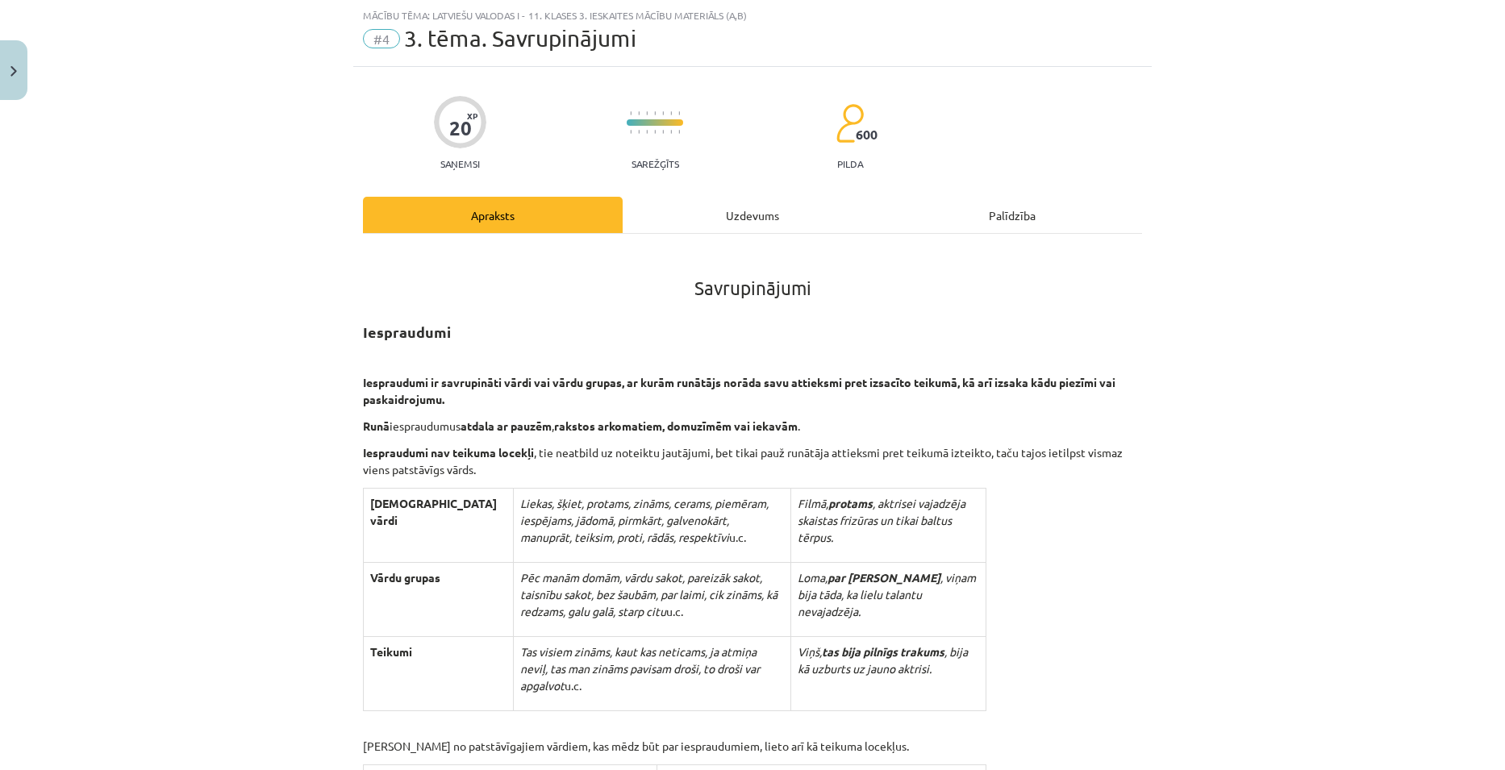
click at [706, 206] on div "Uzdevums" at bounding box center [752, 215] width 260 height 36
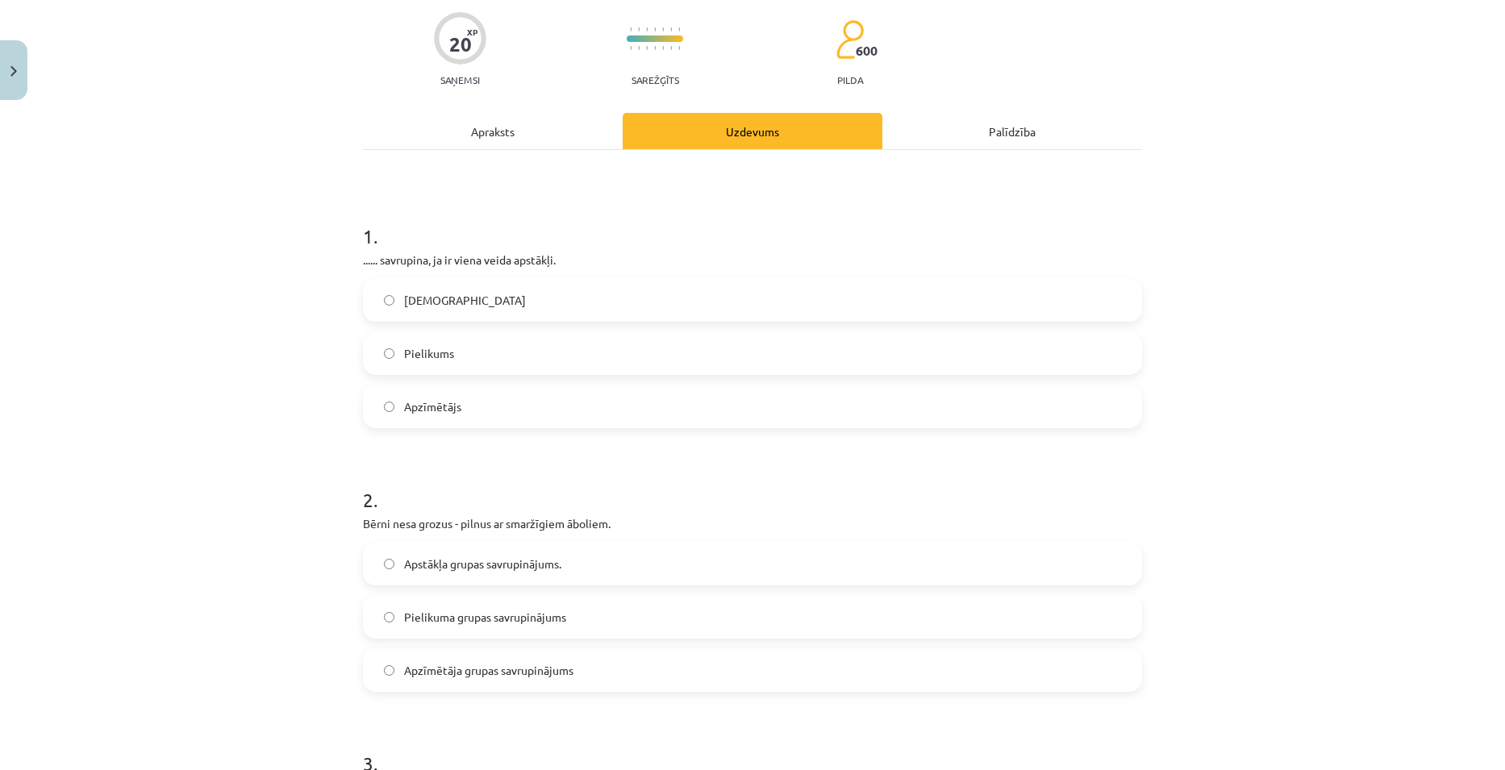
scroll to position [0, 0]
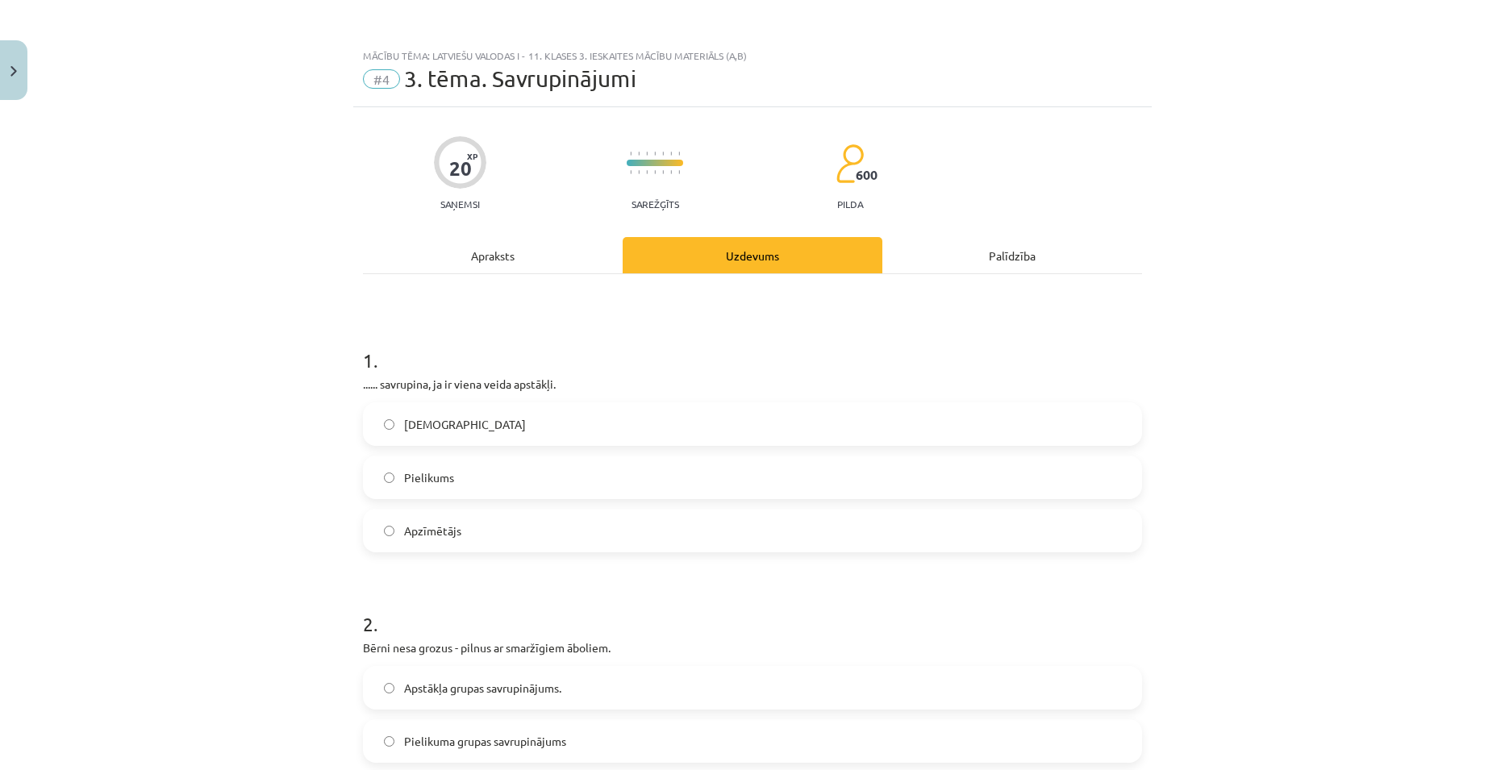
click at [522, 253] on div "Apraksts" at bounding box center [493, 255] width 260 height 36
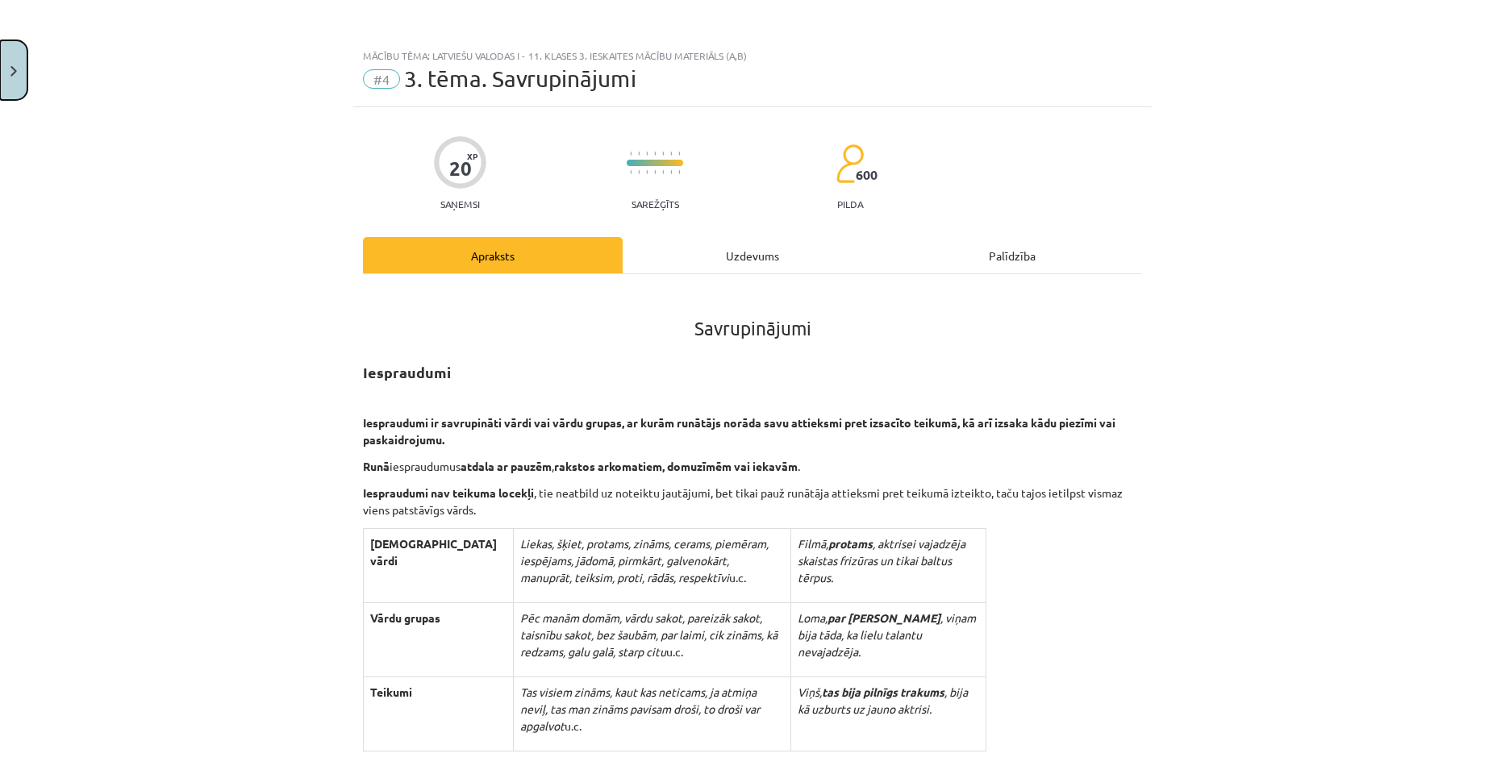
click at [12, 77] on button "Close" at bounding box center [13, 70] width 27 height 60
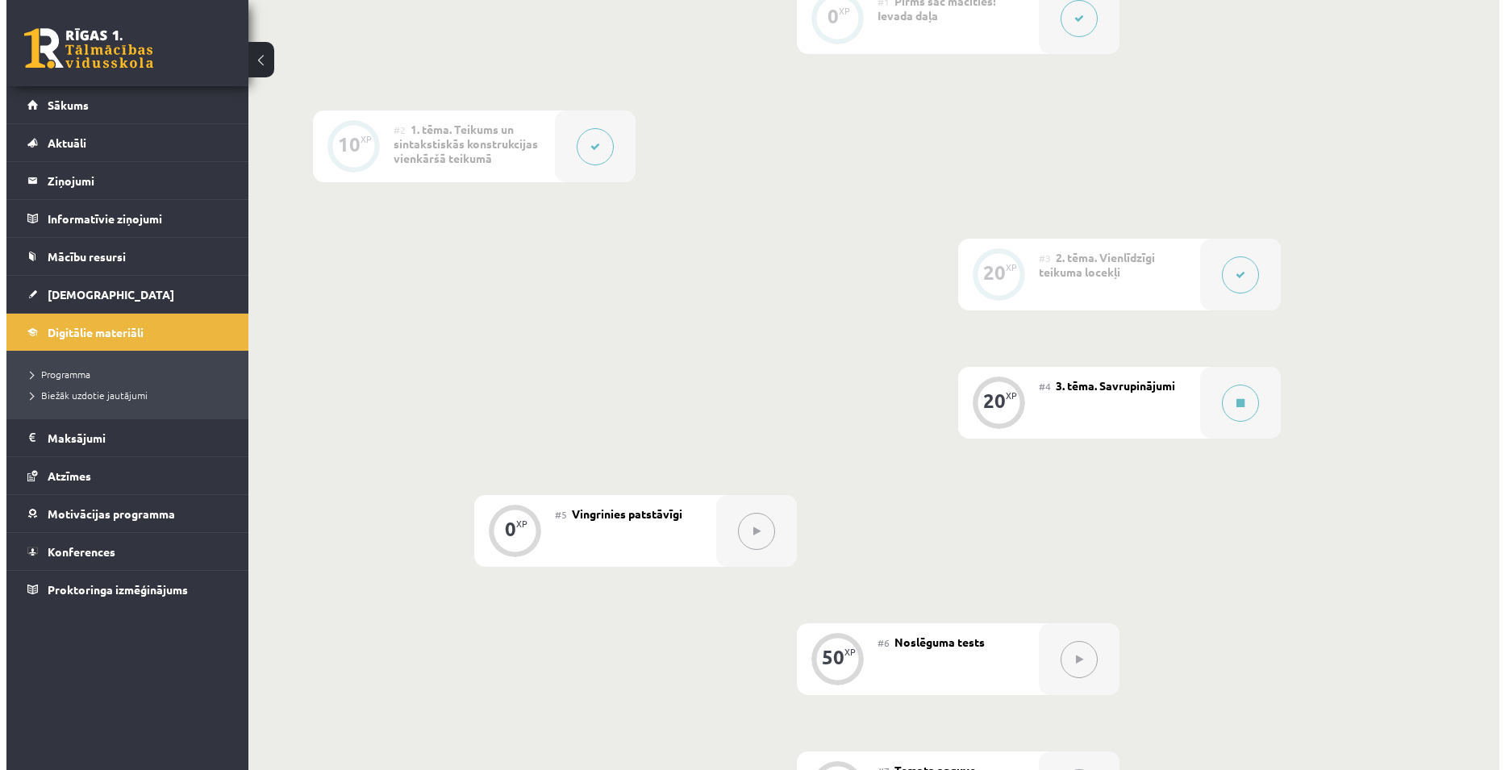
scroll to position [484, 0]
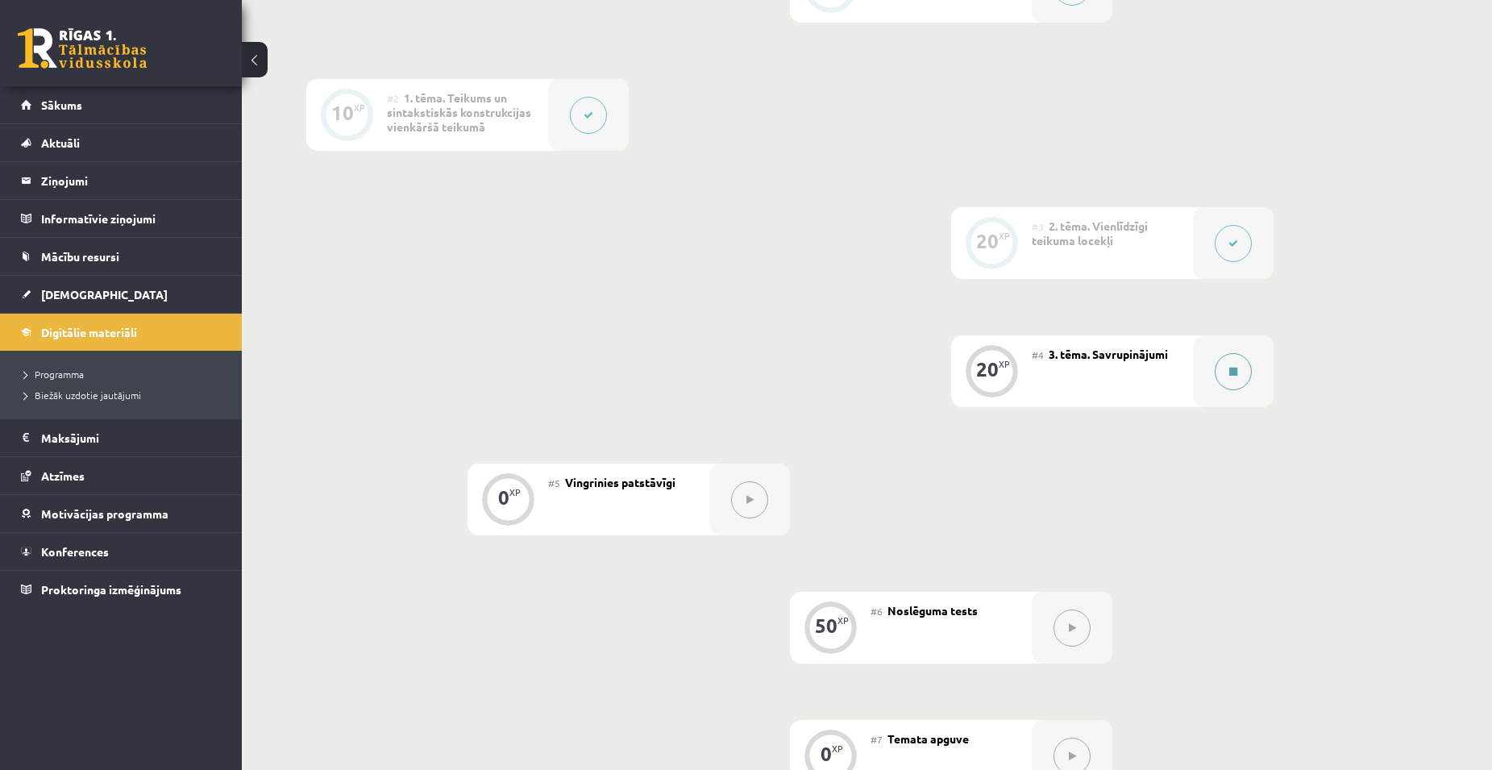
click at [1239, 381] on button at bounding box center [1233, 371] width 37 height 37
